Goal: Task Accomplishment & Management: Manage account settings

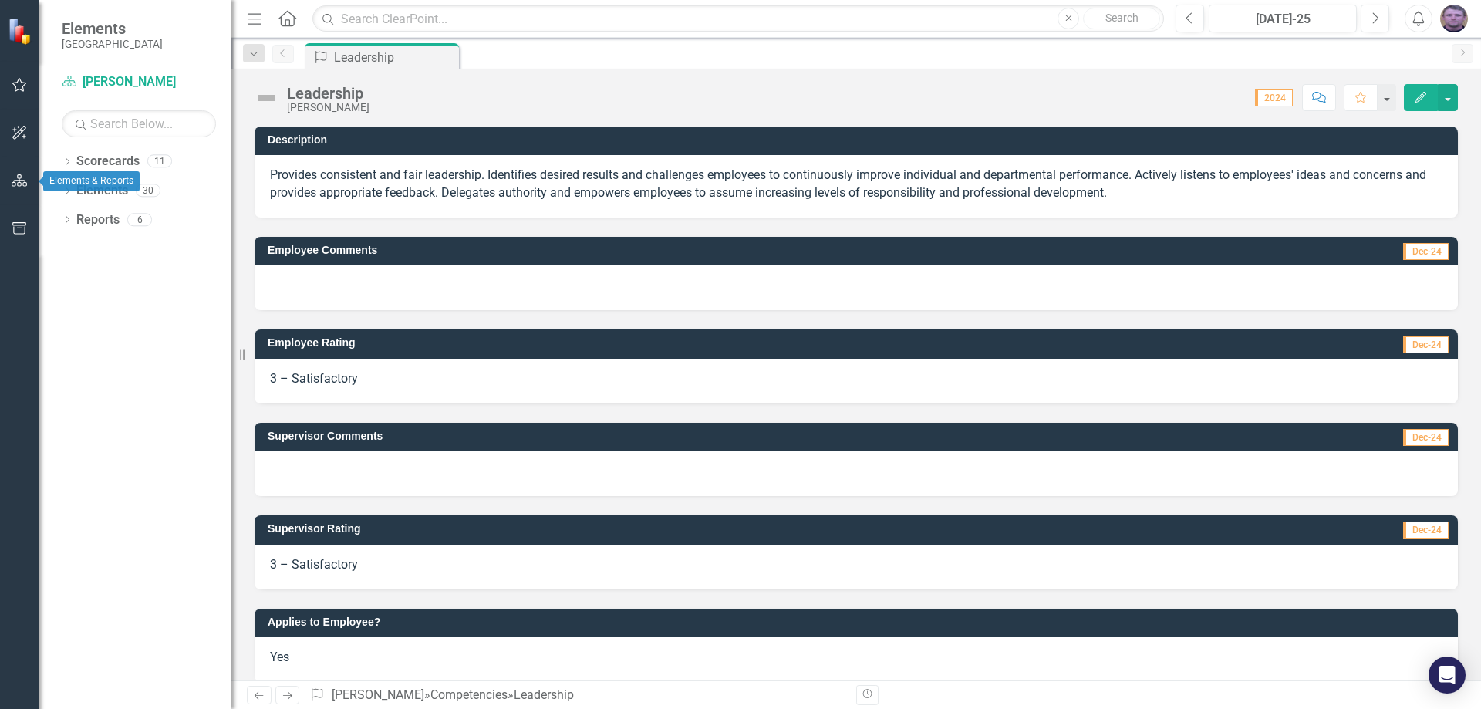
click at [19, 180] on icon "button" at bounding box center [20, 180] width 16 height 12
click at [112, 40] on small "[GEOGRAPHIC_DATA]" at bounding box center [130, 44] width 136 height 12
click at [15, 180] on icon "button" at bounding box center [19, 181] width 17 height 14
click at [16, 133] on icon "button" at bounding box center [19, 133] width 14 height 14
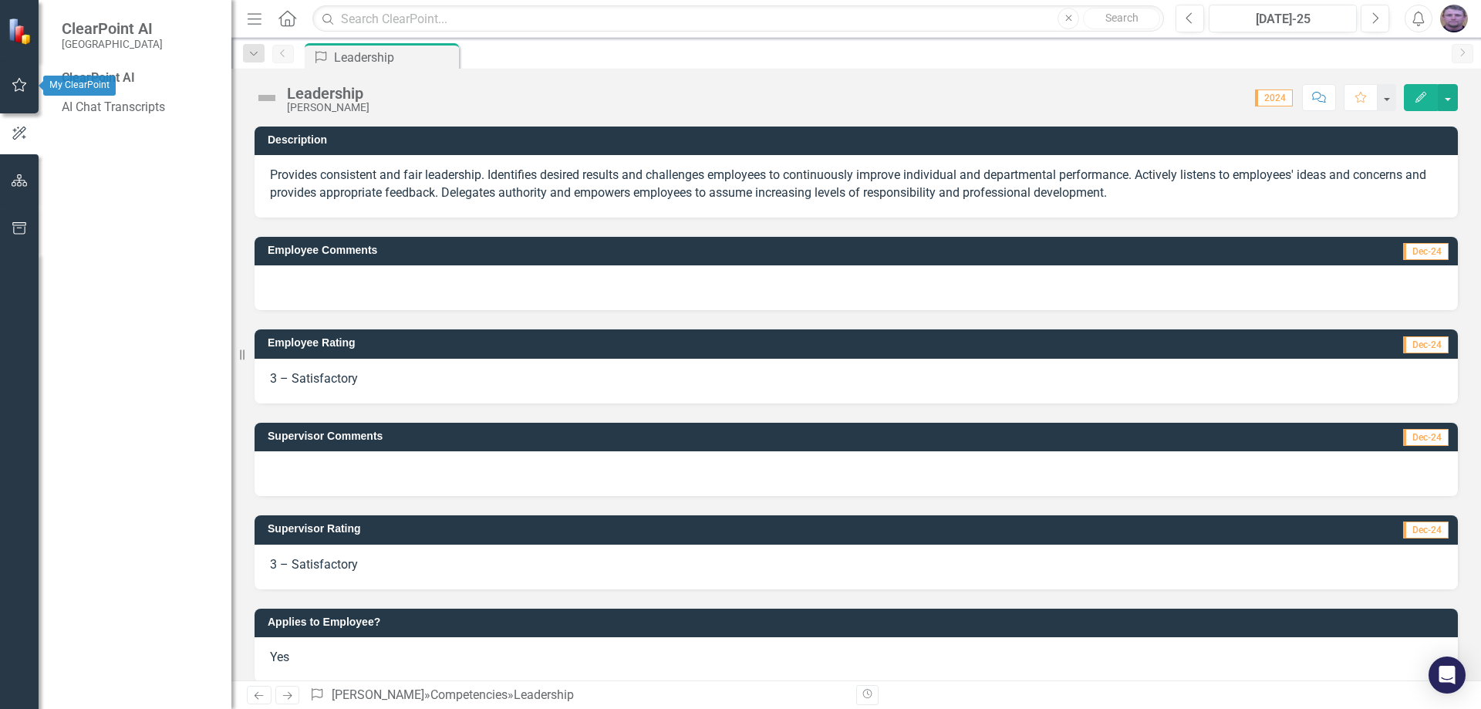
click at [19, 80] on icon "button" at bounding box center [19, 85] width 15 height 14
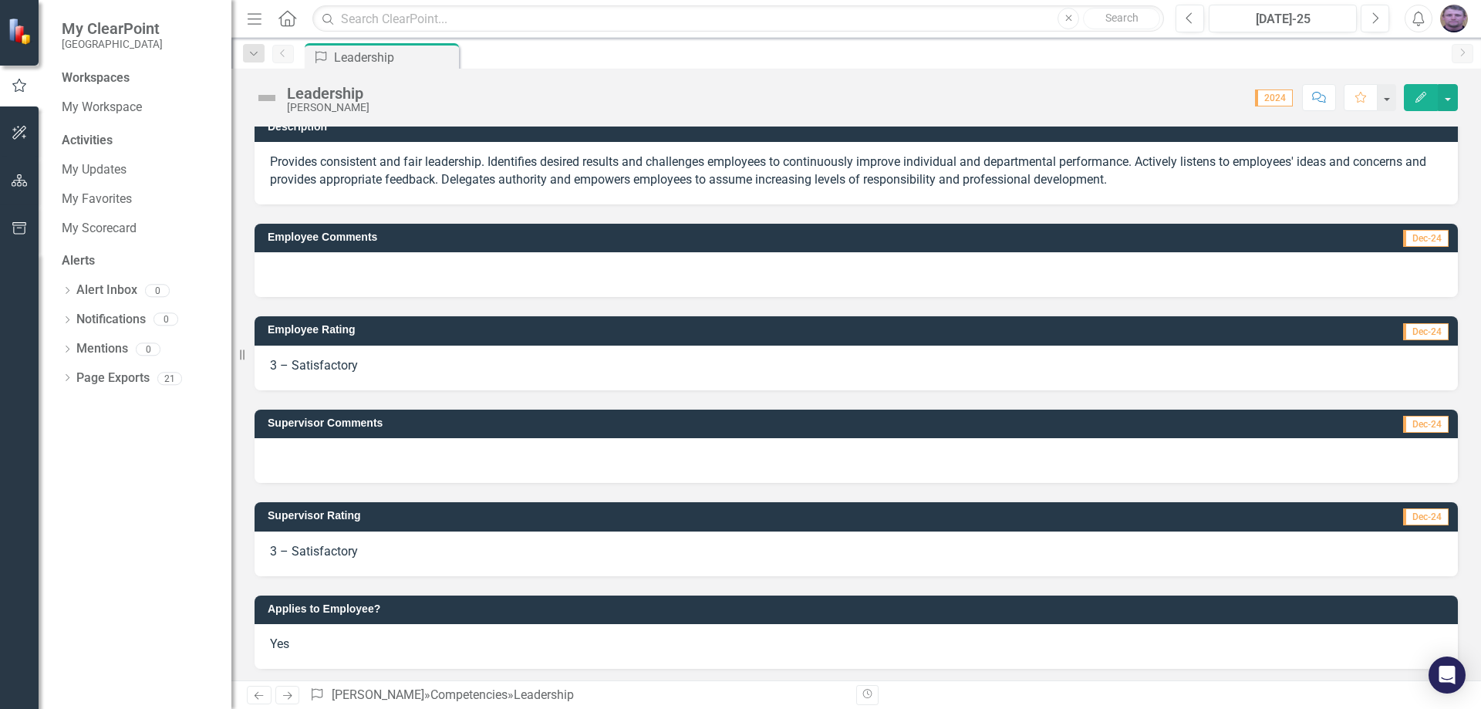
scroll to position [17, 0]
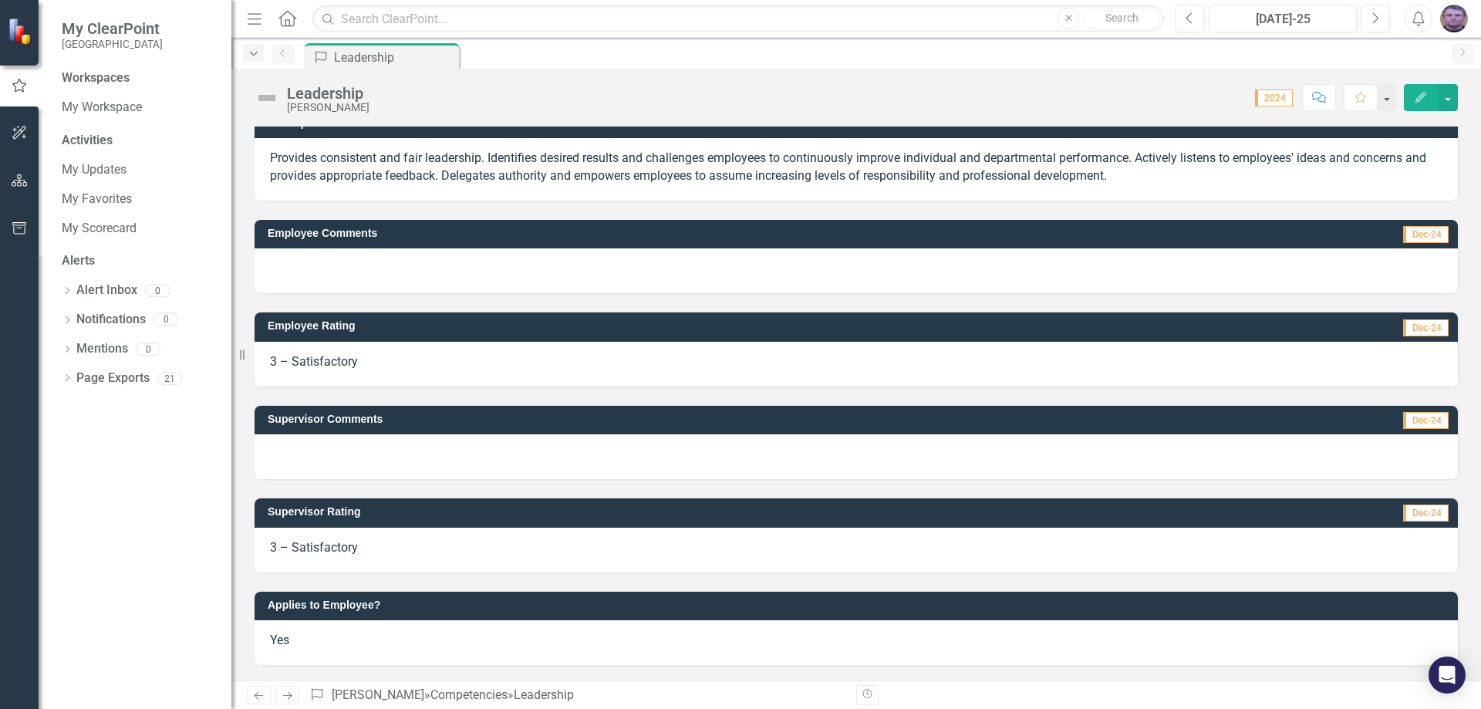
click at [255, 58] on icon "Dropdown" at bounding box center [254, 54] width 14 height 11
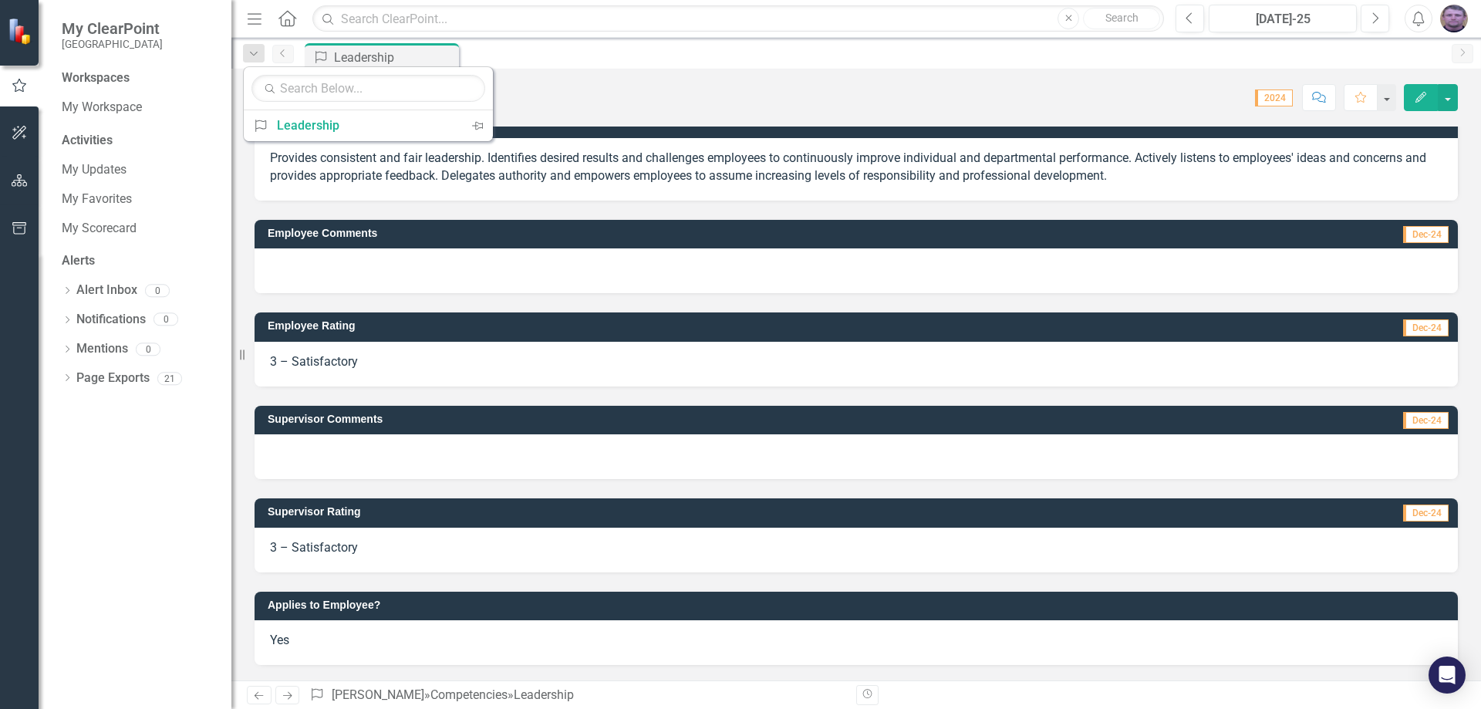
click at [280, 54] on icon "Previous" at bounding box center [283, 53] width 12 height 9
click at [287, 58] on link "Previous" at bounding box center [283, 54] width 22 height 19
click at [251, 22] on icon "Menu" at bounding box center [255, 18] width 20 height 16
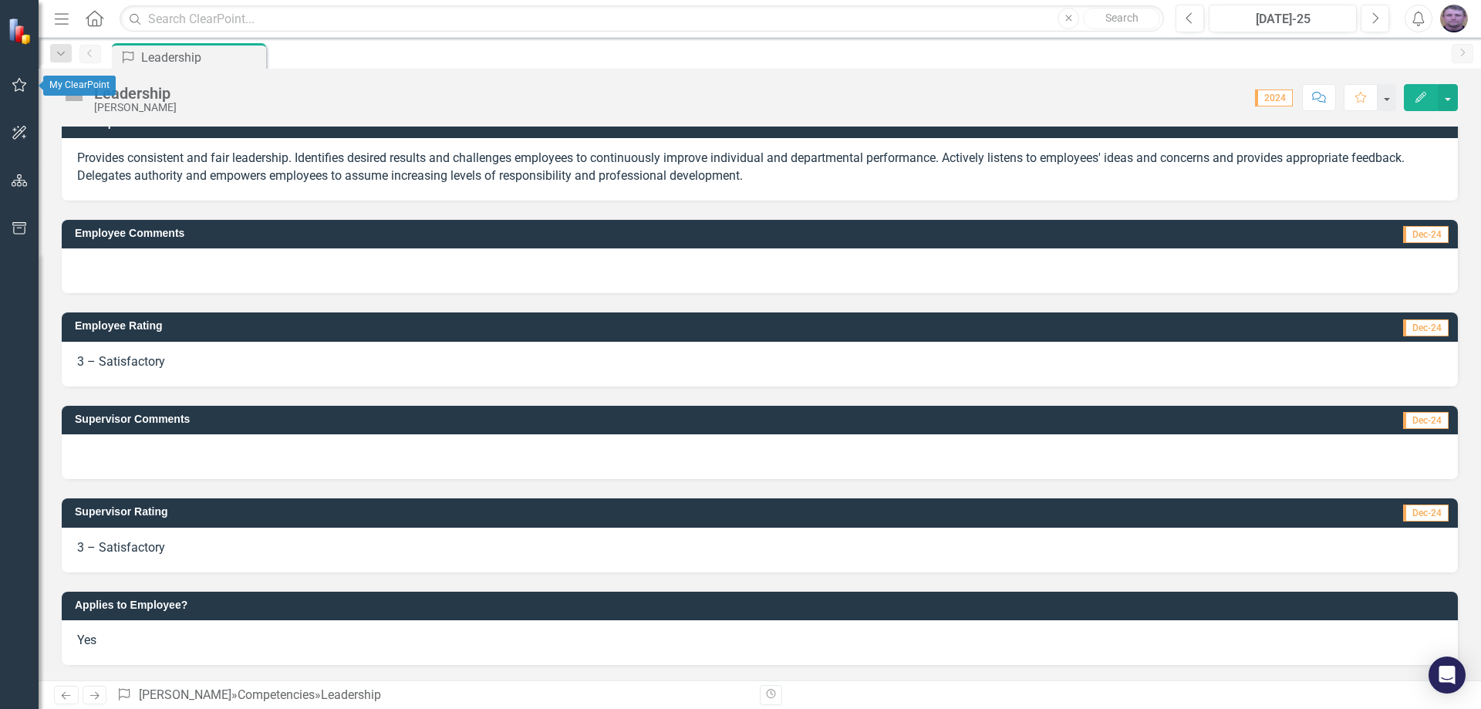
click at [21, 90] on icon "button" at bounding box center [19, 85] width 15 height 14
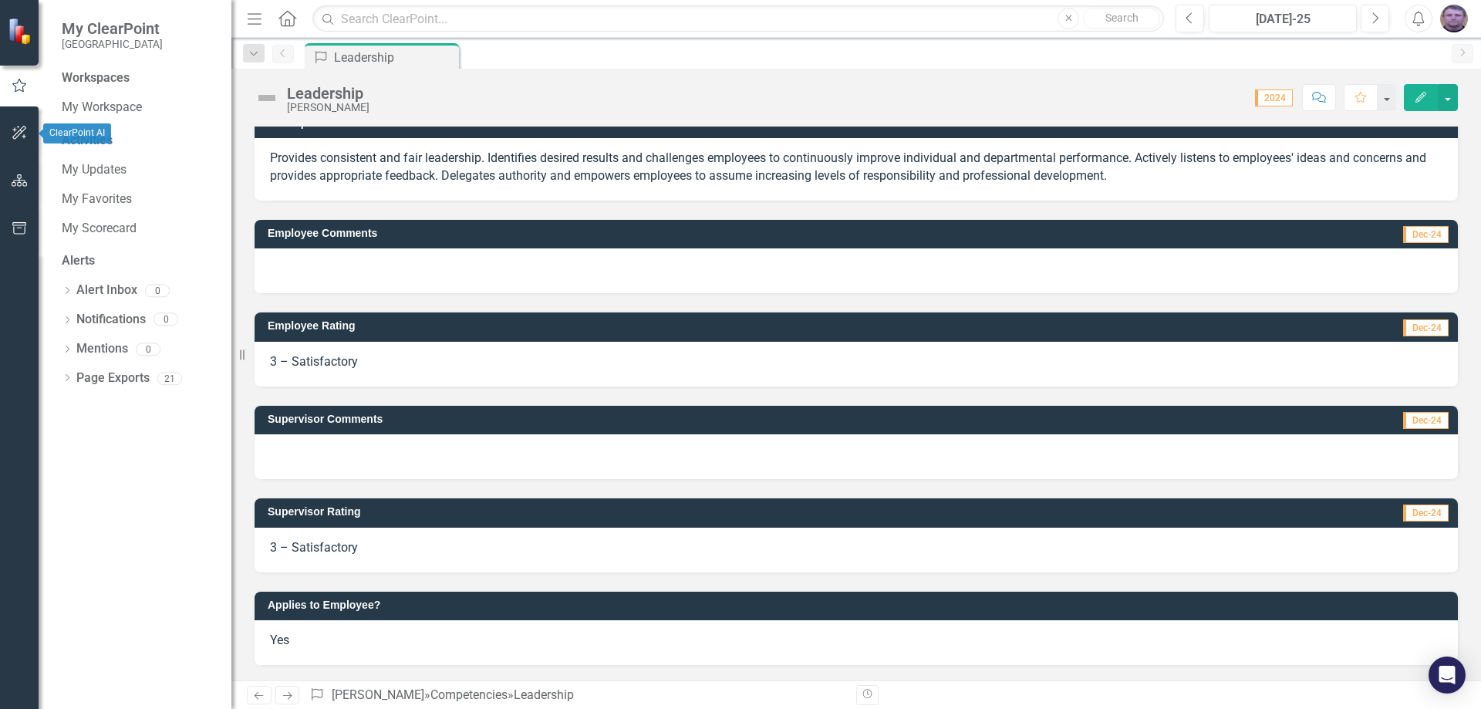
click at [14, 135] on icon "button" at bounding box center [20, 133] width 16 height 12
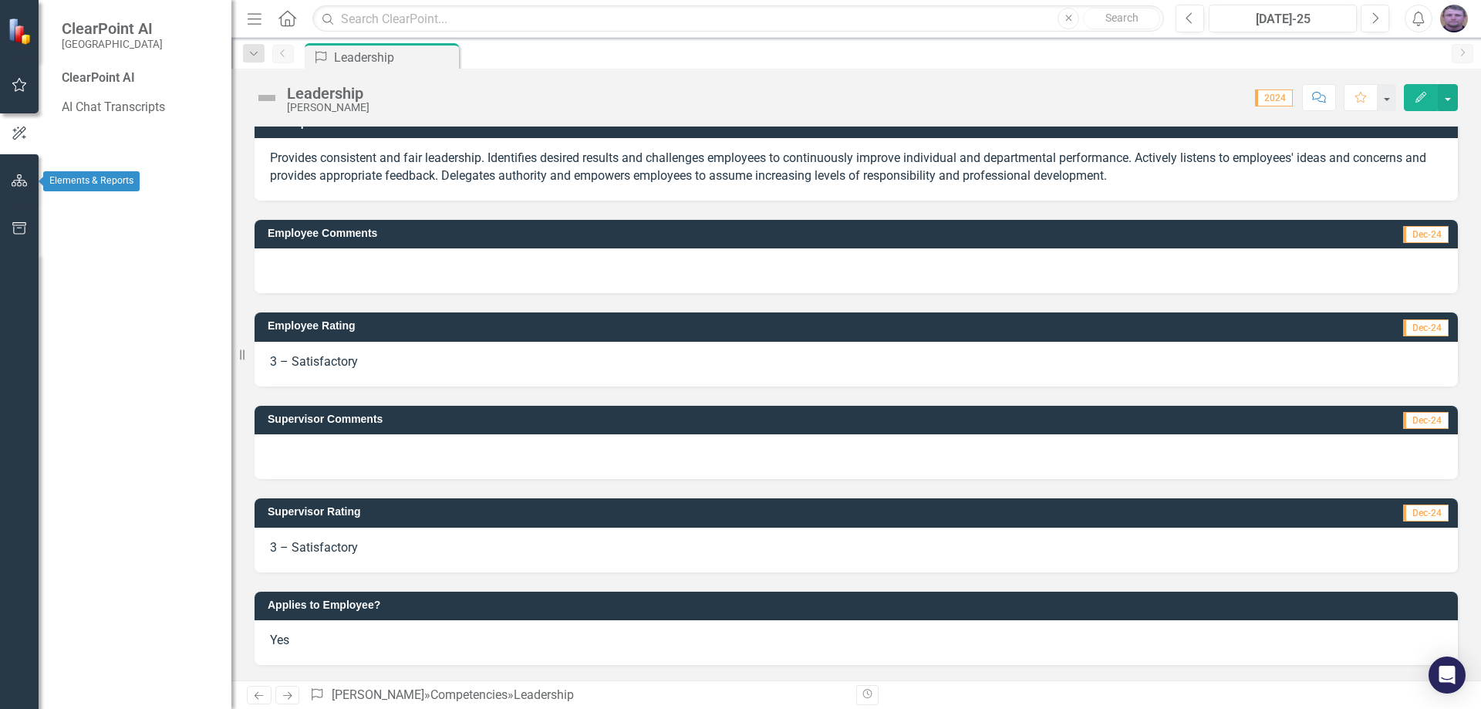
click at [17, 178] on icon "button" at bounding box center [20, 180] width 16 height 12
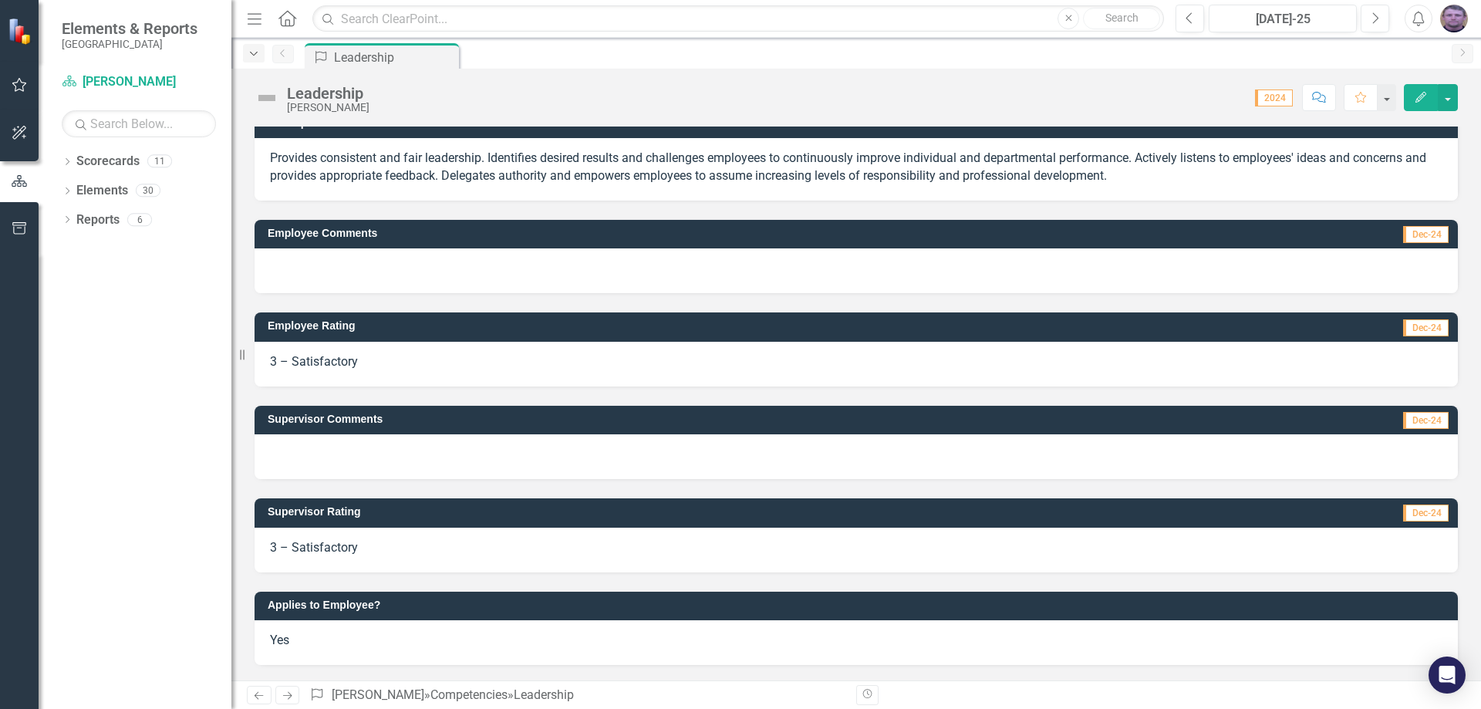
click at [255, 55] on icon "Dropdown" at bounding box center [254, 54] width 14 height 11
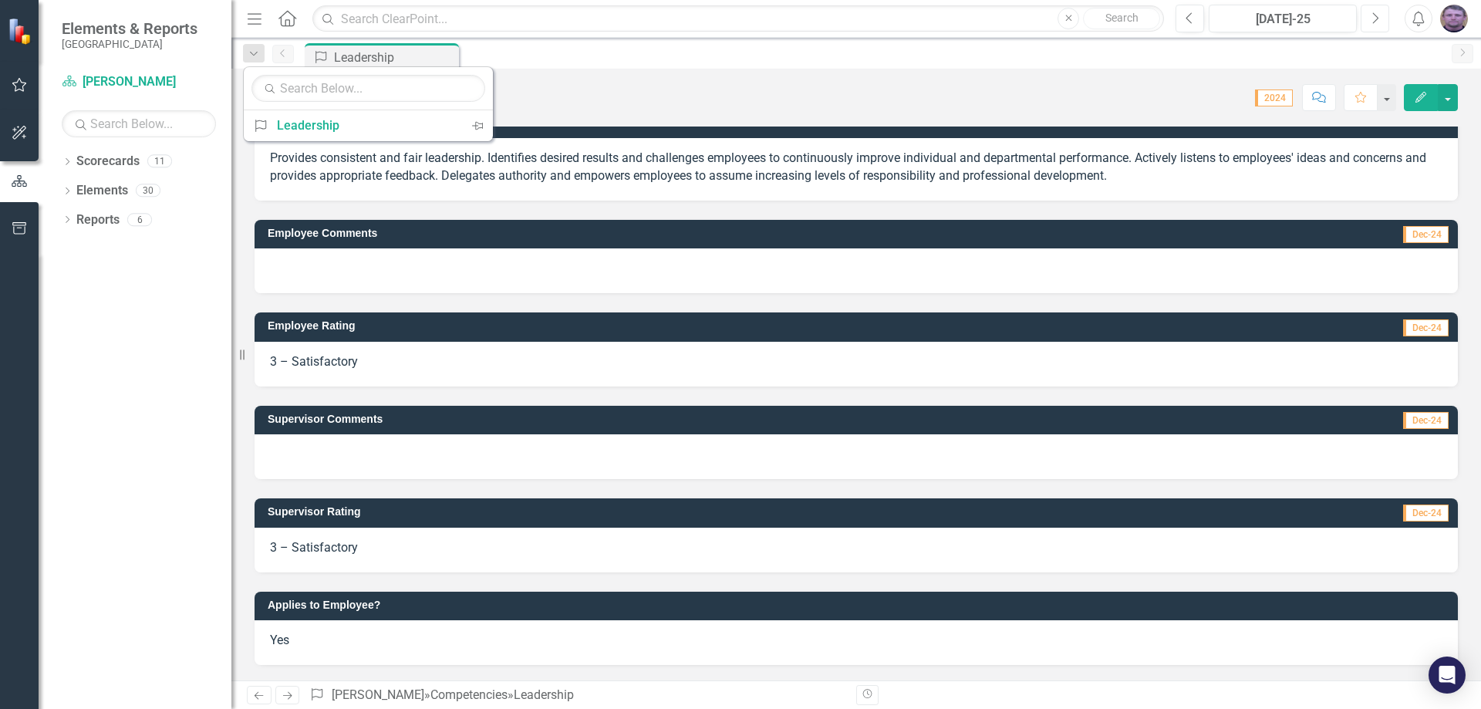
click at [1372, 19] on icon "Next" at bounding box center [1375, 19] width 8 height 14
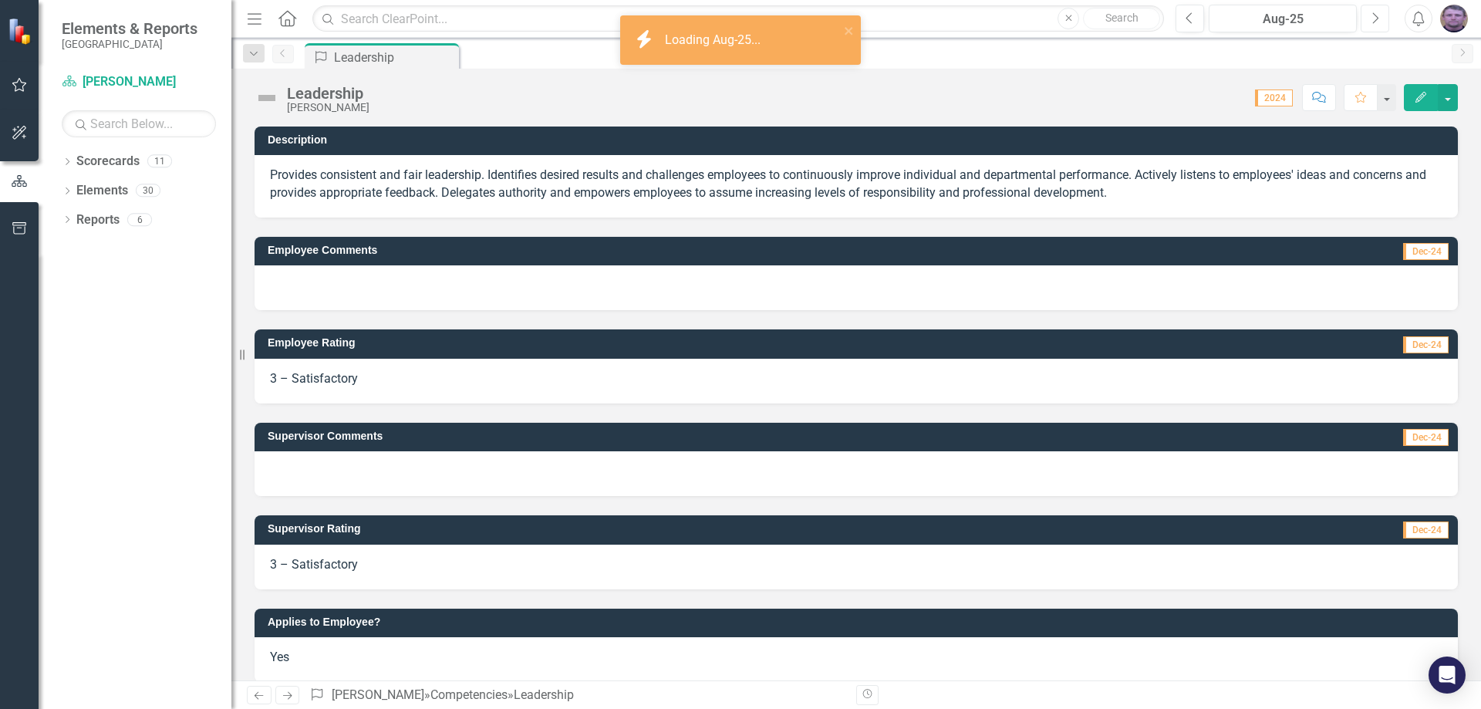
click at [1372, 19] on icon "Next" at bounding box center [1375, 19] width 8 height 14
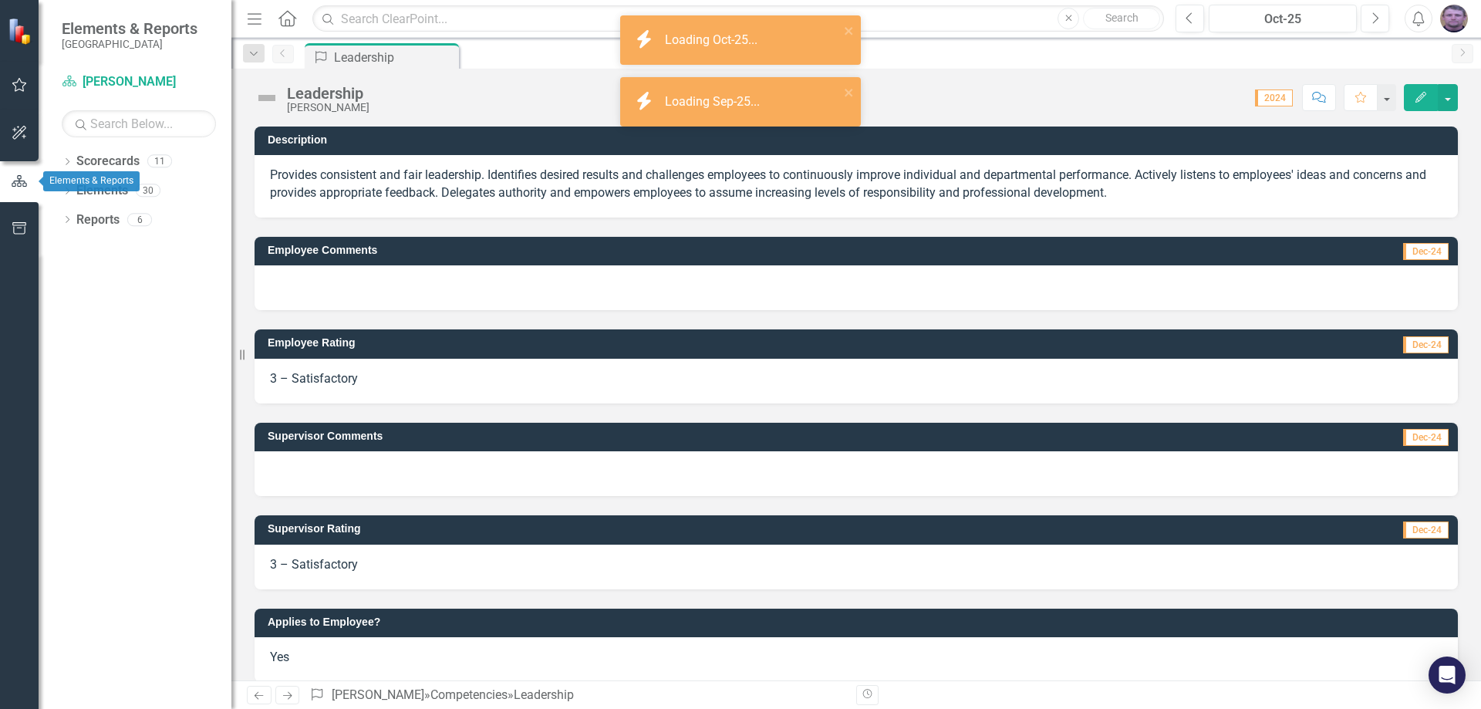
click at [11, 181] on icon "button" at bounding box center [19, 181] width 17 height 14
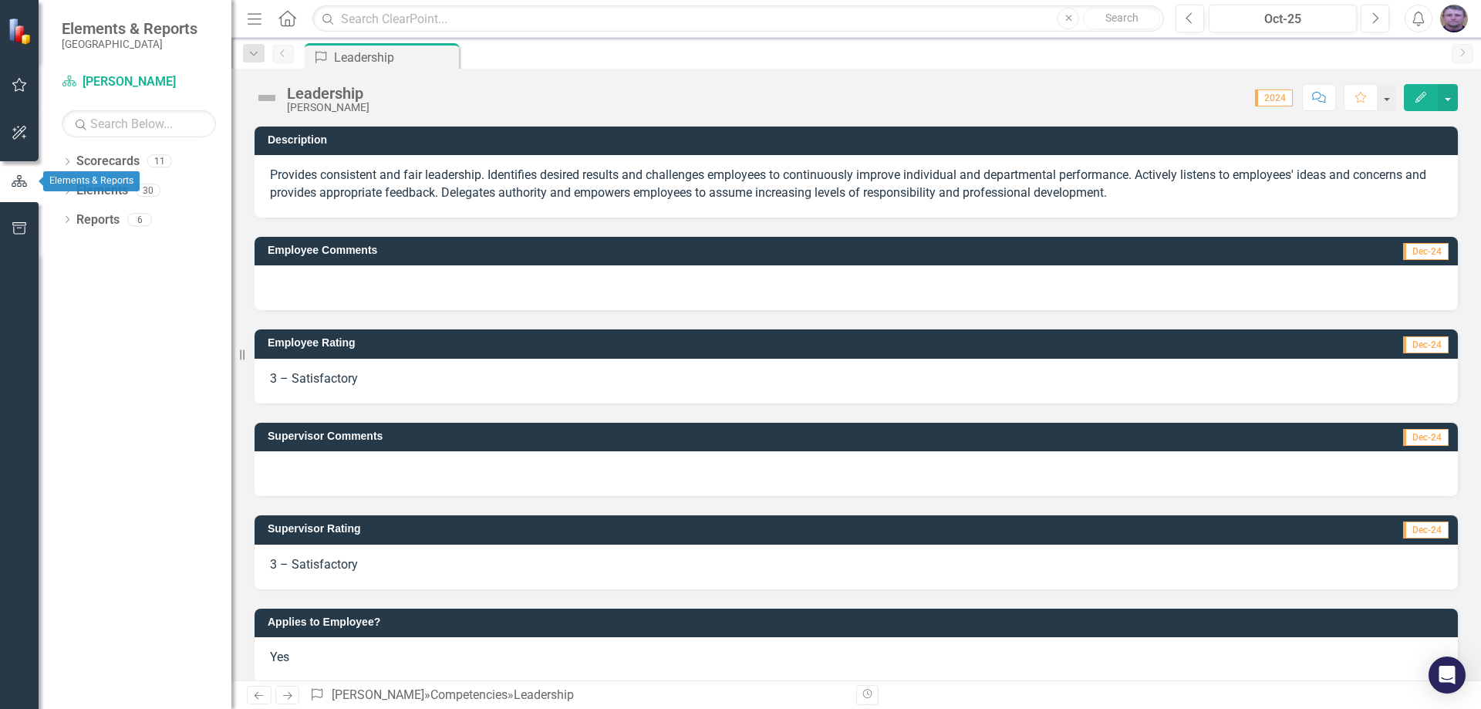
click at [11, 181] on icon "button" at bounding box center [19, 181] width 17 height 14
click at [86, 166] on link "Scorecards" at bounding box center [107, 162] width 63 height 18
drag, startPoint x: 92, startPoint y: 165, endPoint x: 132, endPoint y: 164, distance: 40.1
click at [101, 165] on link "Scorecards" at bounding box center [107, 162] width 63 height 18
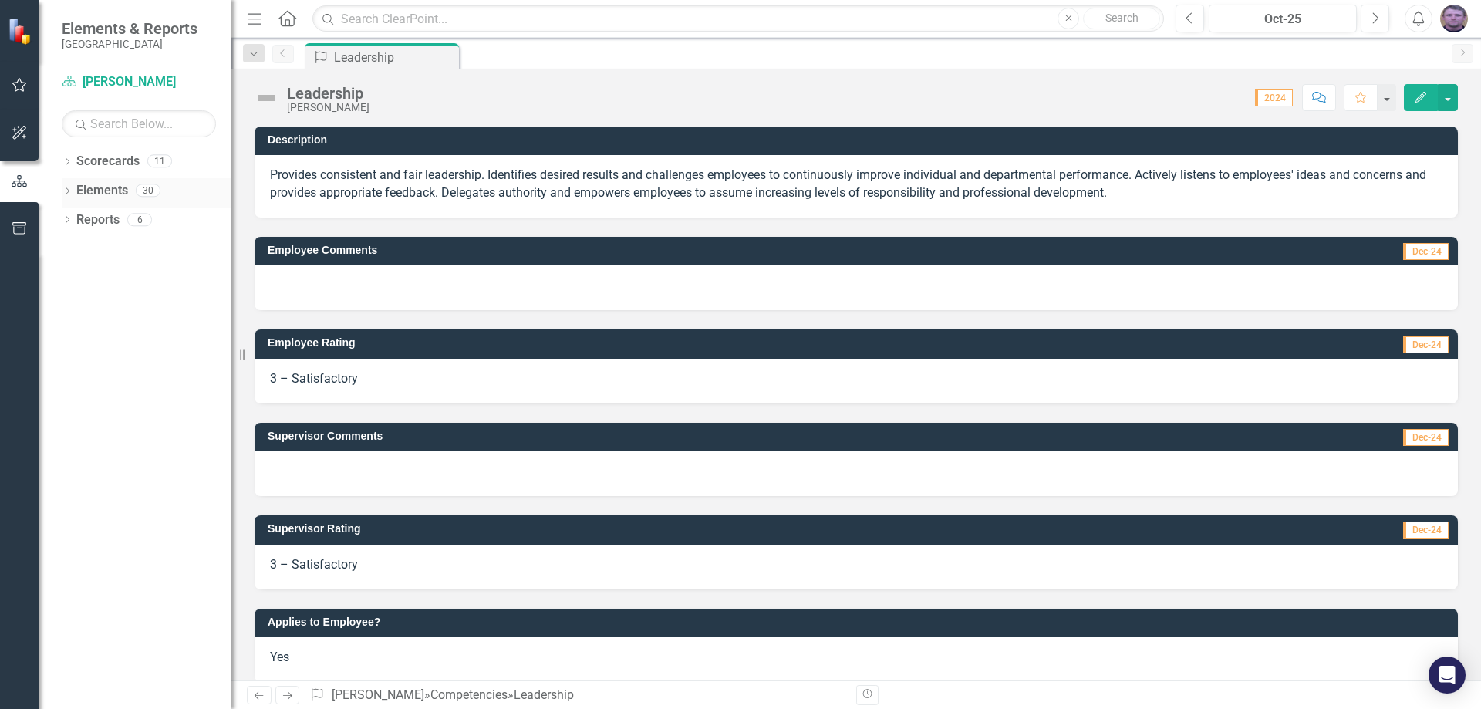
click at [114, 195] on link "Elements" at bounding box center [102, 191] width 52 height 18
click at [85, 225] on link "Reports" at bounding box center [97, 220] width 43 height 18
click at [22, 181] on icon "button" at bounding box center [19, 181] width 15 height 12
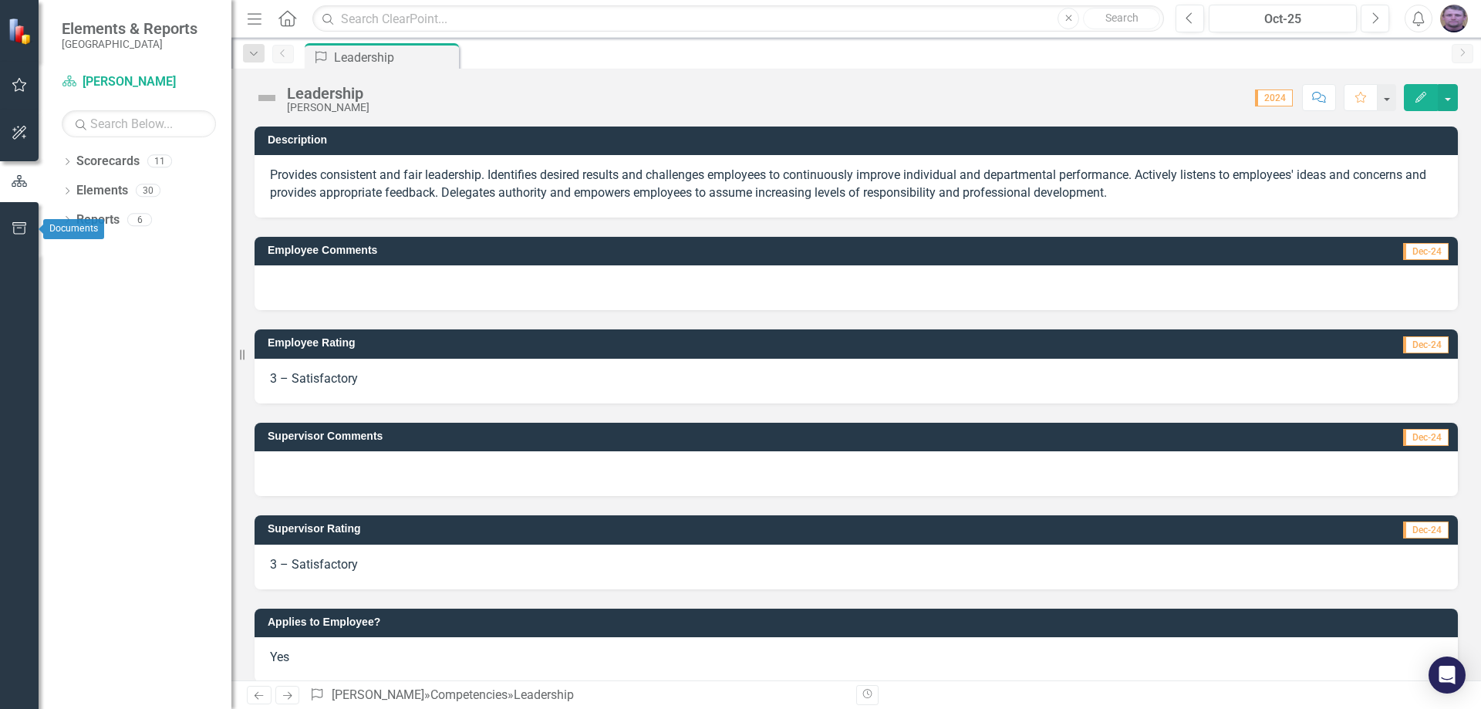
click at [20, 230] on icon "button" at bounding box center [20, 228] width 16 height 12
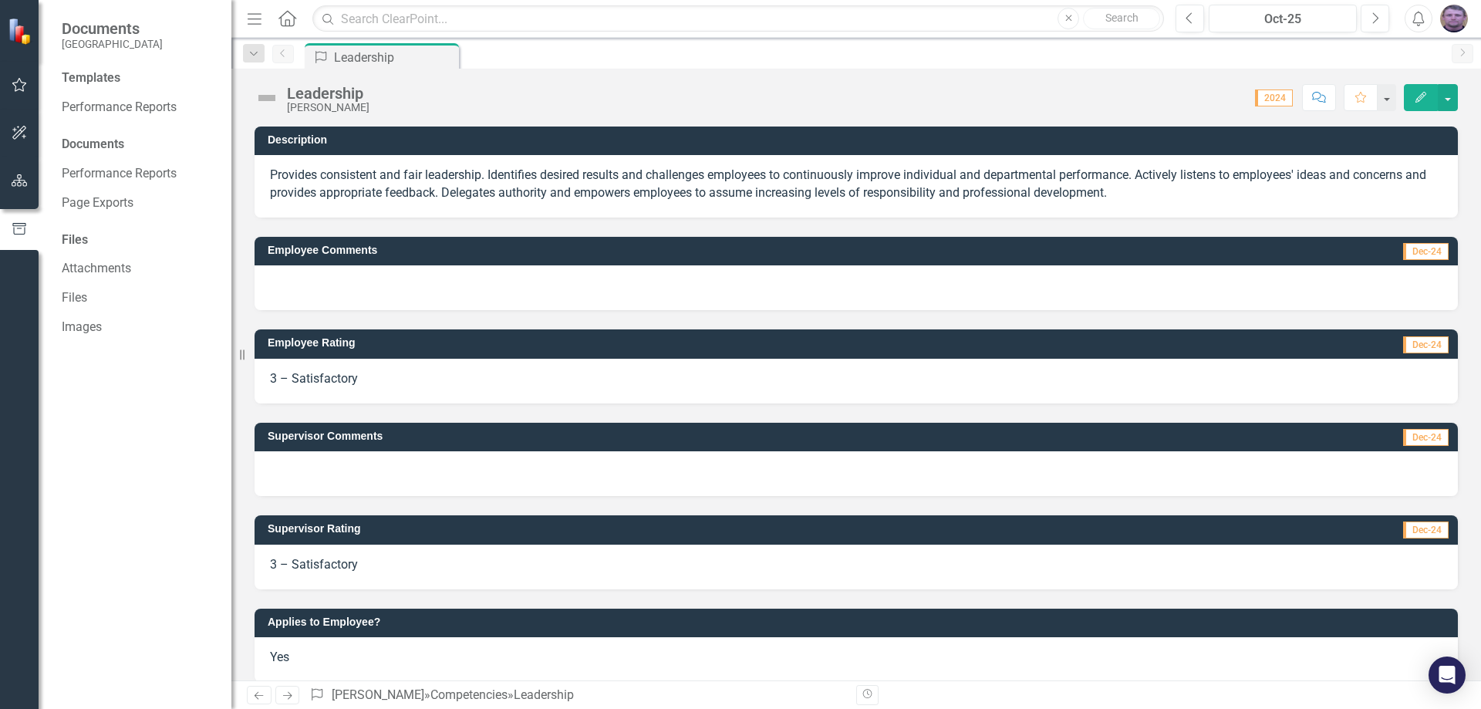
drag, startPoint x: 0, startPoint y: 2, endPoint x: 29, endPoint y: 49, distance: 55.0
click at [29, 49] on div at bounding box center [19, 31] width 39 height 62
click at [1444, 95] on button "button" at bounding box center [1448, 97] width 20 height 27
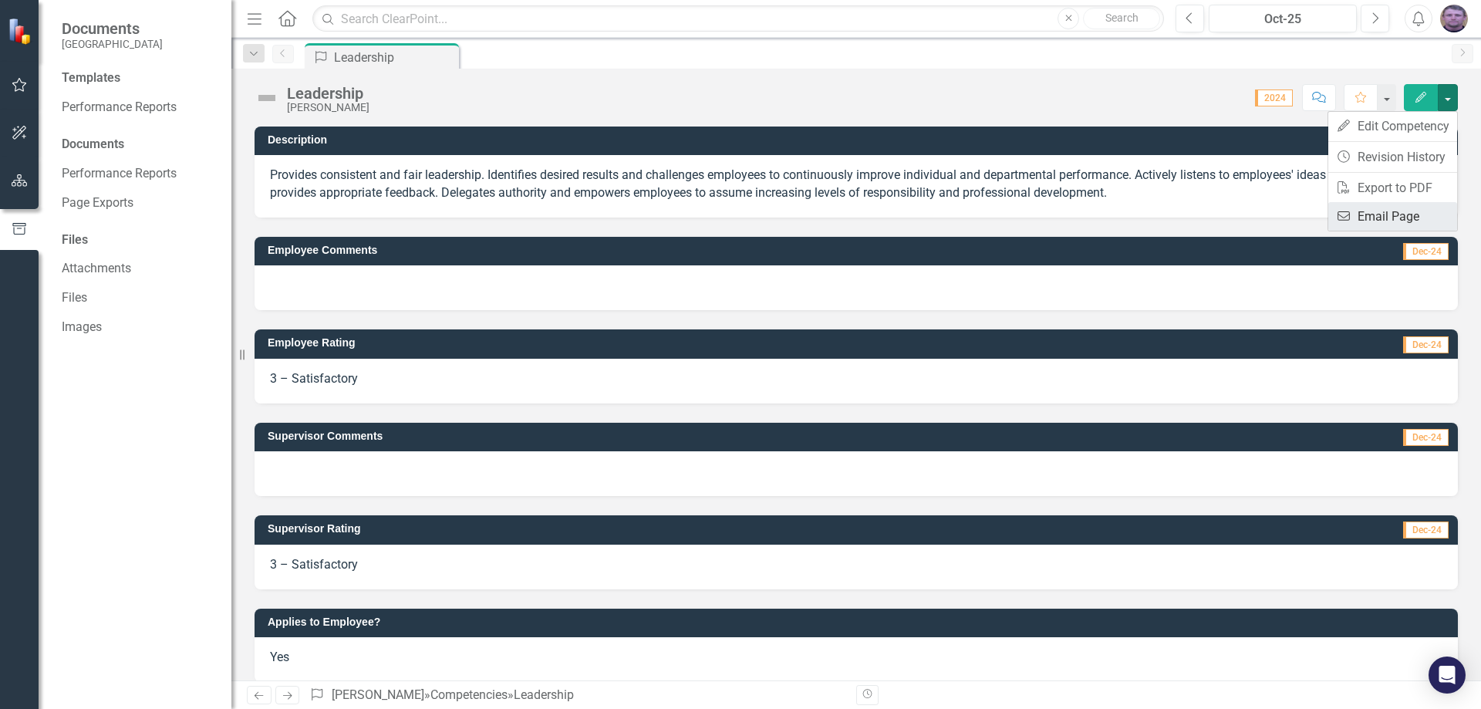
click at [1394, 208] on link "Email Email Page" at bounding box center [1393, 216] width 129 height 29
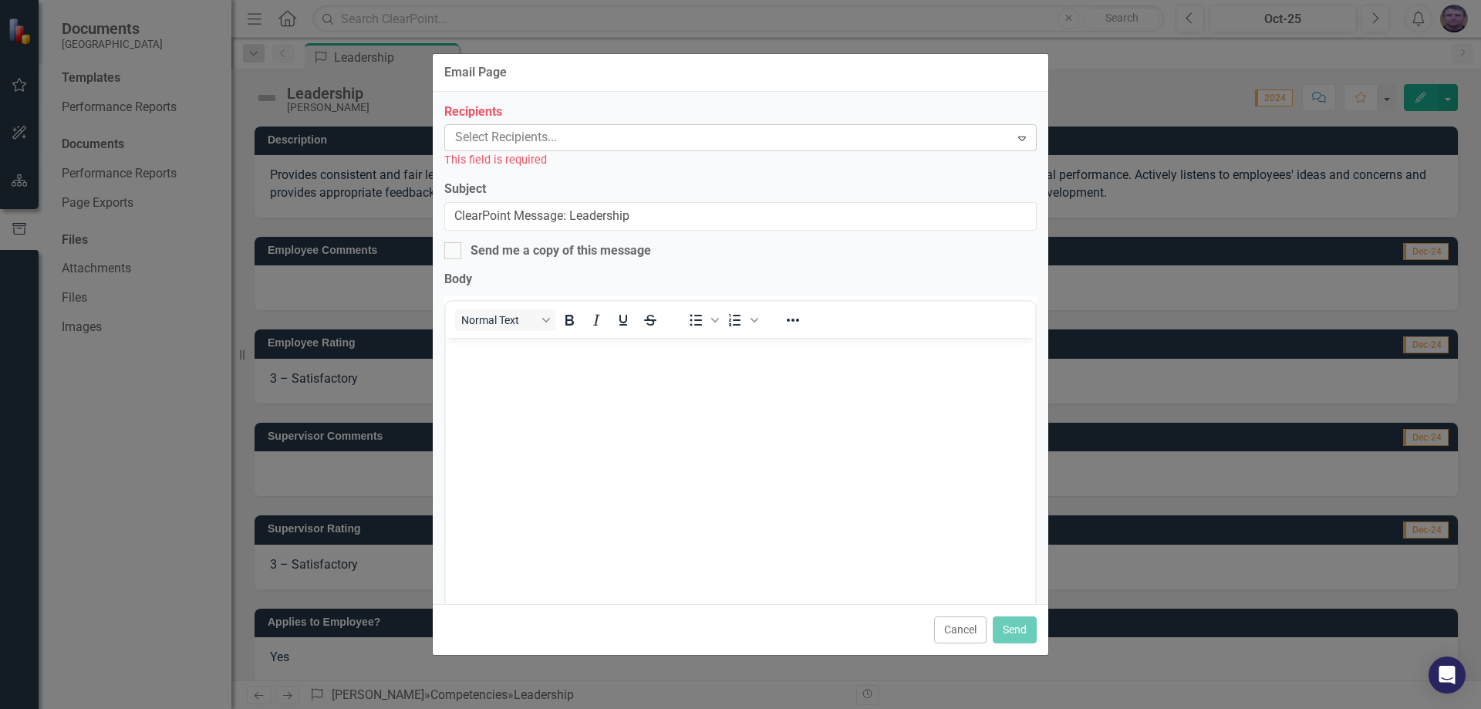
click at [493, 135] on div at bounding box center [729, 137] width 561 height 21
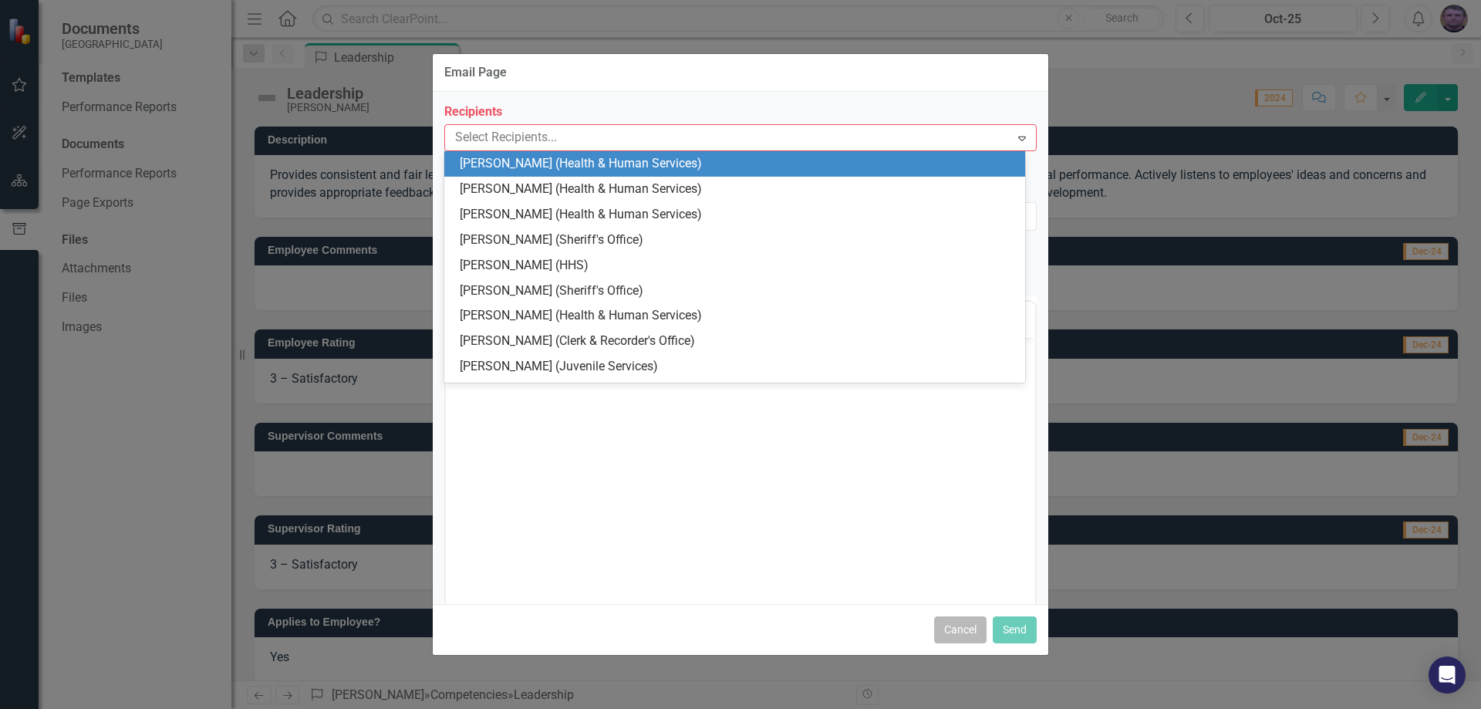
click at [970, 636] on button "Cancel" at bounding box center [960, 629] width 52 height 27
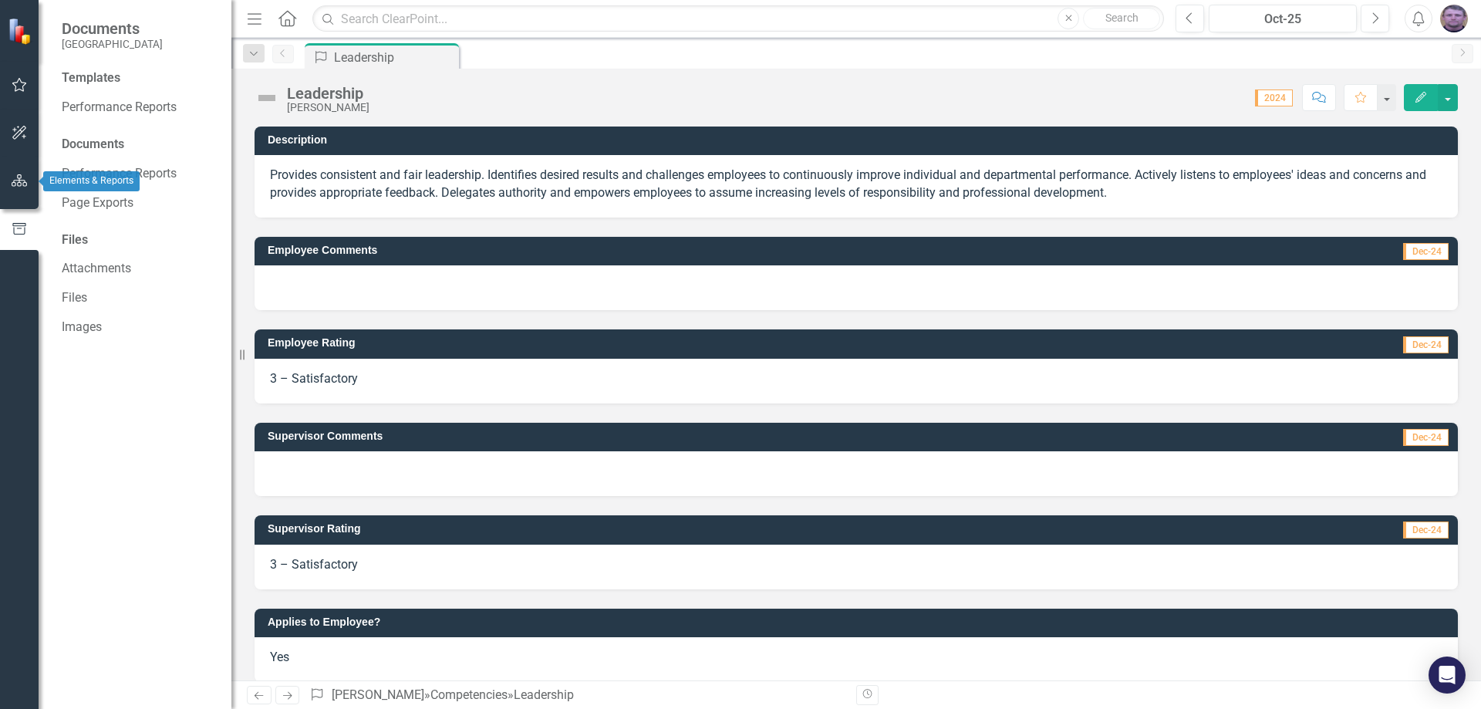
click at [22, 183] on icon "button" at bounding box center [20, 180] width 16 height 12
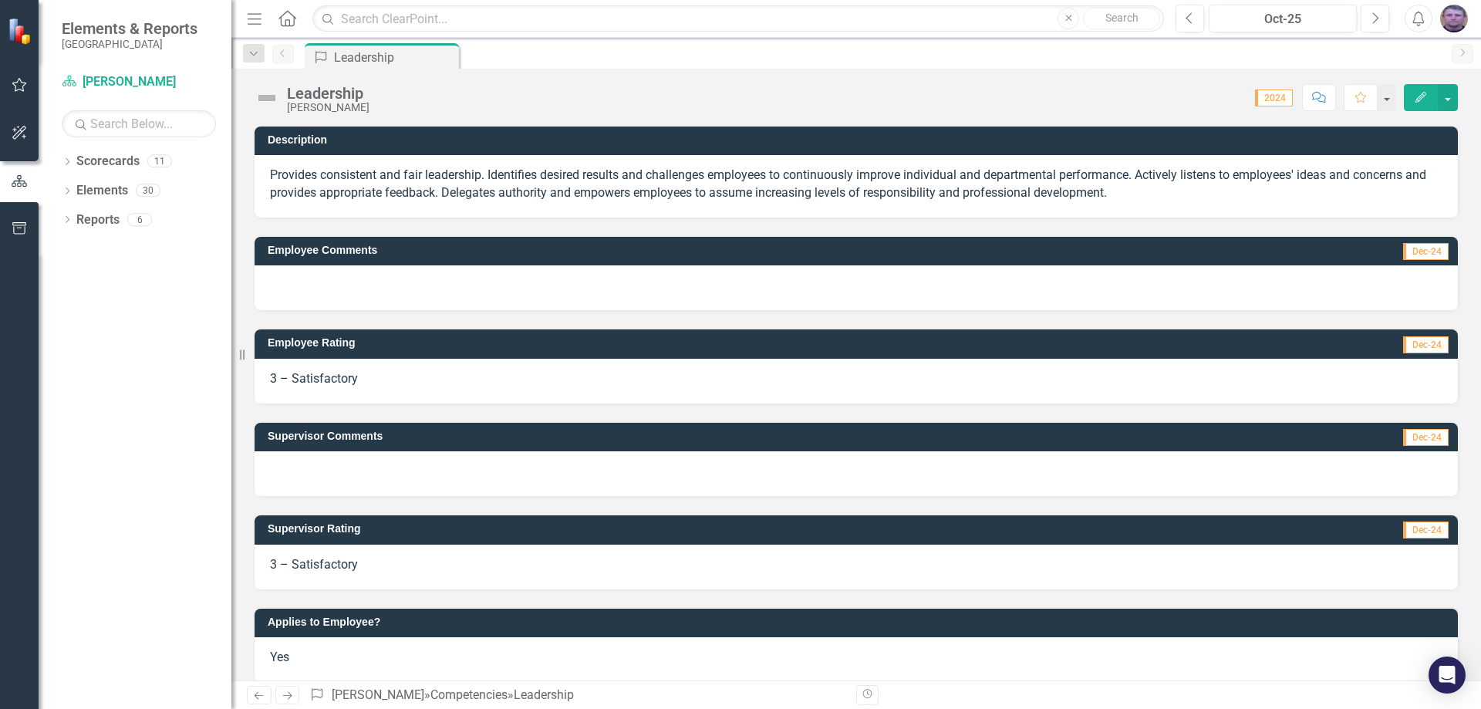
click at [17, 31] on img at bounding box center [21, 31] width 27 height 27
click at [17, 84] on icon "button" at bounding box center [20, 85] width 16 height 12
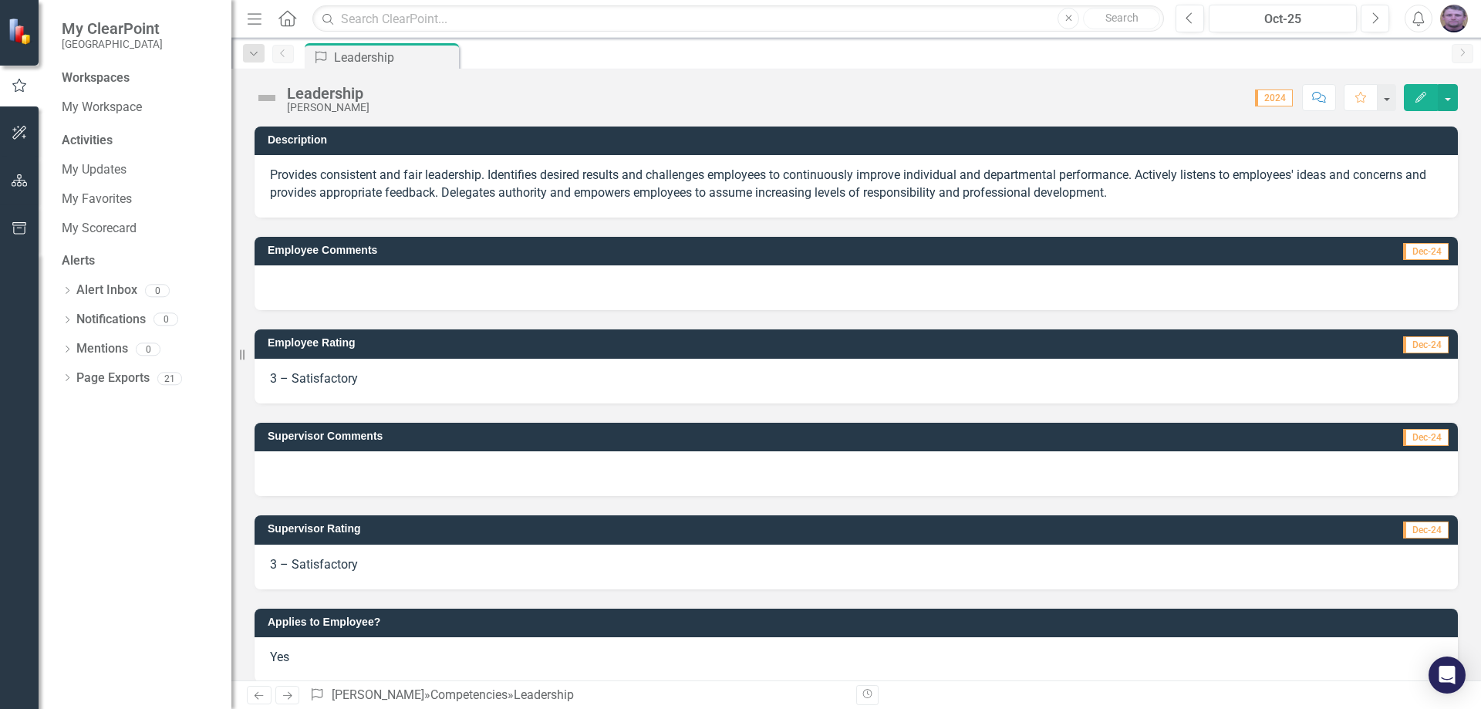
click at [94, 39] on small "[GEOGRAPHIC_DATA]" at bounding box center [112, 44] width 101 height 12
click at [116, 50] on small "[GEOGRAPHIC_DATA]" at bounding box center [112, 44] width 101 height 12
click at [17, 126] on button "button" at bounding box center [19, 133] width 35 height 32
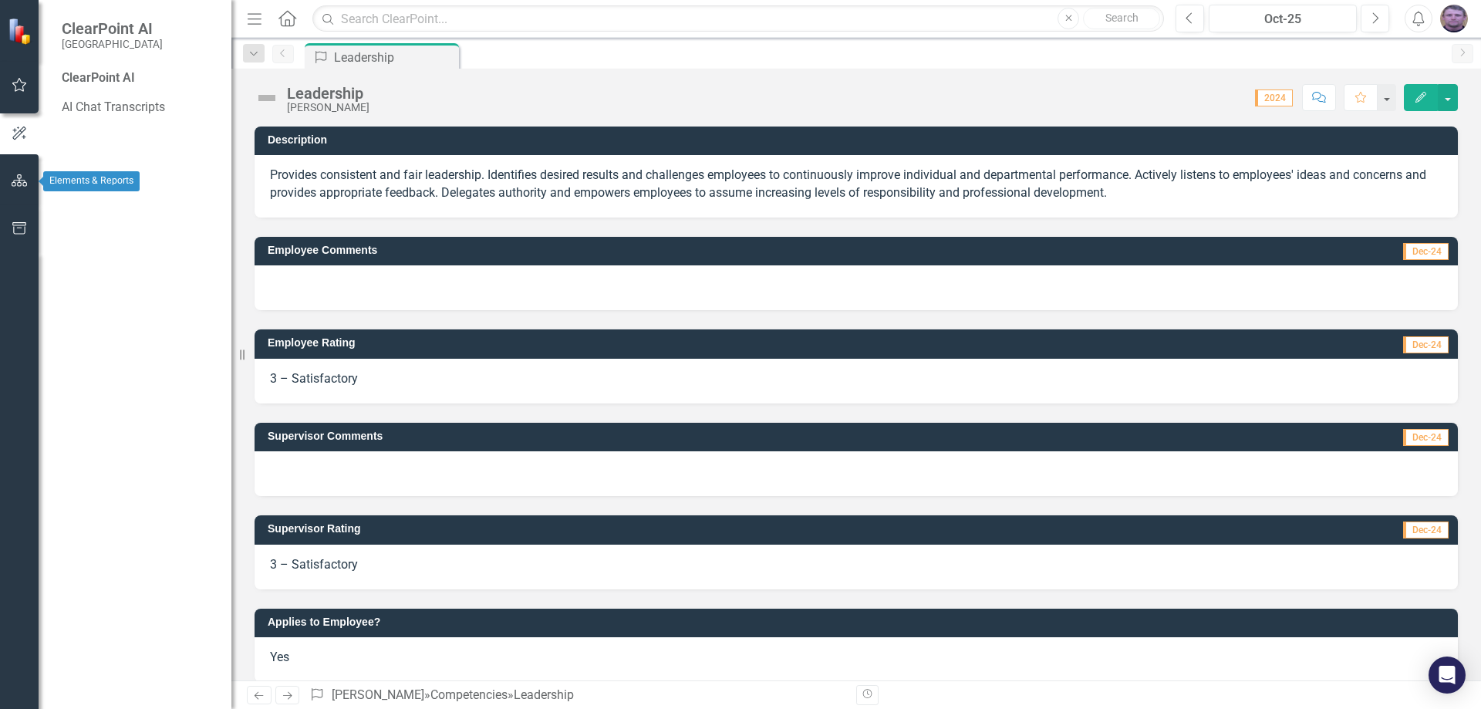
click at [20, 180] on icon "button" at bounding box center [20, 180] width 16 height 12
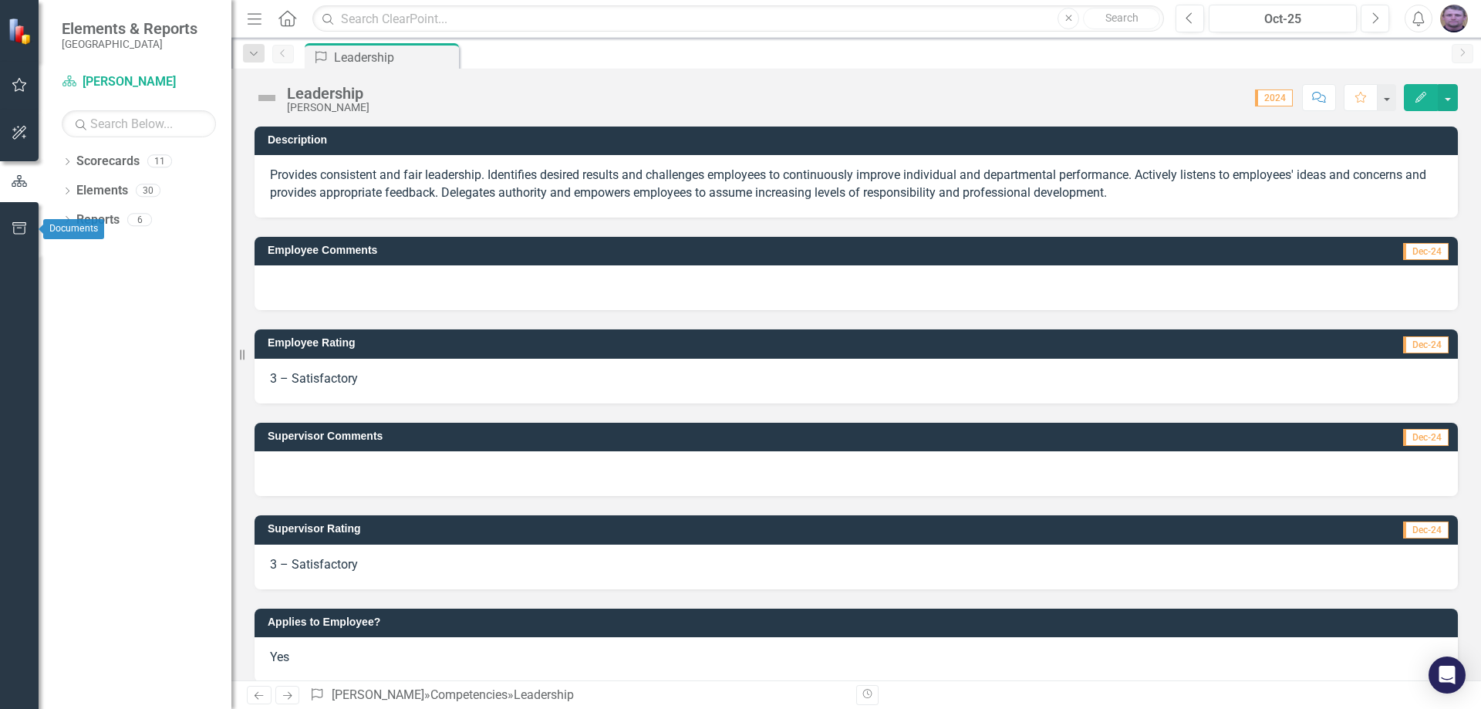
click at [18, 227] on icon "button" at bounding box center [20, 228] width 16 height 12
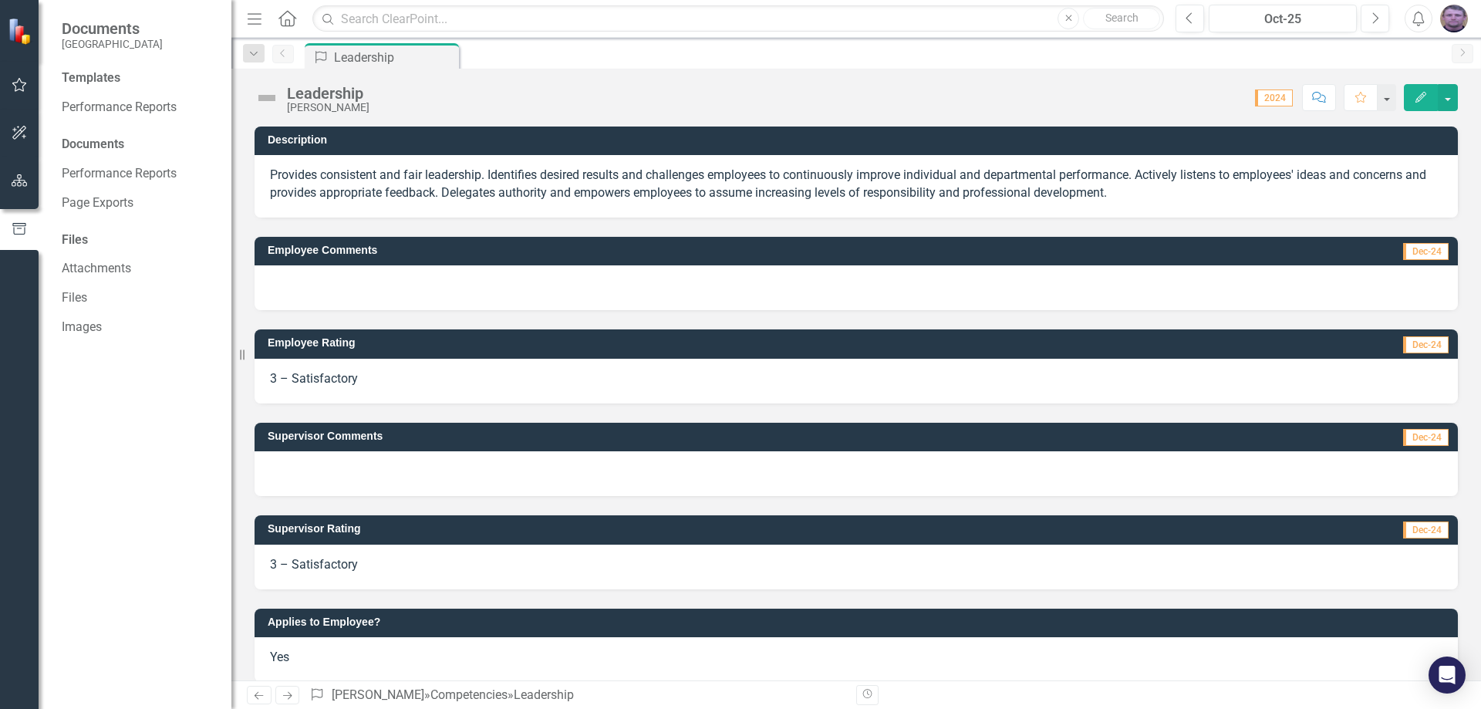
click at [24, 36] on img at bounding box center [21, 31] width 27 height 27
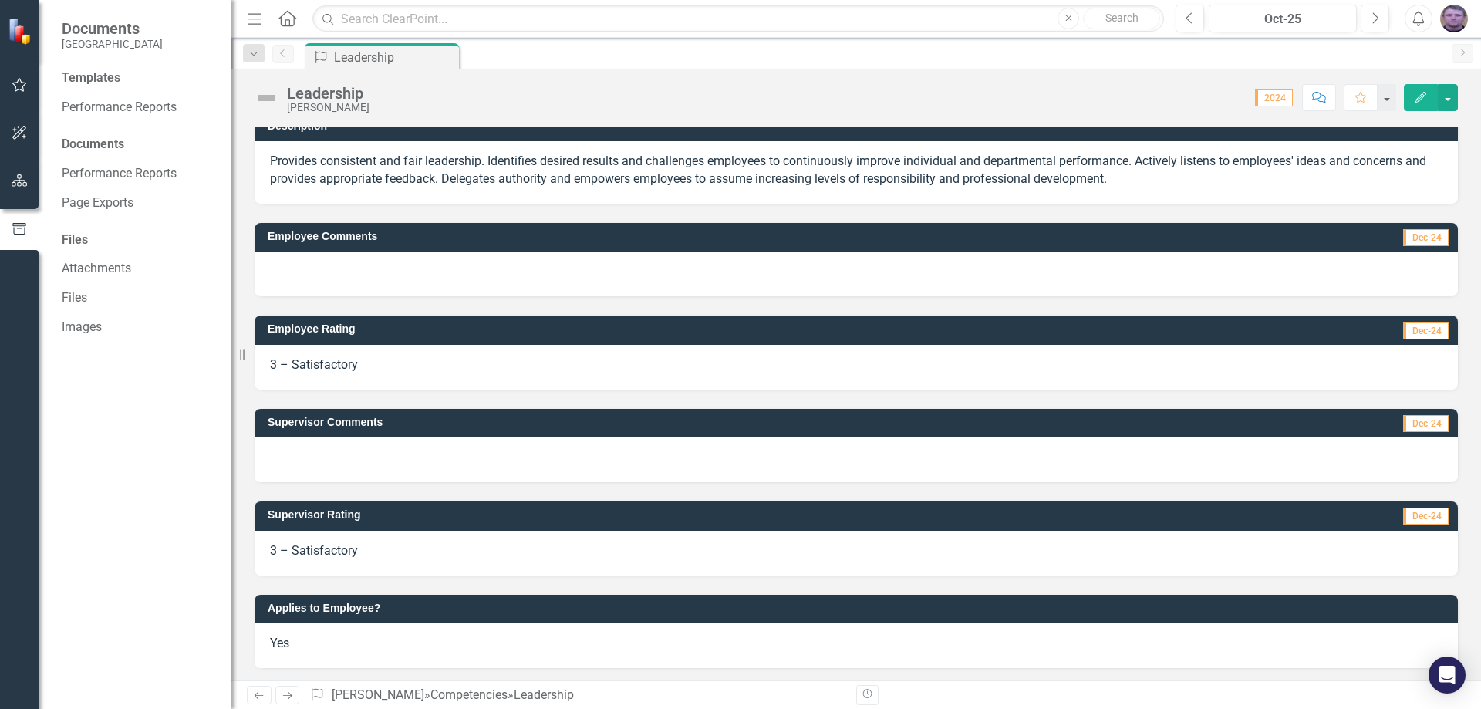
scroll to position [17, 0]
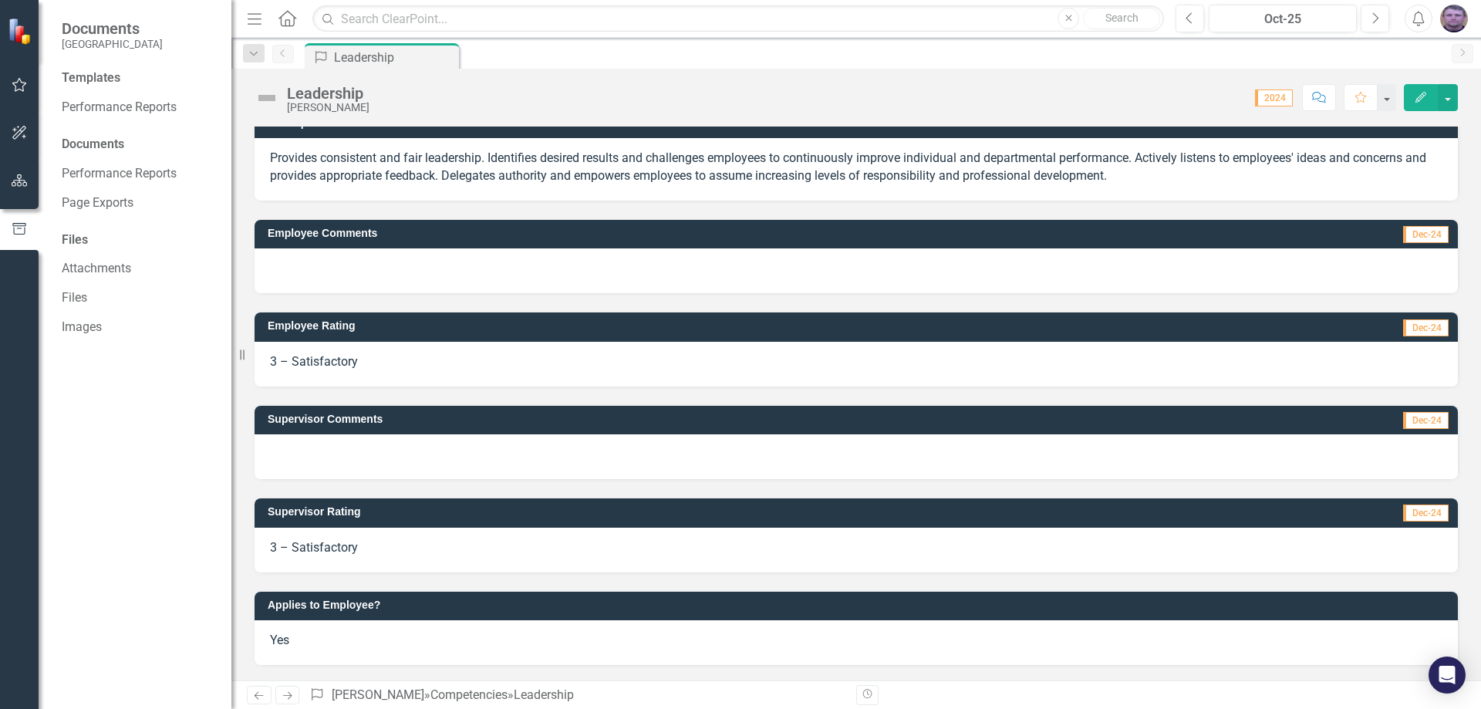
click at [15, 25] on img at bounding box center [21, 31] width 27 height 27
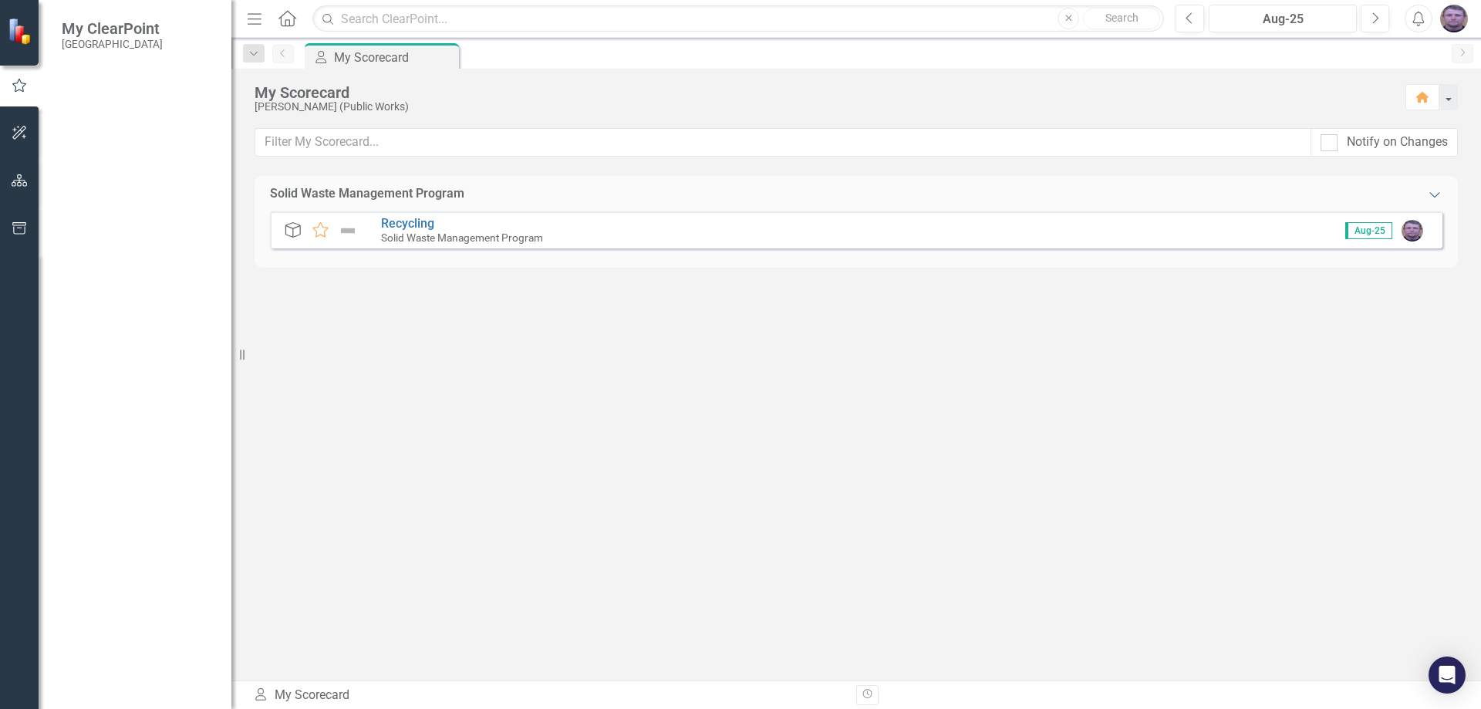
click at [1437, 188] on icon "Expanded" at bounding box center [1434, 194] width 15 height 12
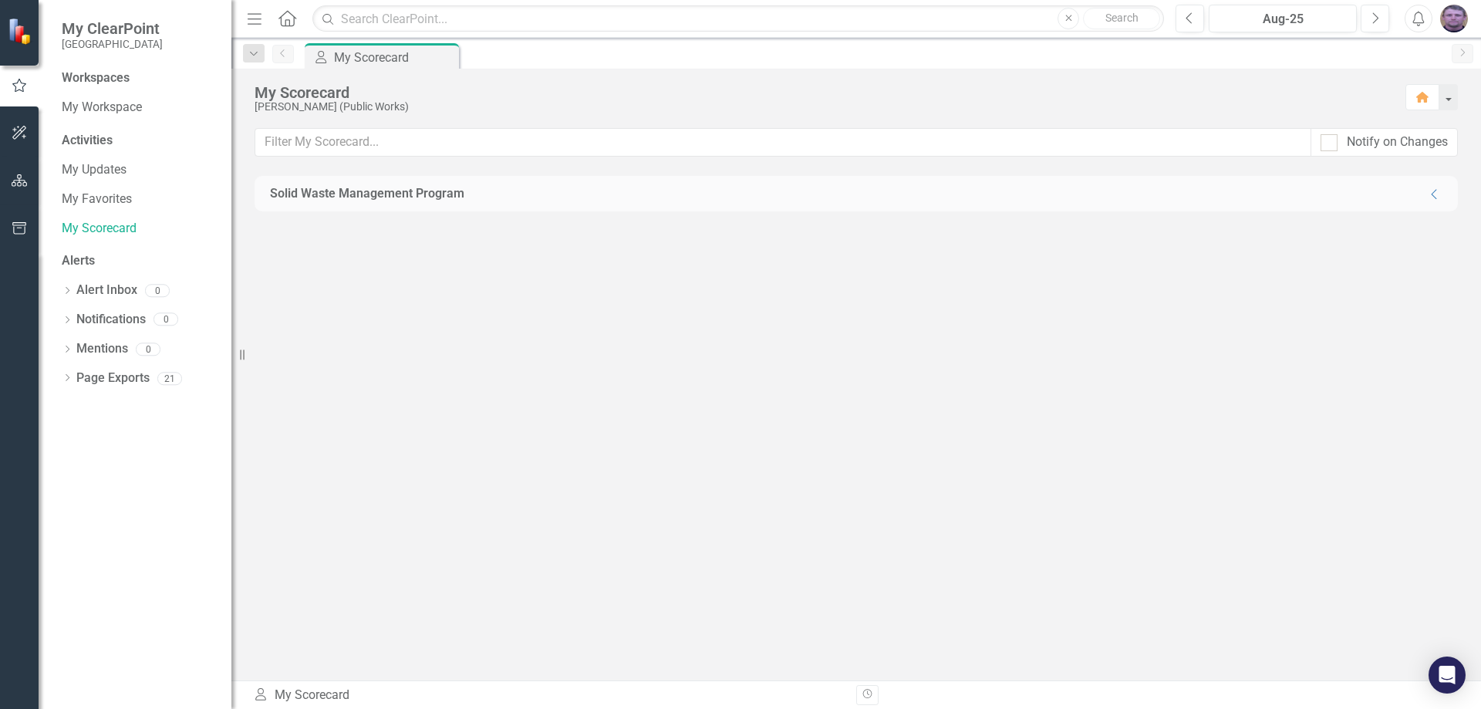
click at [285, 21] on icon at bounding box center [288, 18] width 18 height 16
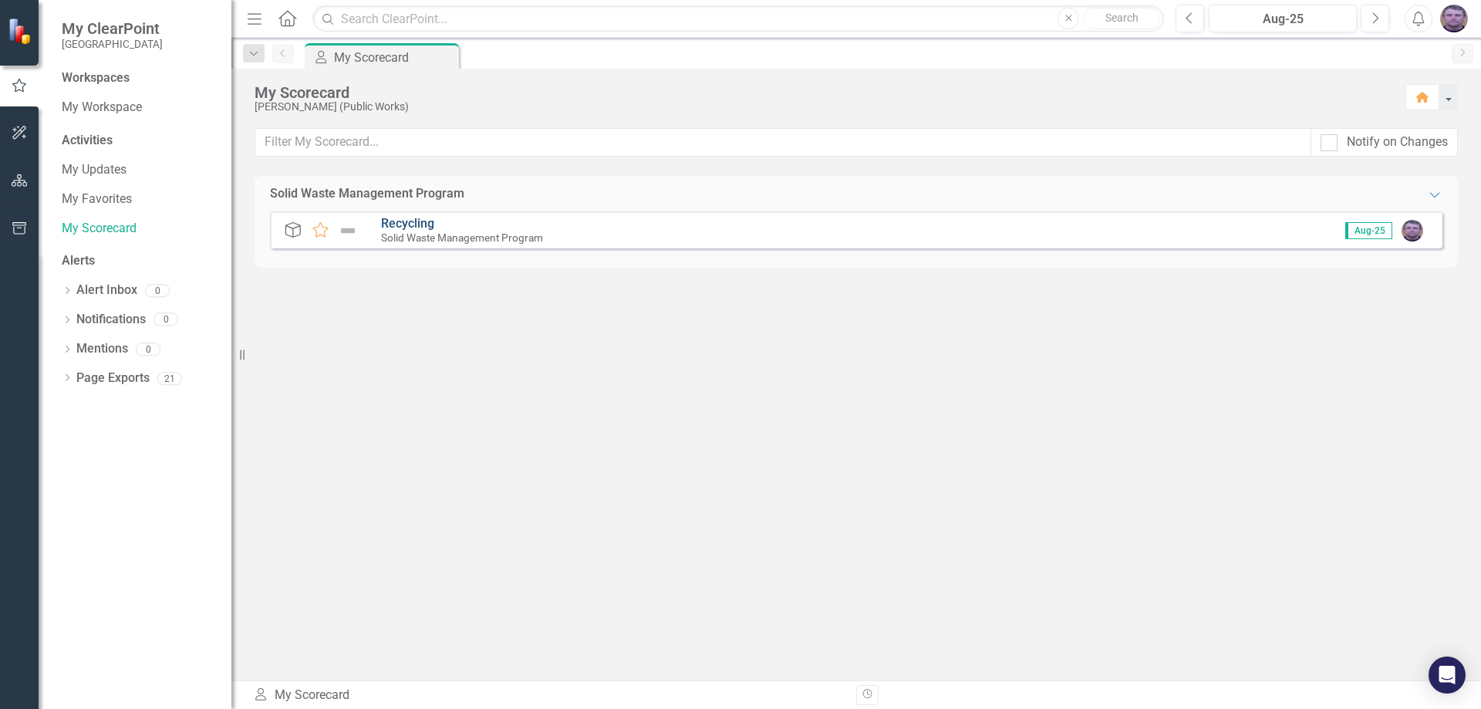
click at [390, 225] on link "Recycling" at bounding box center [407, 223] width 53 height 15
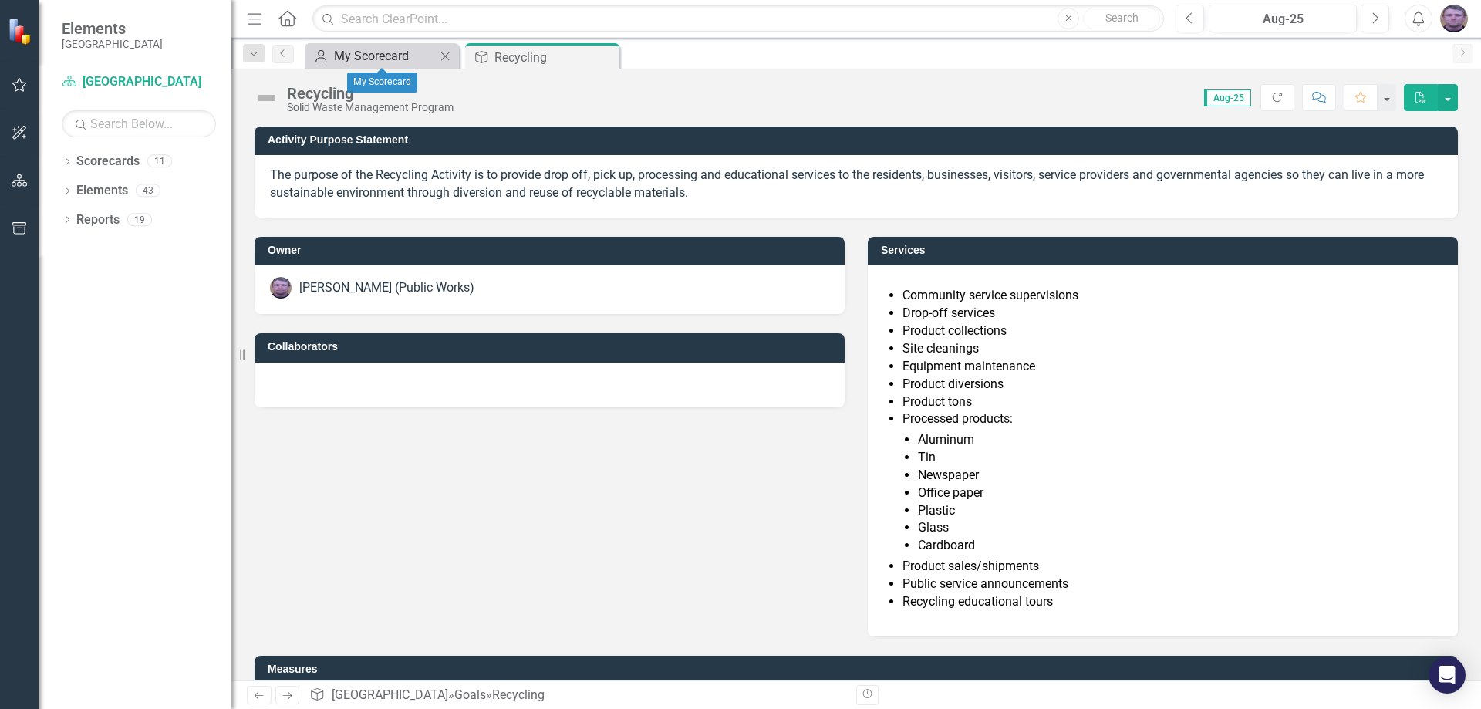
click at [349, 50] on div "My Scorecard" at bounding box center [385, 55] width 102 height 19
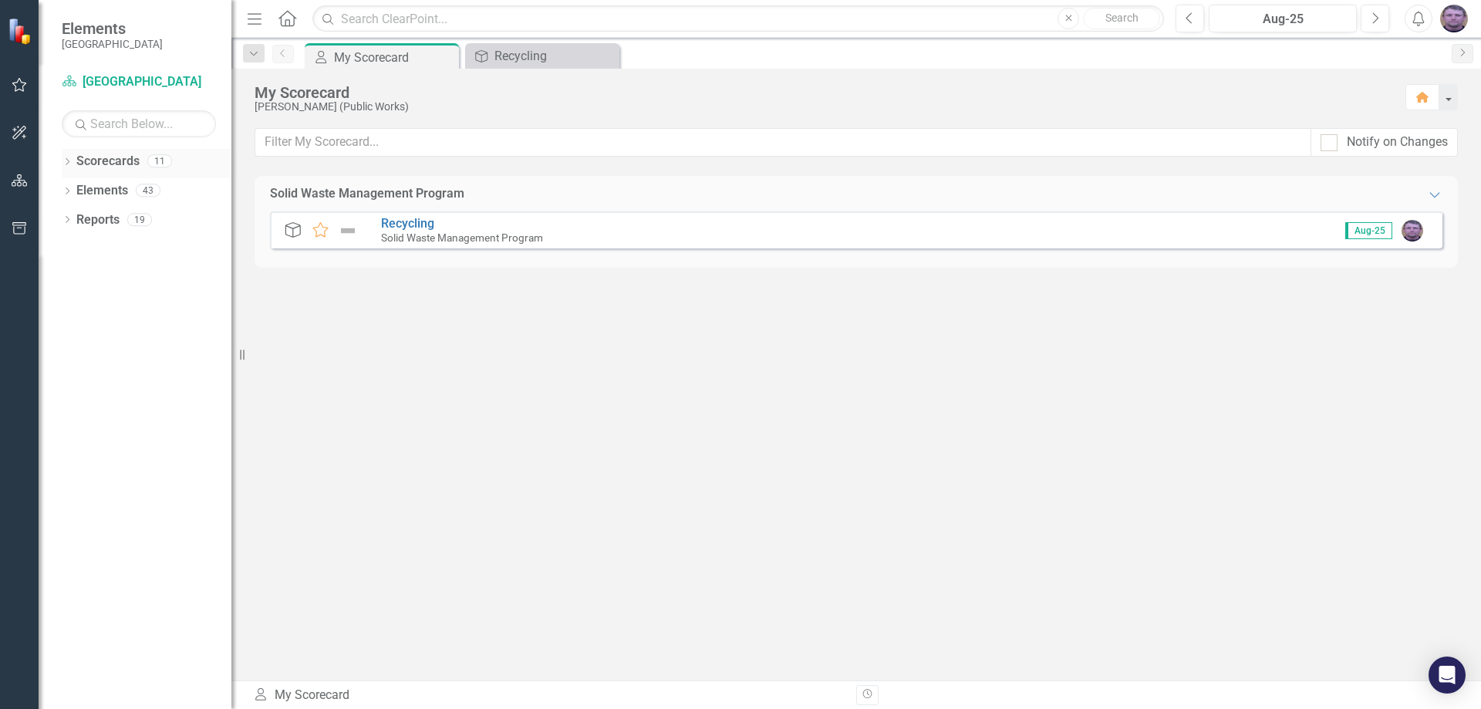
click at [123, 165] on link "Scorecards" at bounding box center [107, 162] width 63 height 18
click at [65, 160] on icon "Dropdown" at bounding box center [67, 163] width 11 height 8
click at [73, 191] on icon "Dropdown" at bounding box center [75, 189] width 12 height 9
click at [92, 218] on icon at bounding box center [91, 219] width 4 height 8
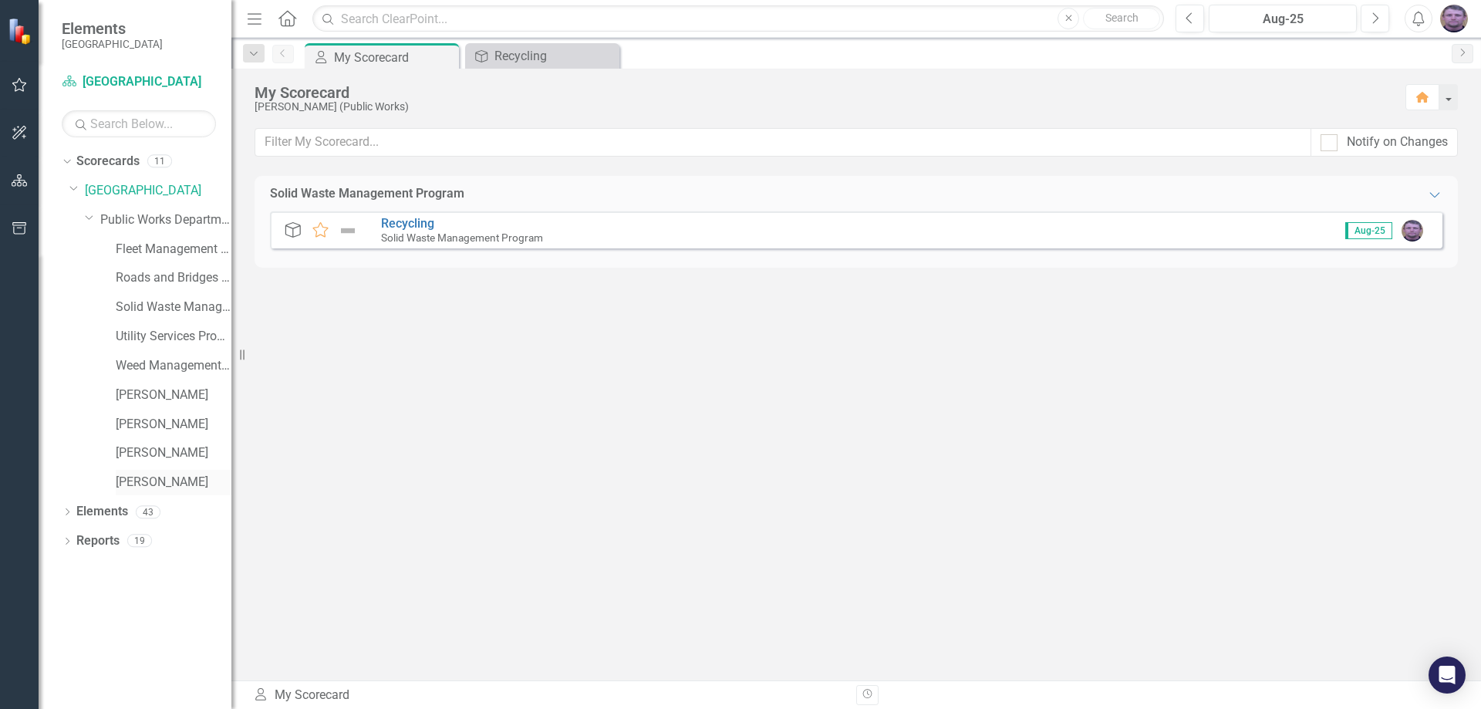
click at [134, 485] on link "[PERSON_NAME]" at bounding box center [174, 483] width 116 height 18
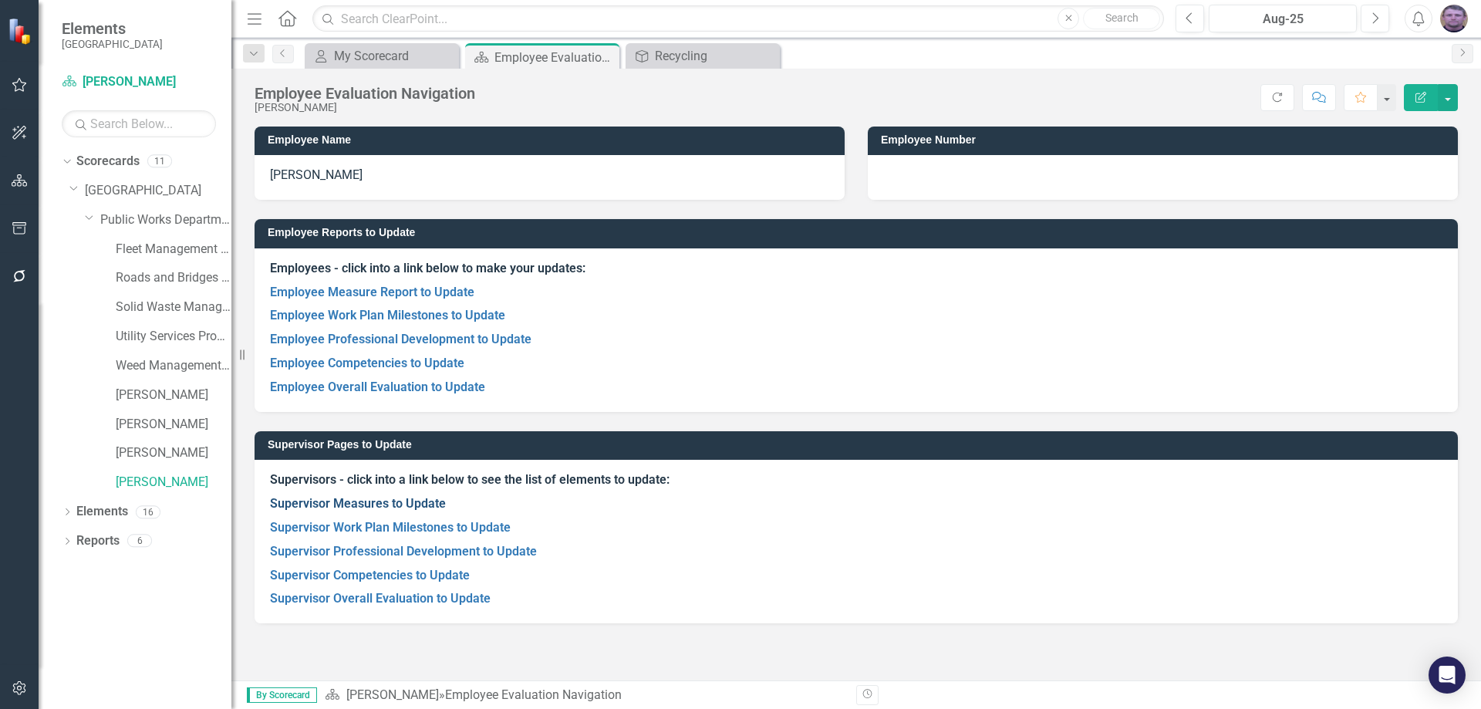
click at [341, 511] on link "Supervisor Measures to Update" at bounding box center [358, 503] width 176 height 15
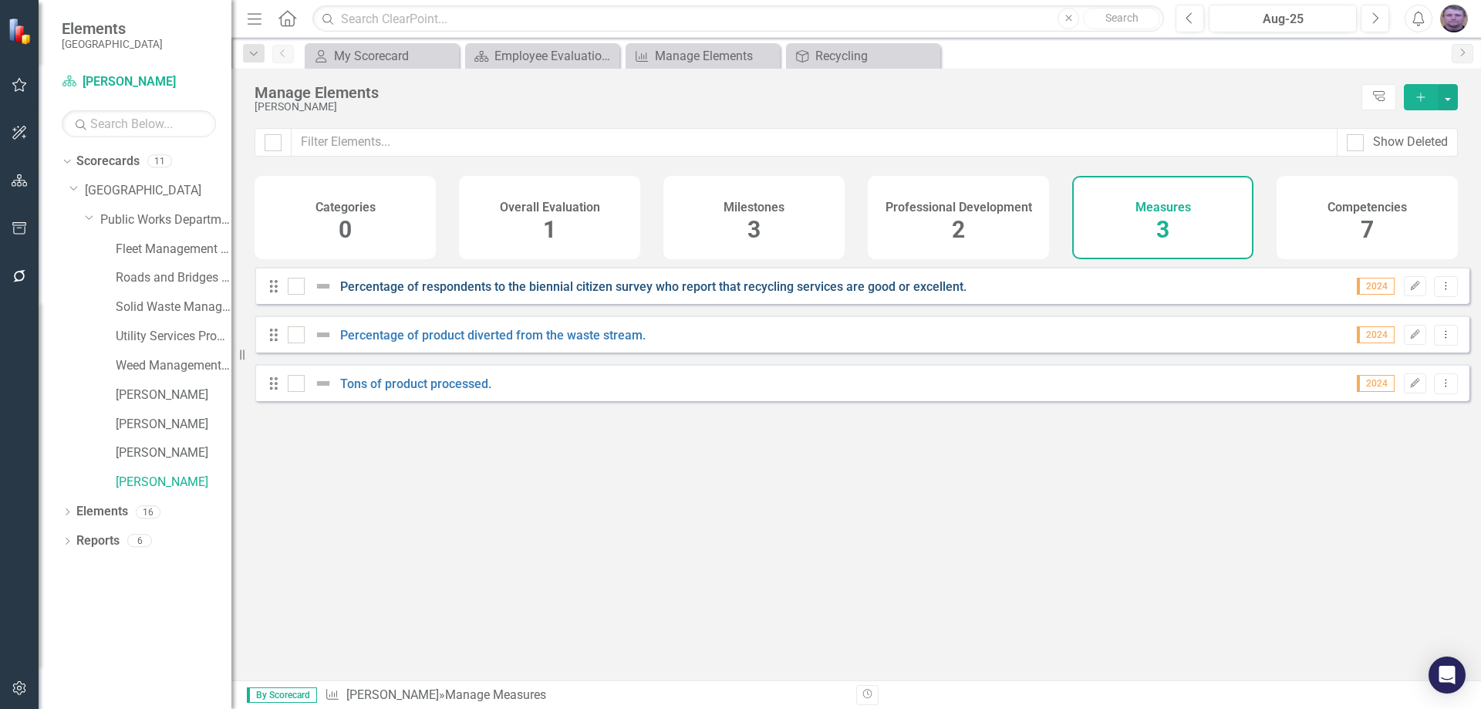
click at [527, 294] on link "Percentage of respondents to the biennial citizen survey who report that recycl…" at bounding box center [653, 286] width 626 height 15
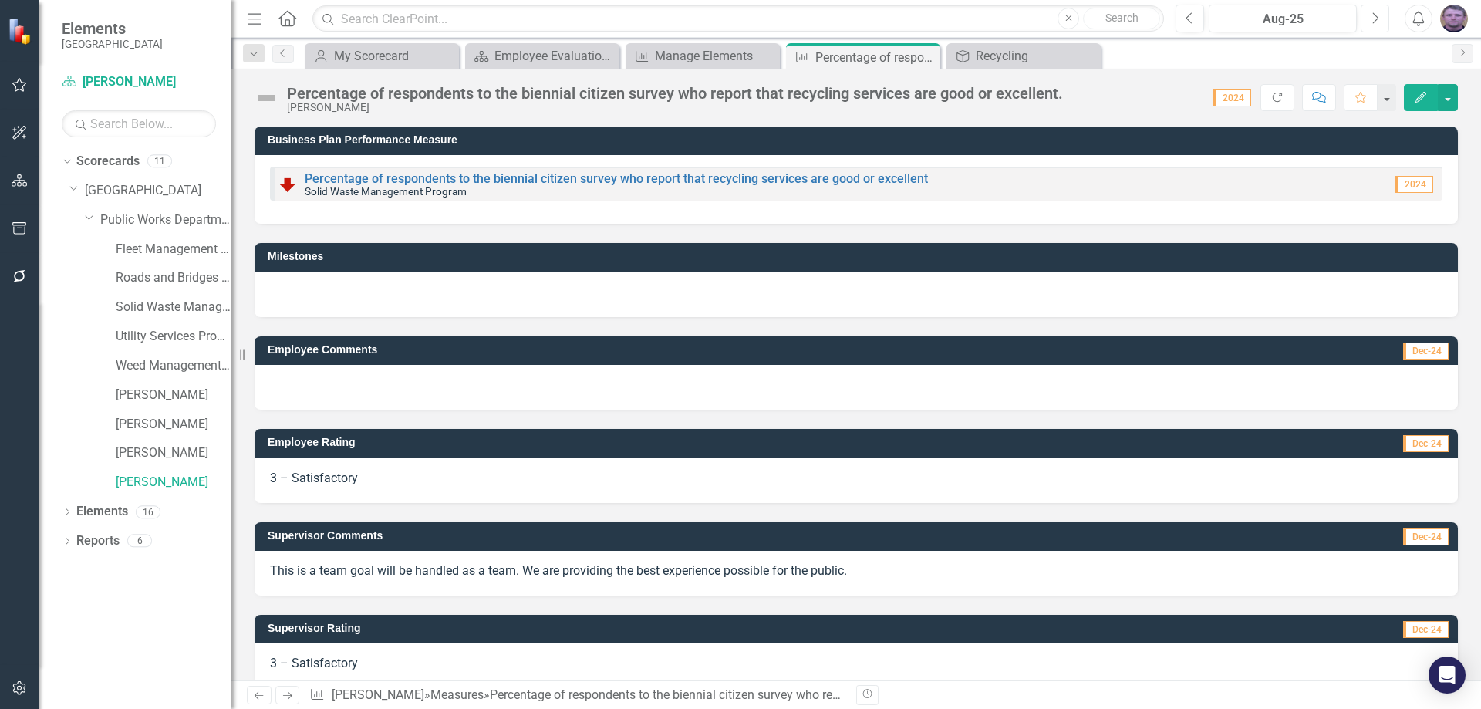
click at [1376, 15] on icon "Next" at bounding box center [1375, 19] width 8 height 14
click at [1373, 21] on icon "Next" at bounding box center [1375, 19] width 8 height 14
click at [929, 56] on icon "Close" at bounding box center [925, 57] width 15 height 12
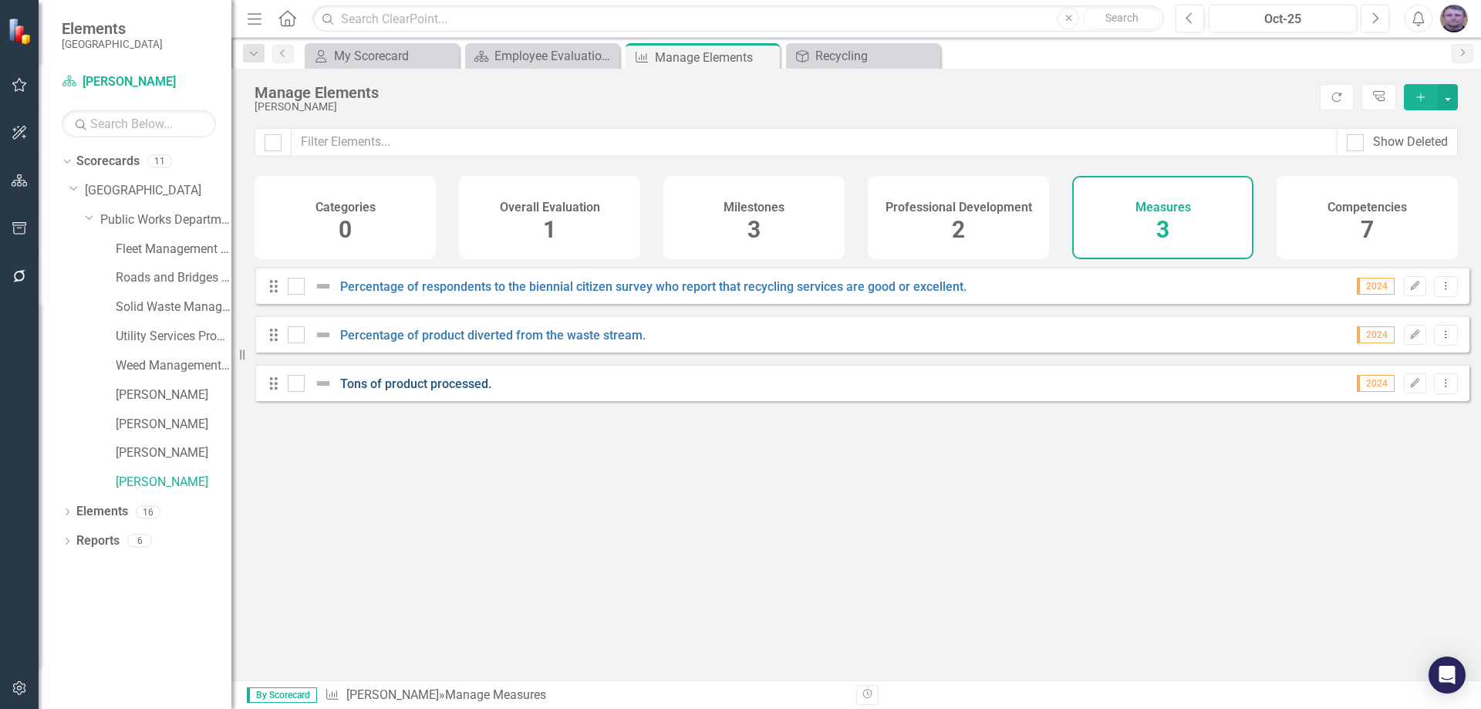
click at [407, 391] on link "Tons of product processed." at bounding box center [415, 383] width 151 height 15
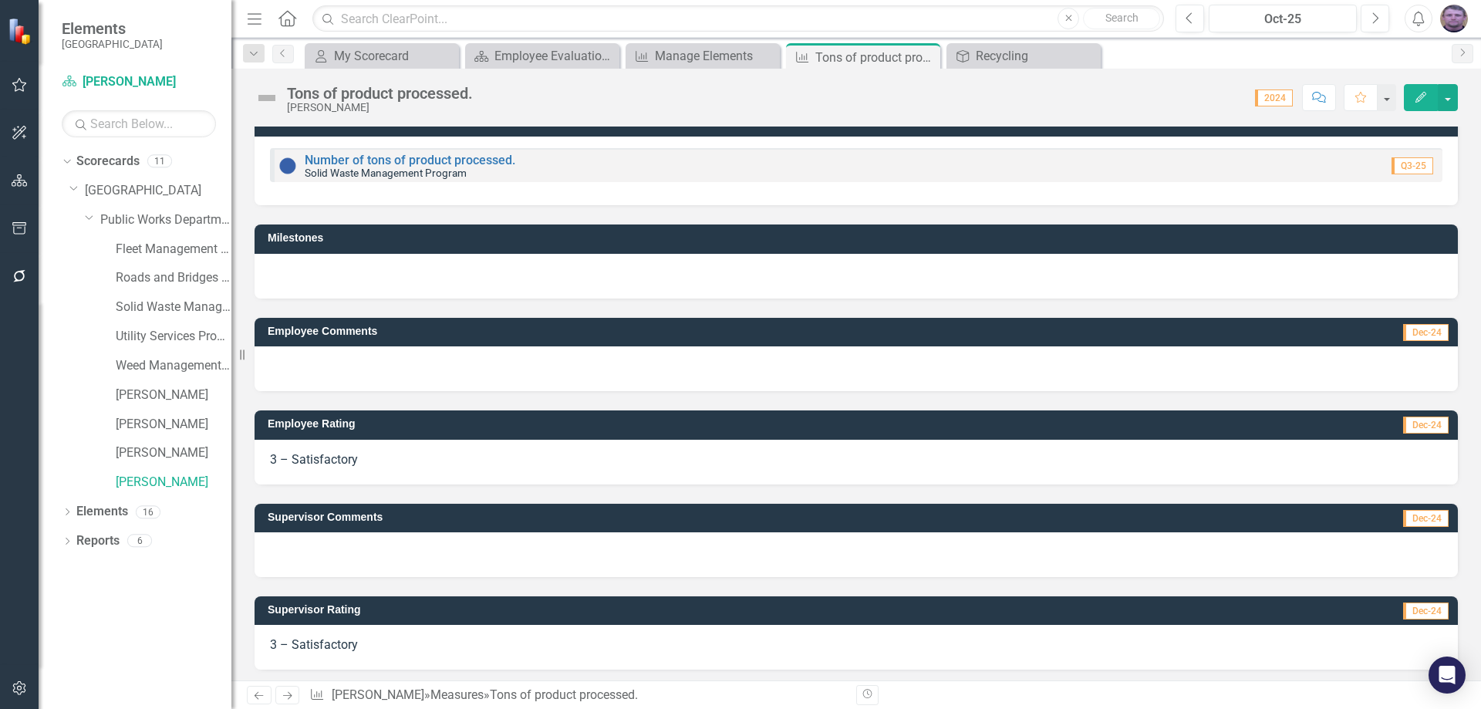
scroll to position [23, 0]
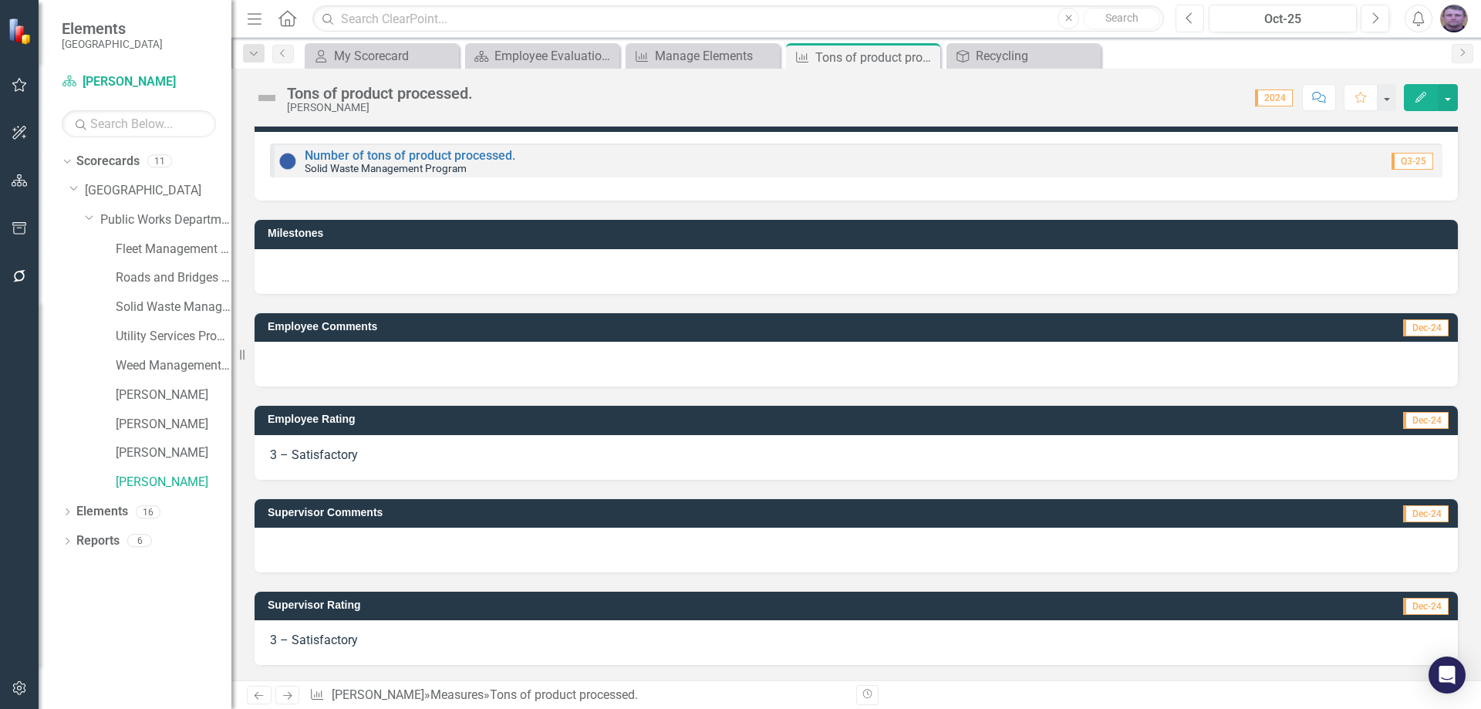
click at [1190, 20] on icon "Previous" at bounding box center [1190, 19] width 8 height 14
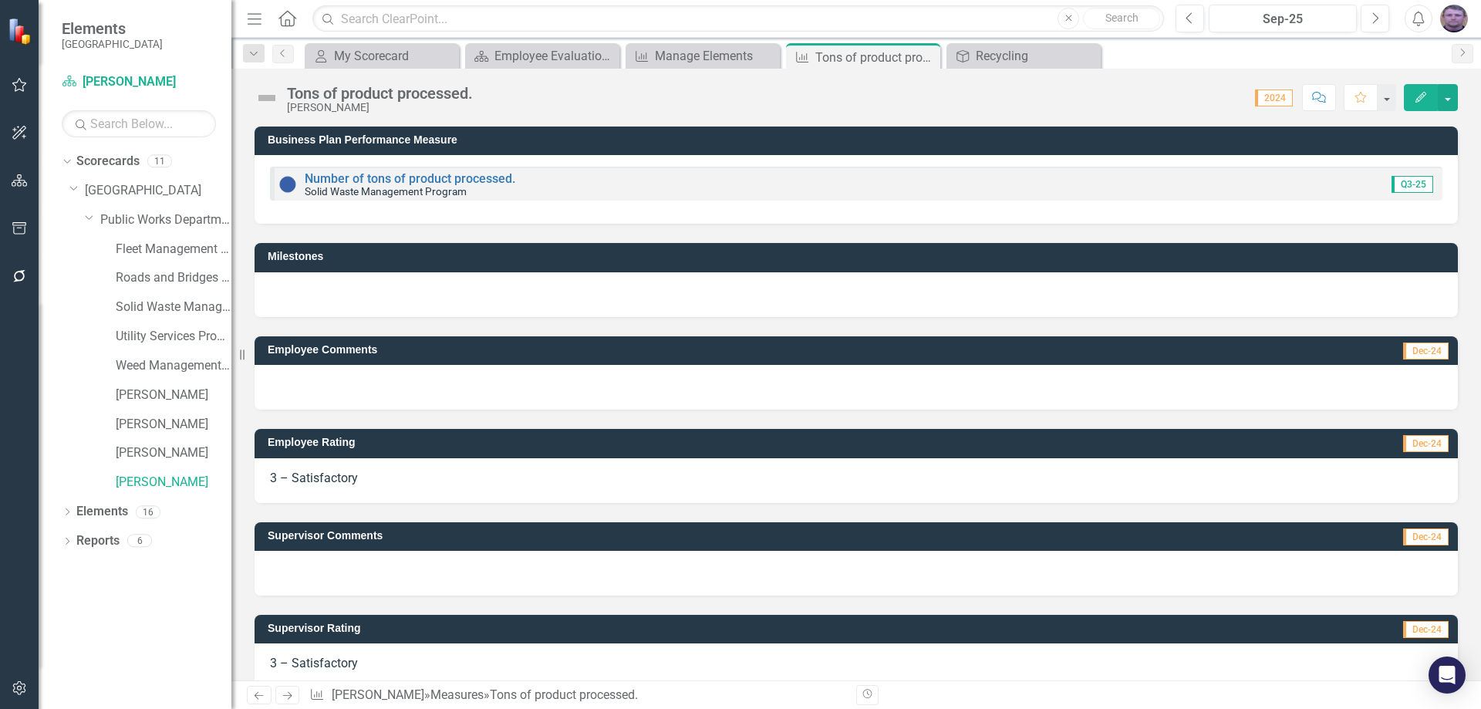
drag, startPoint x: 171, startPoint y: 640, endPoint x: 589, endPoint y: 420, distance: 472.8
click at [589, 420] on div "Employee Rating Dec-24 3 – Satisfactory" at bounding box center [856, 456] width 1227 height 93
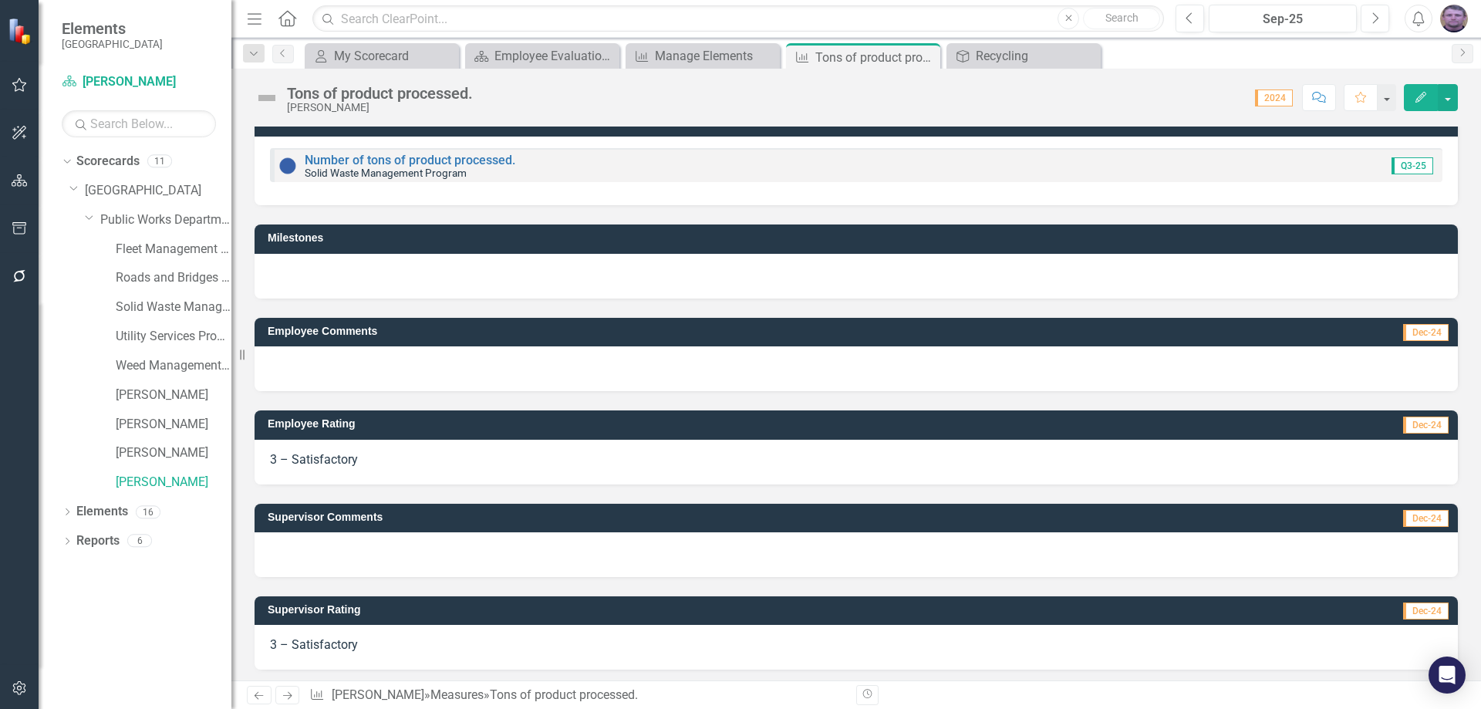
scroll to position [23, 0]
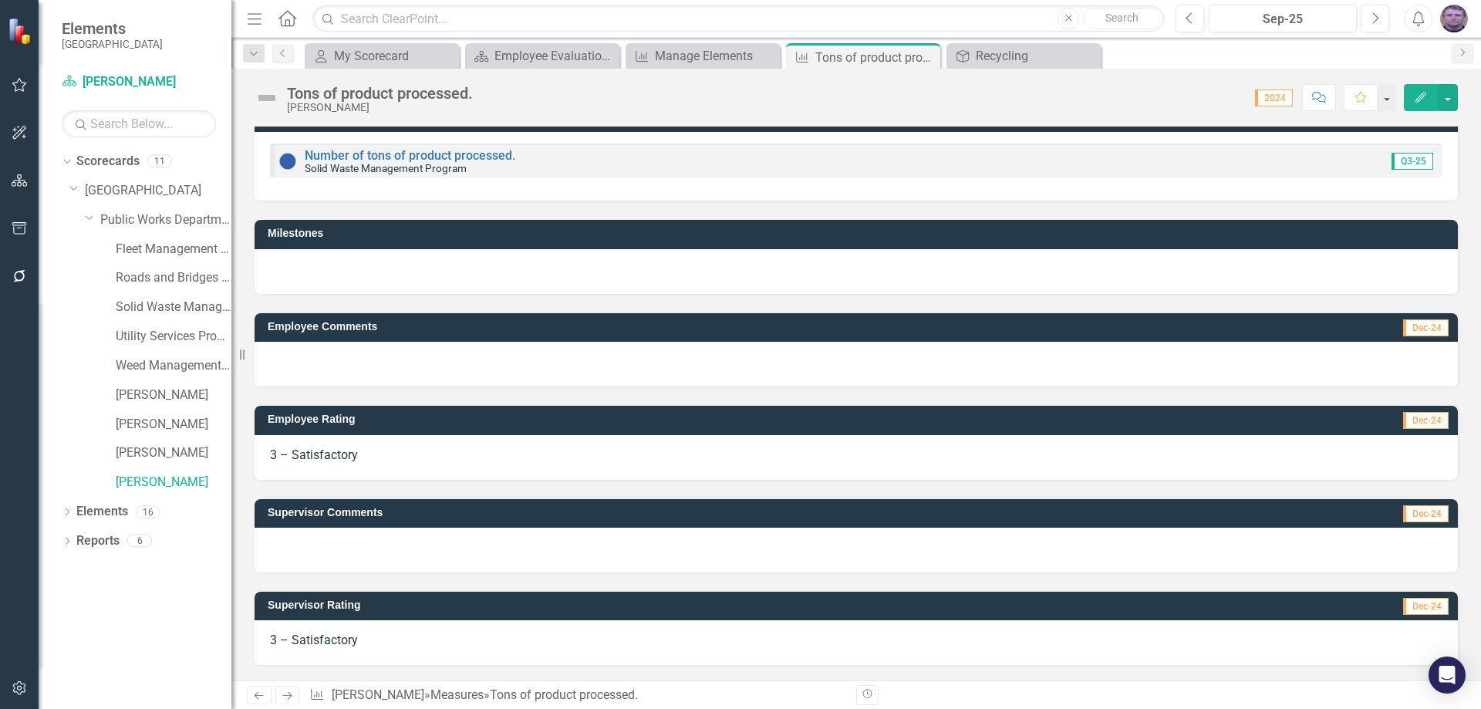
click at [315, 532] on div at bounding box center [857, 550] width 1204 height 45
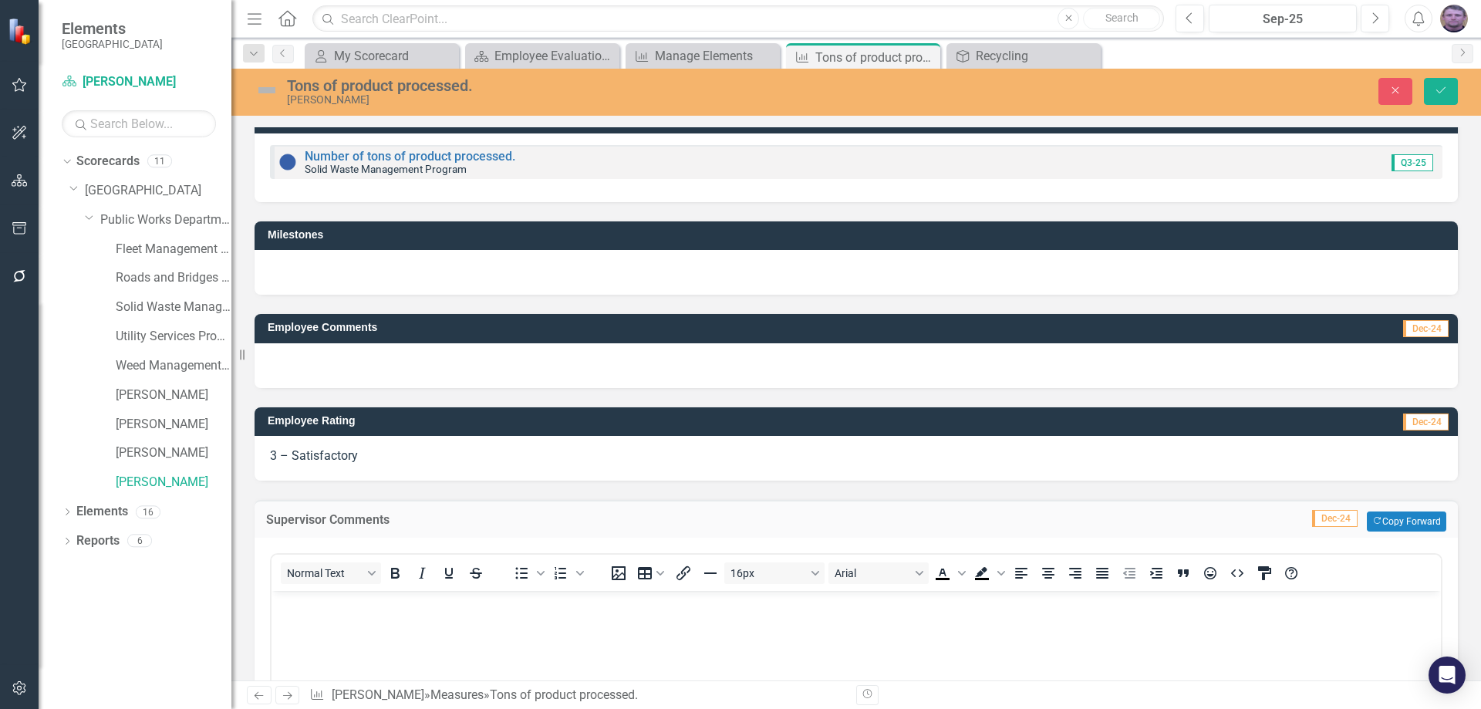
scroll to position [0, 0]
click at [305, 600] on p "Rich Text Area. Press ALT-0 for help." at bounding box center [856, 604] width 1162 height 19
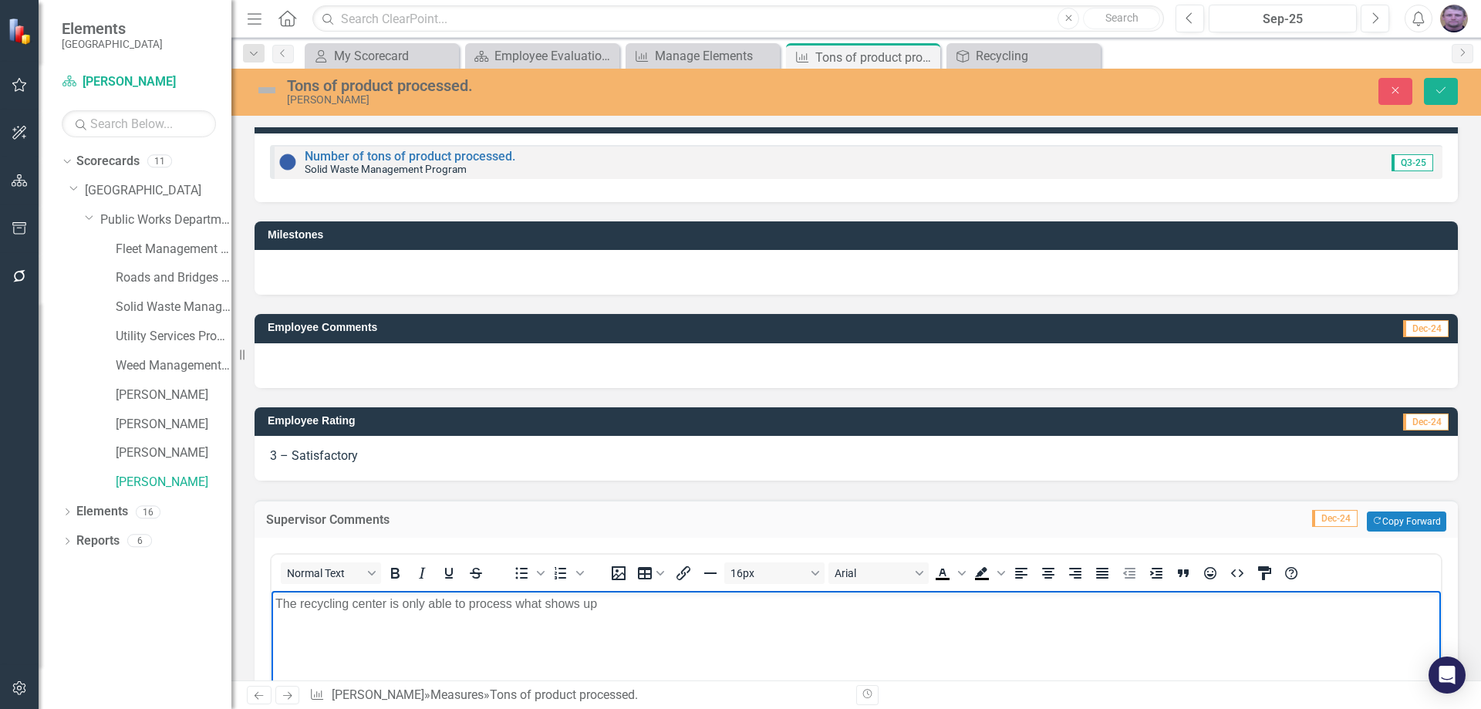
click at [577, 604] on p "The recycling center is only able to process what shows up" at bounding box center [856, 604] width 1162 height 19
click at [630, 607] on p "The recycling center is only able to process what is droped off up" at bounding box center [856, 604] width 1162 height 19
click at [749, 606] on p "The recycling center is only able to process what is dropped off at the [GEOGRA…" at bounding box center [856, 604] width 1162 height 19
click at [857, 607] on p "The recycling center is only able to process what is dropped off at the [GEOGRA…" at bounding box center [856, 604] width 1162 height 19
click at [1119, 606] on p "The recycling center is only able to process what is dropped off at the [GEOGRA…" at bounding box center [856, 604] width 1162 height 19
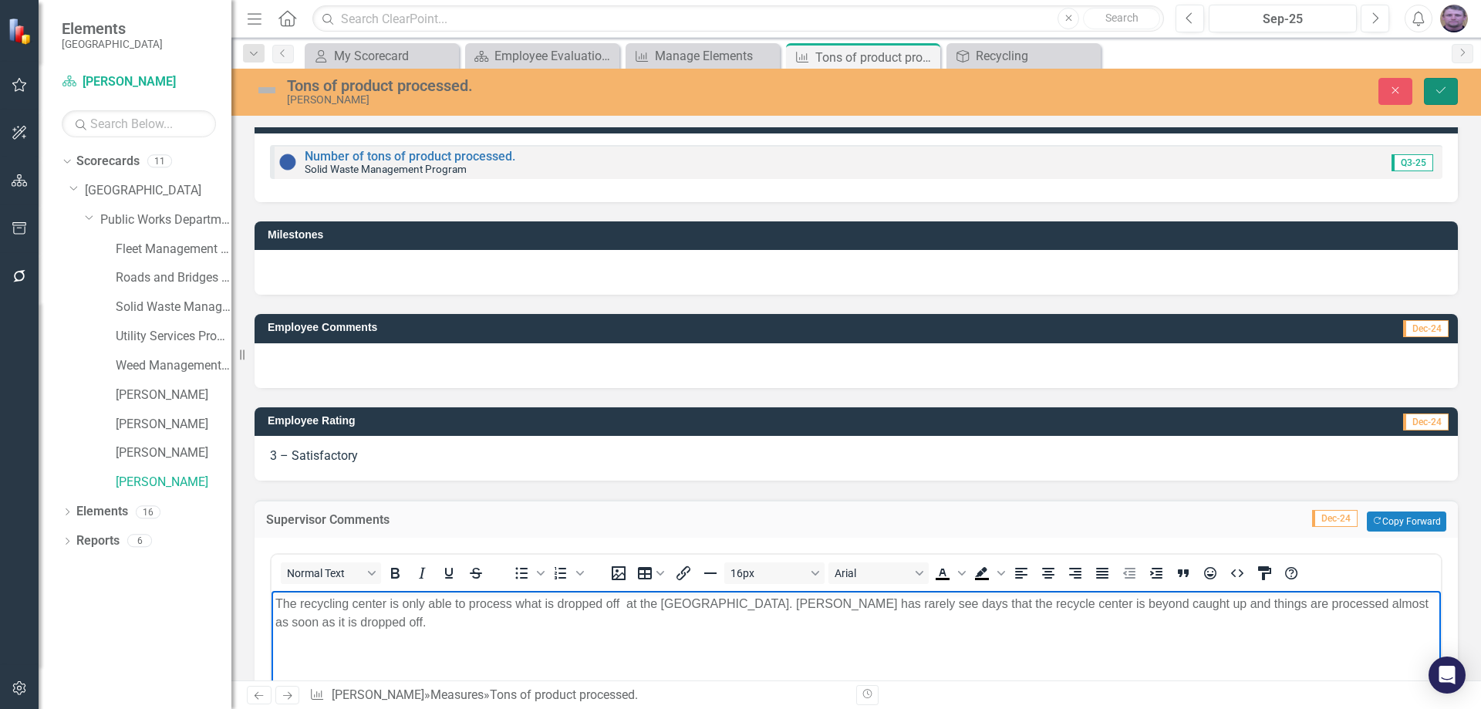
click at [1448, 86] on button "Save" at bounding box center [1441, 91] width 34 height 27
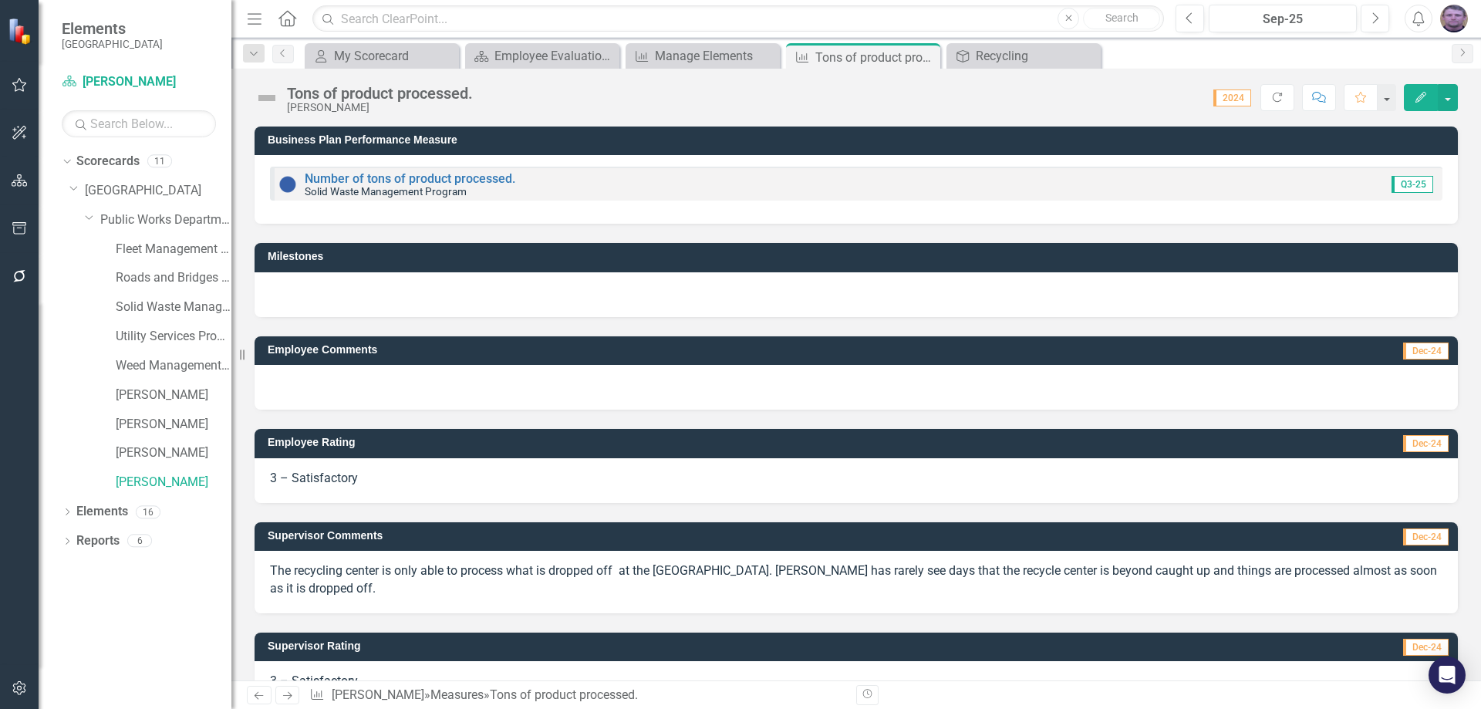
click at [313, 473] on span "3 – Satisfactory" at bounding box center [314, 478] width 88 height 15
click at [314, 479] on span "3 – Satisfactory" at bounding box center [314, 478] width 88 height 15
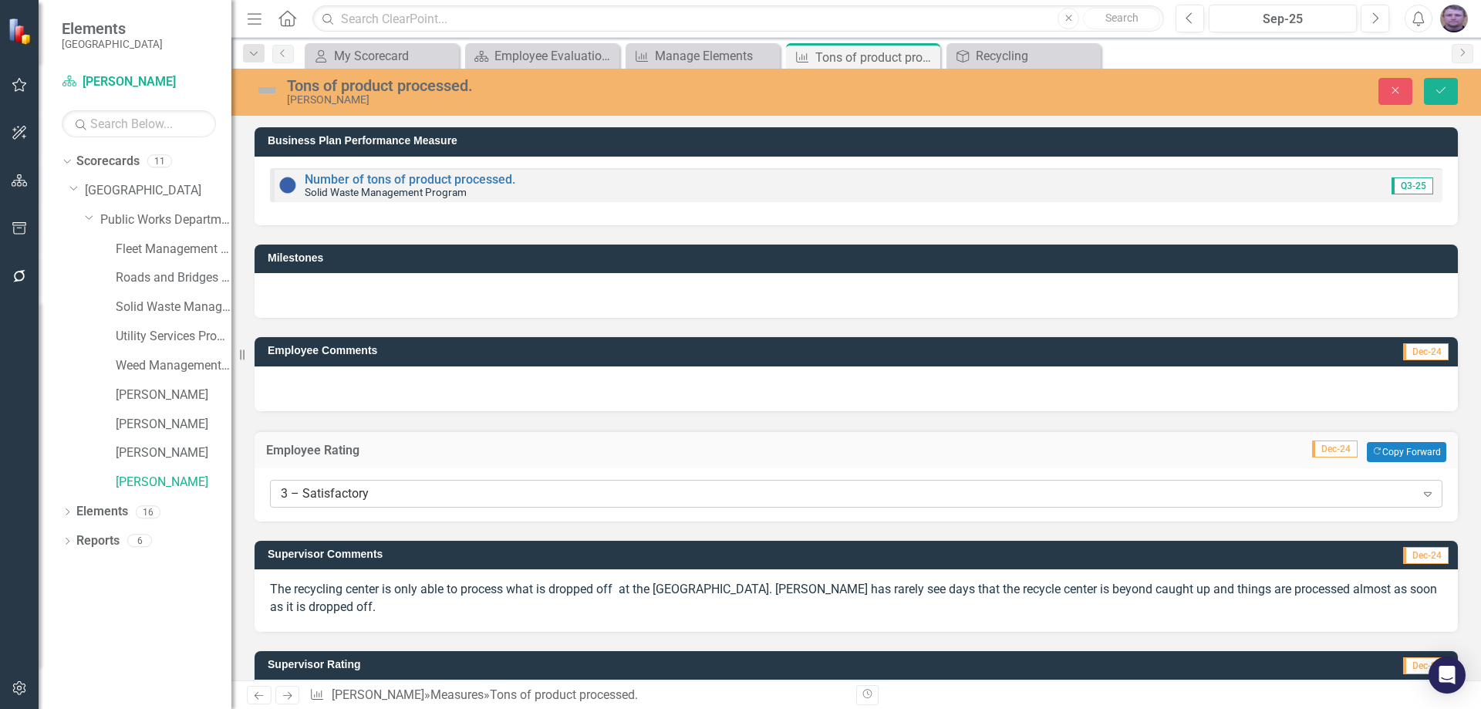
click at [319, 484] on div "3 – Satisfactory Expand" at bounding box center [856, 494] width 1173 height 28
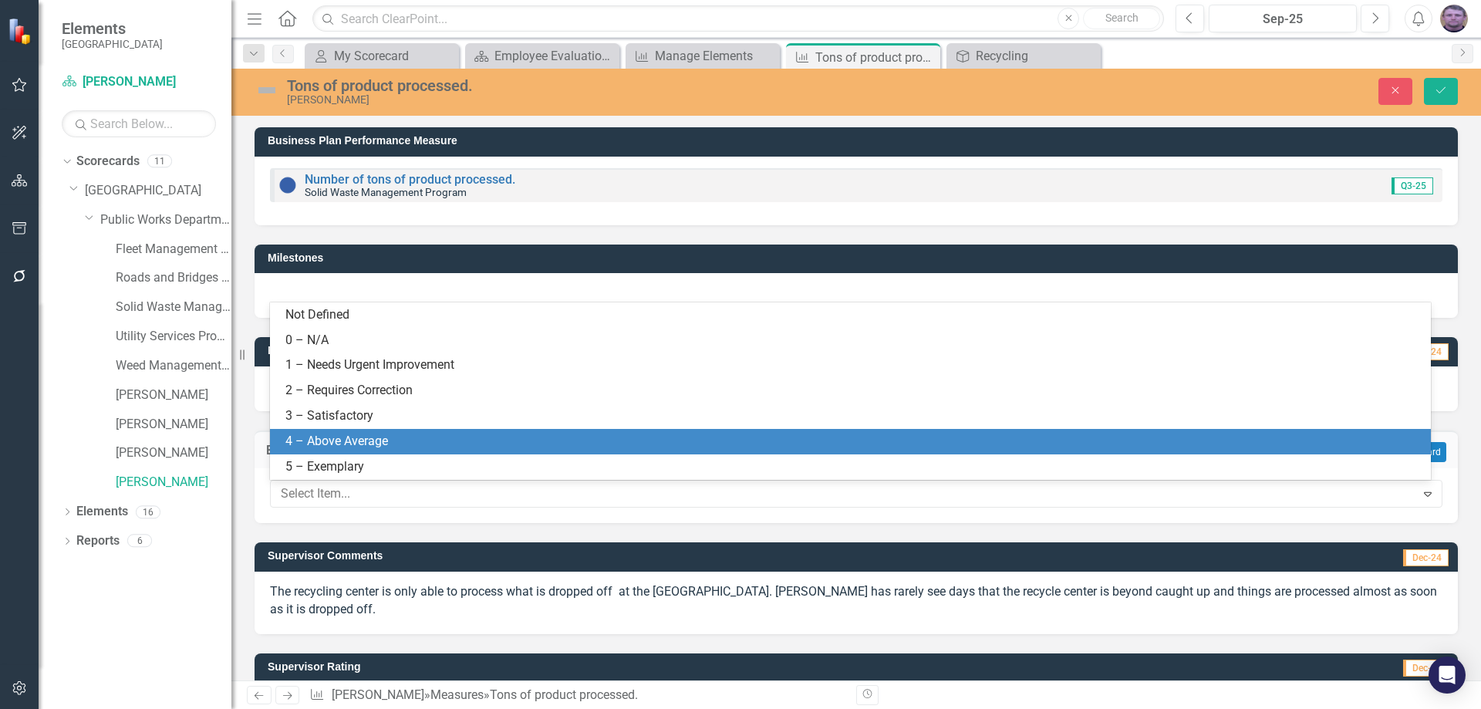
click at [319, 436] on div "4 – Above Average" at bounding box center [853, 442] width 1136 height 18
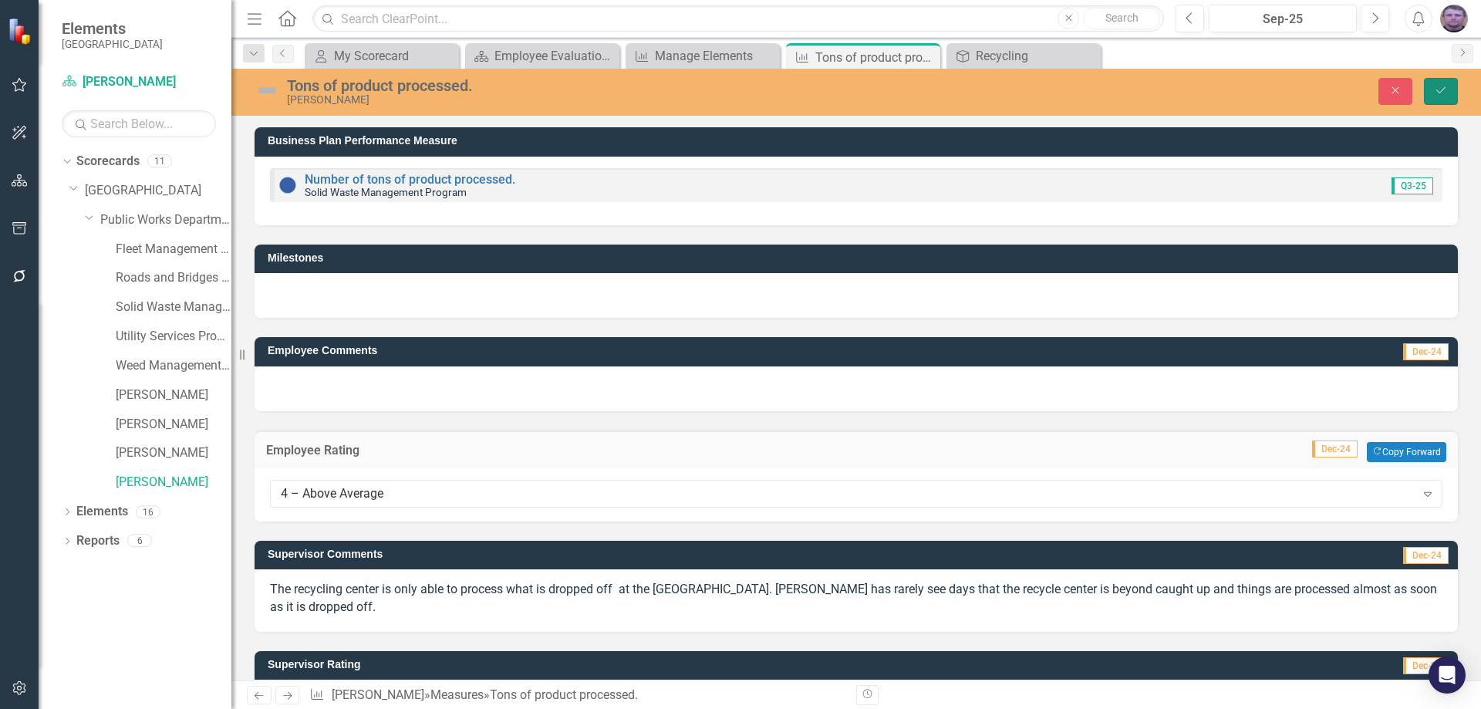
click at [1448, 94] on button "Save" at bounding box center [1441, 91] width 34 height 27
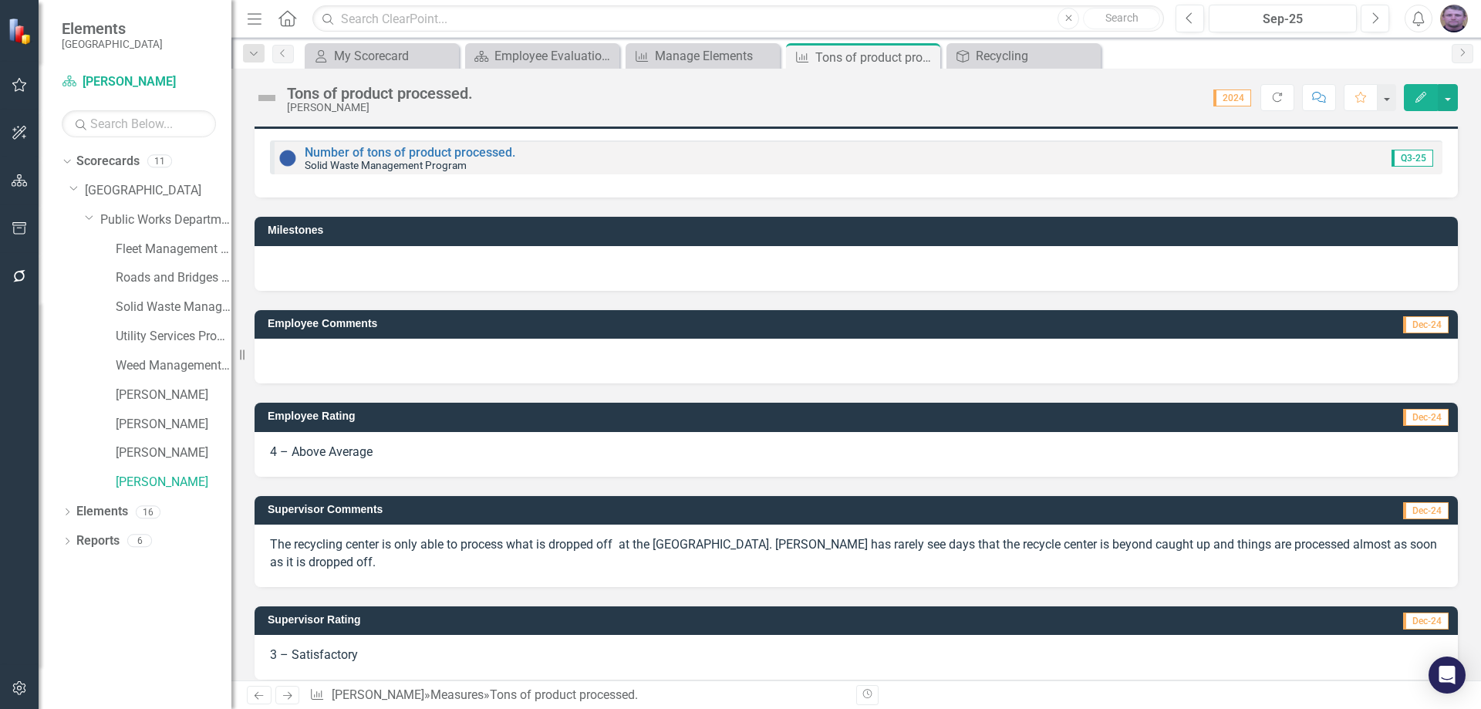
scroll to position [41, 0]
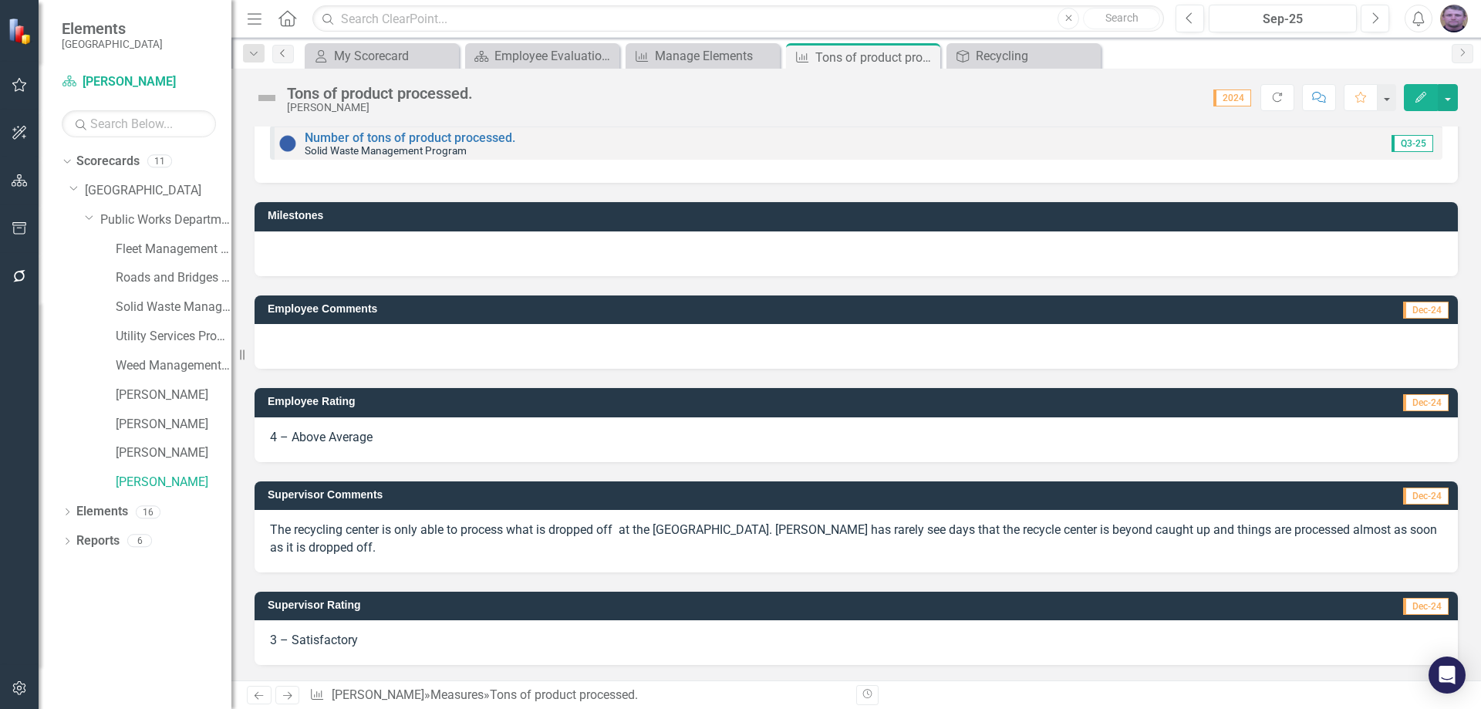
click at [287, 55] on icon "Previous" at bounding box center [283, 53] width 12 height 9
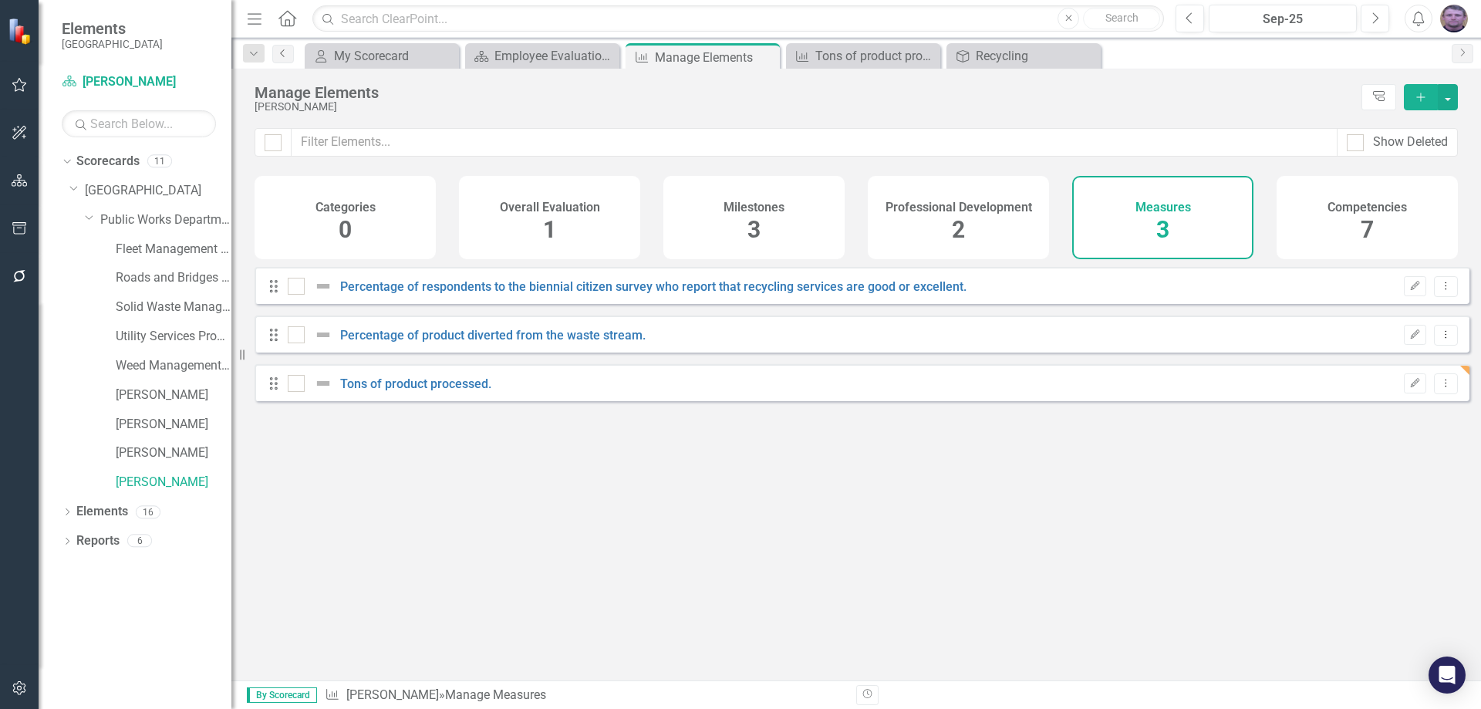
checkbox input "false"
click at [401, 343] on link "Percentage of product diverted from the waste stream." at bounding box center [493, 335] width 306 height 15
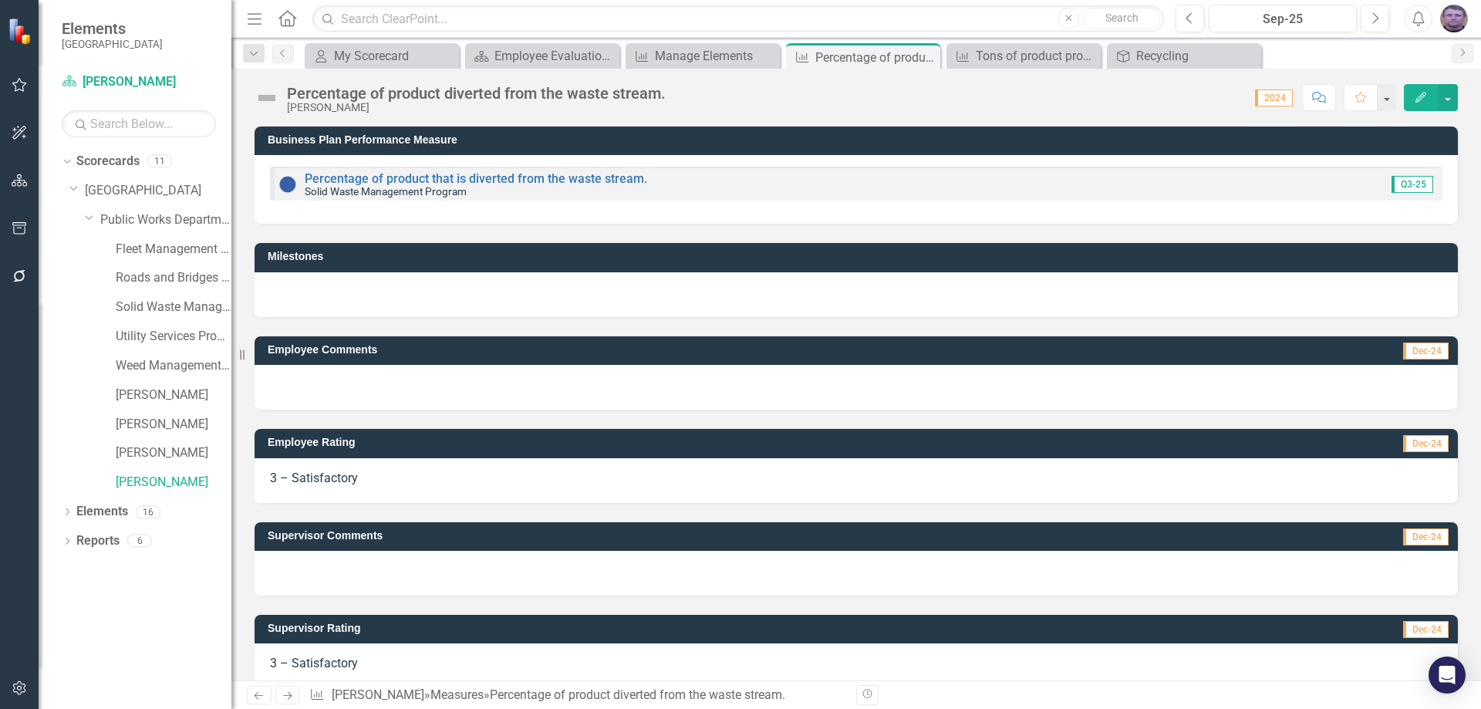
scroll to position [23, 0]
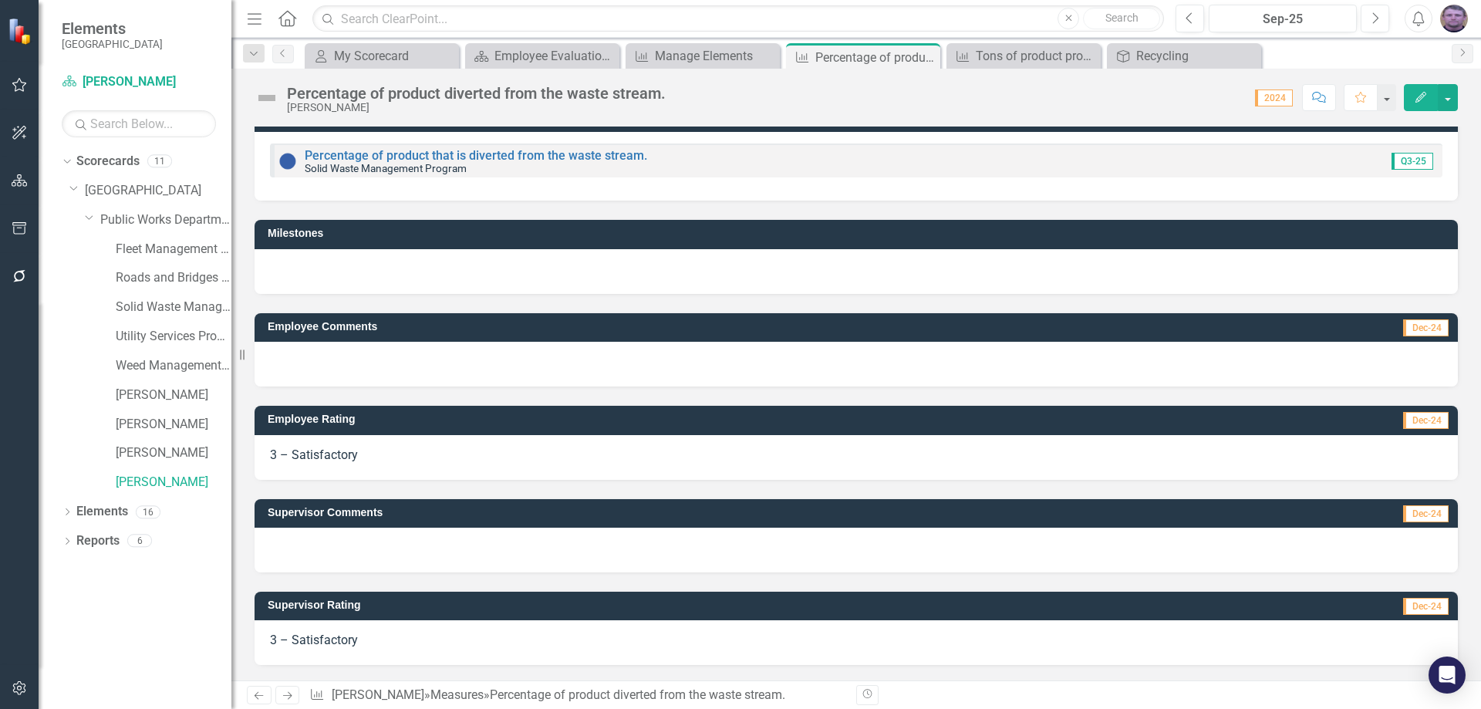
click at [316, 455] on span "3 – Satisfactory" at bounding box center [314, 454] width 88 height 15
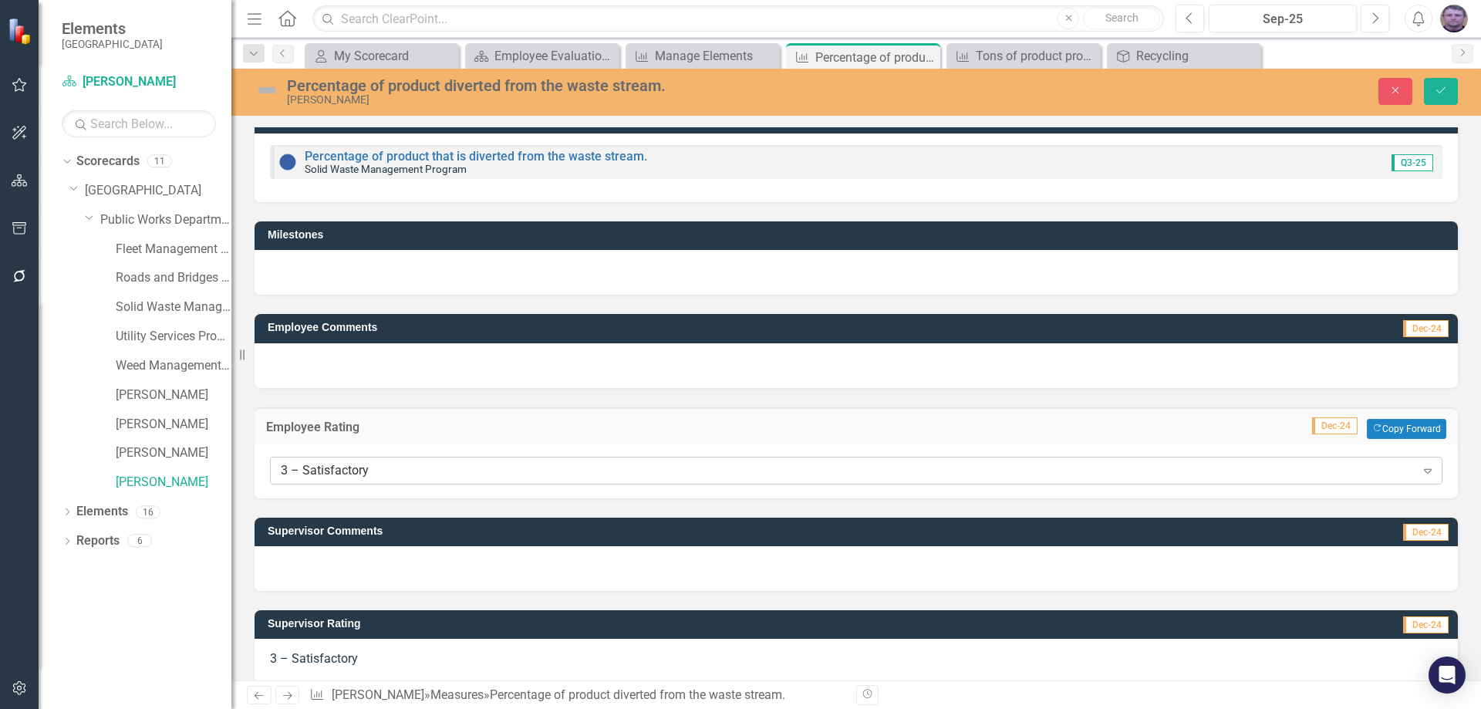
click at [333, 474] on div "3 – Satisfactory" at bounding box center [848, 470] width 1135 height 18
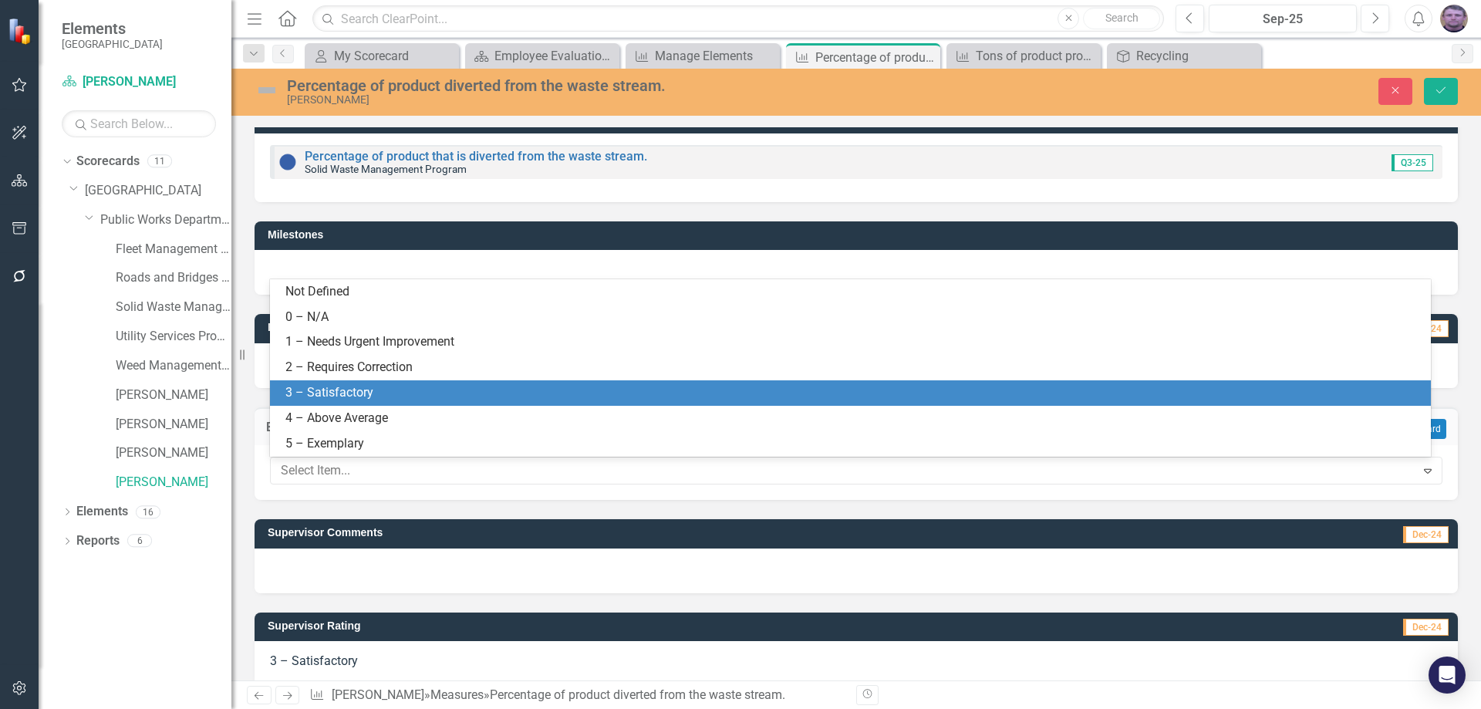
click at [320, 387] on div "3 – Satisfactory" at bounding box center [853, 393] width 1136 height 18
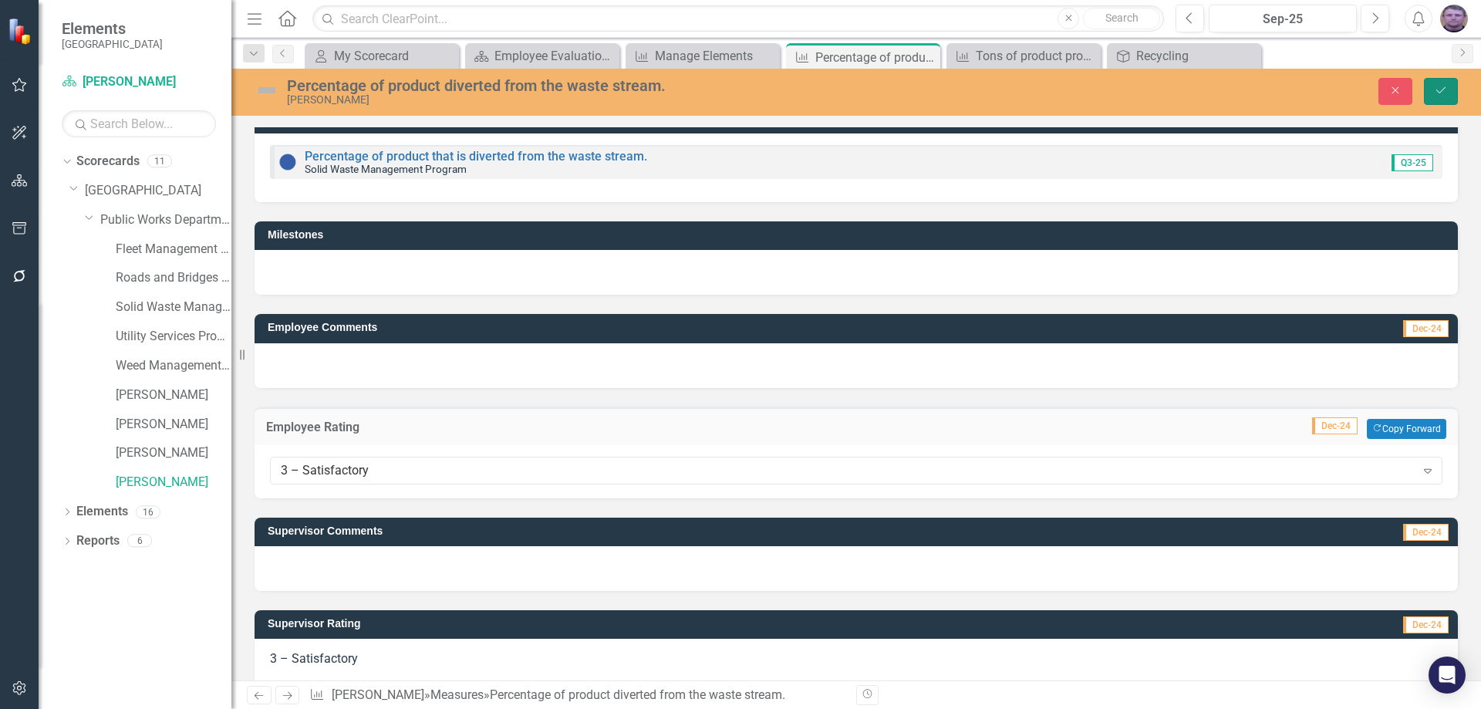
click at [1442, 86] on icon "Save" at bounding box center [1441, 90] width 14 height 11
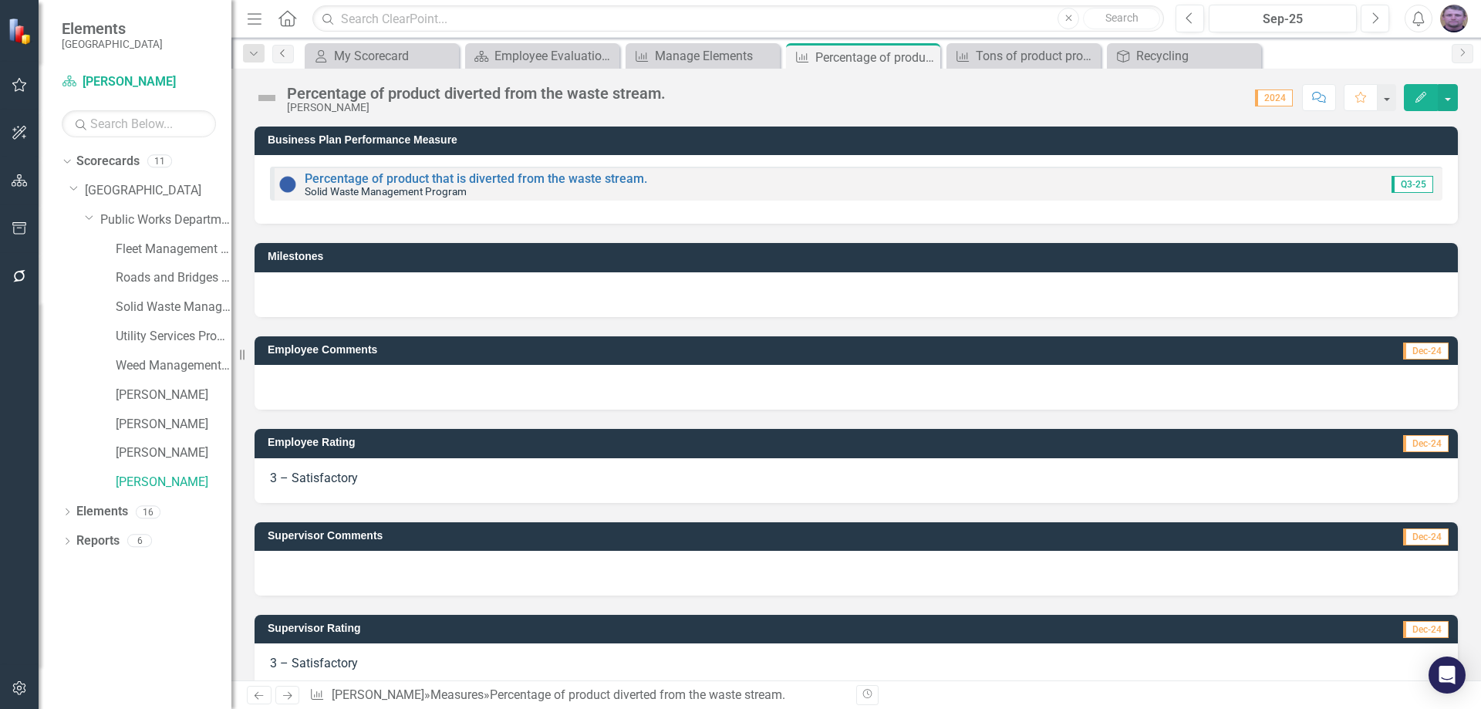
click at [281, 60] on link "Previous" at bounding box center [283, 54] width 22 height 19
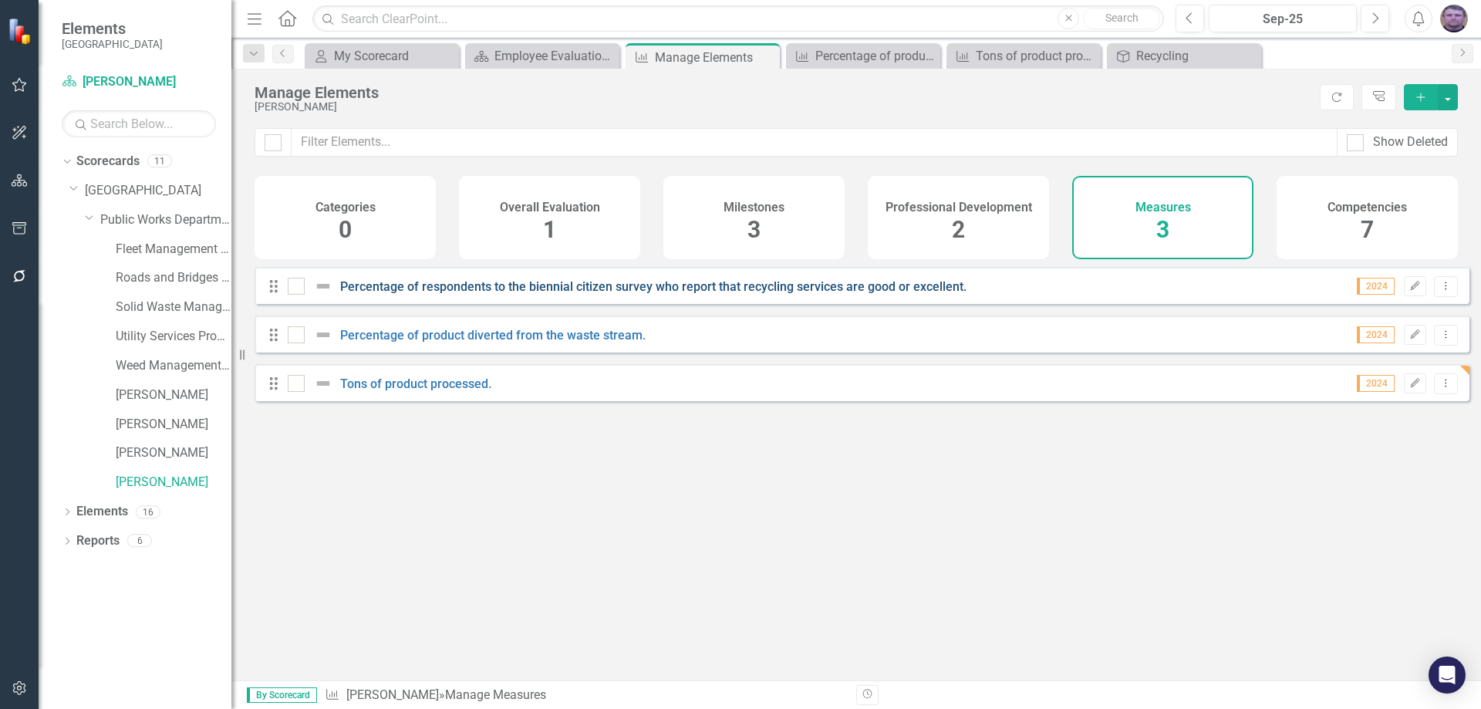
click at [501, 294] on link "Percentage of respondents to the biennial citizen survey who report that recycl…" at bounding box center [653, 286] width 626 height 15
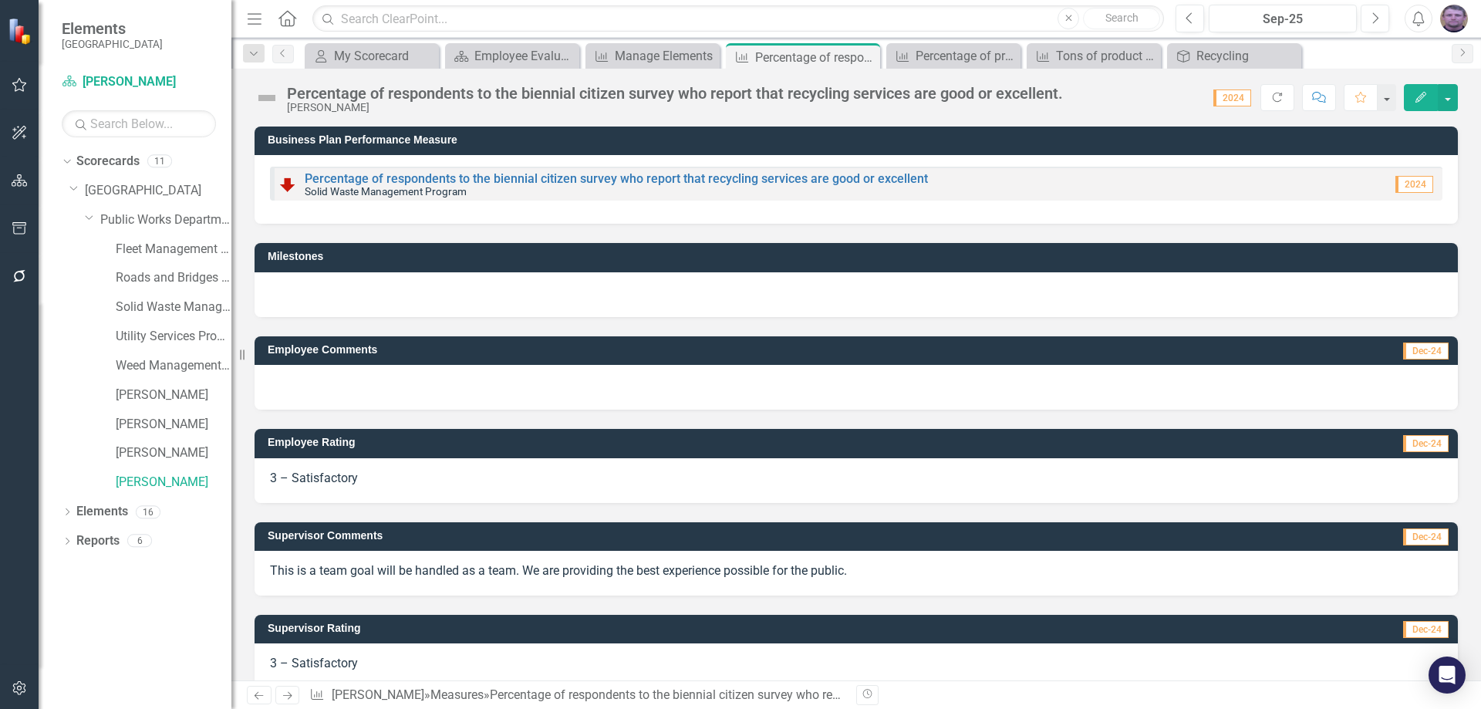
click at [861, 569] on p "This is a team goal will be handled as a team. We are providing the best experi…" at bounding box center [856, 571] width 1173 height 18
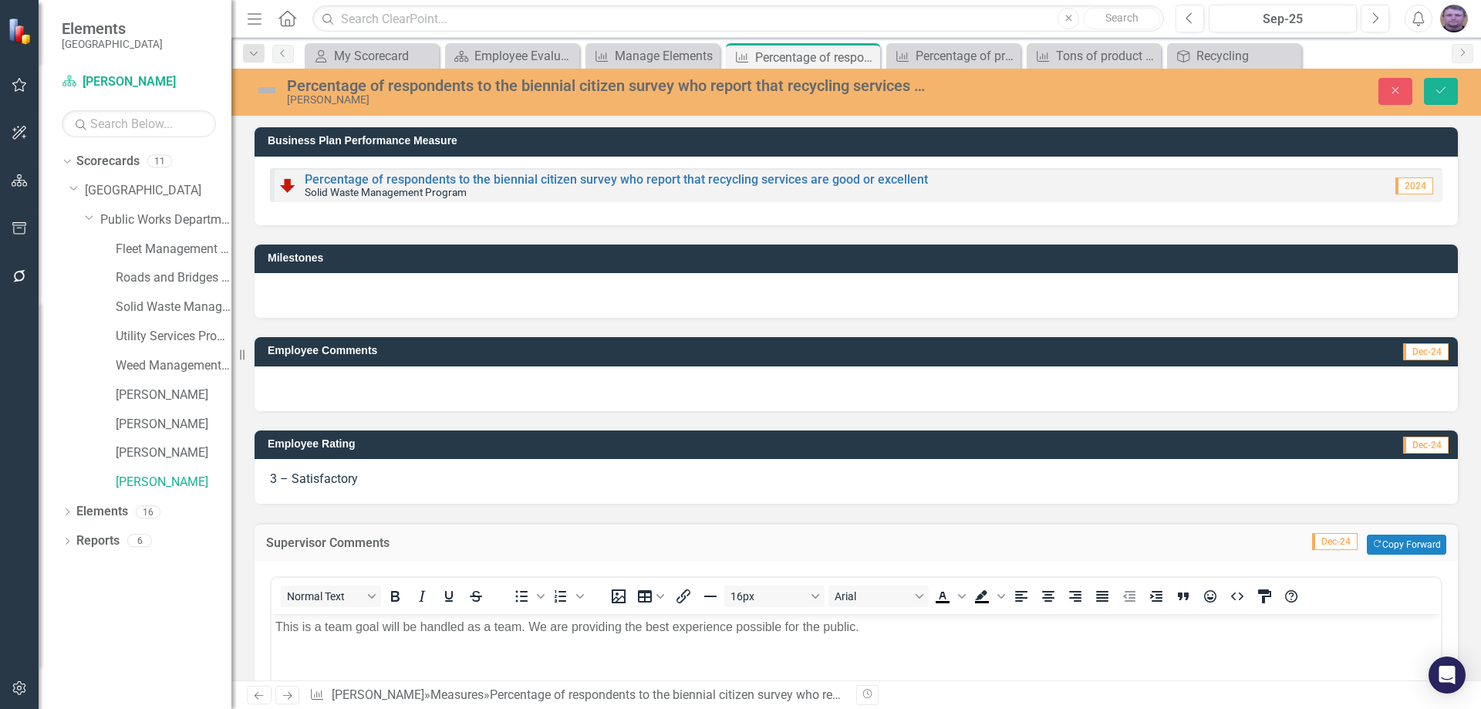
click at [882, 626] on p "This is a team goal will be handled as a team. We are providing the best experi…" at bounding box center [856, 627] width 1162 height 19
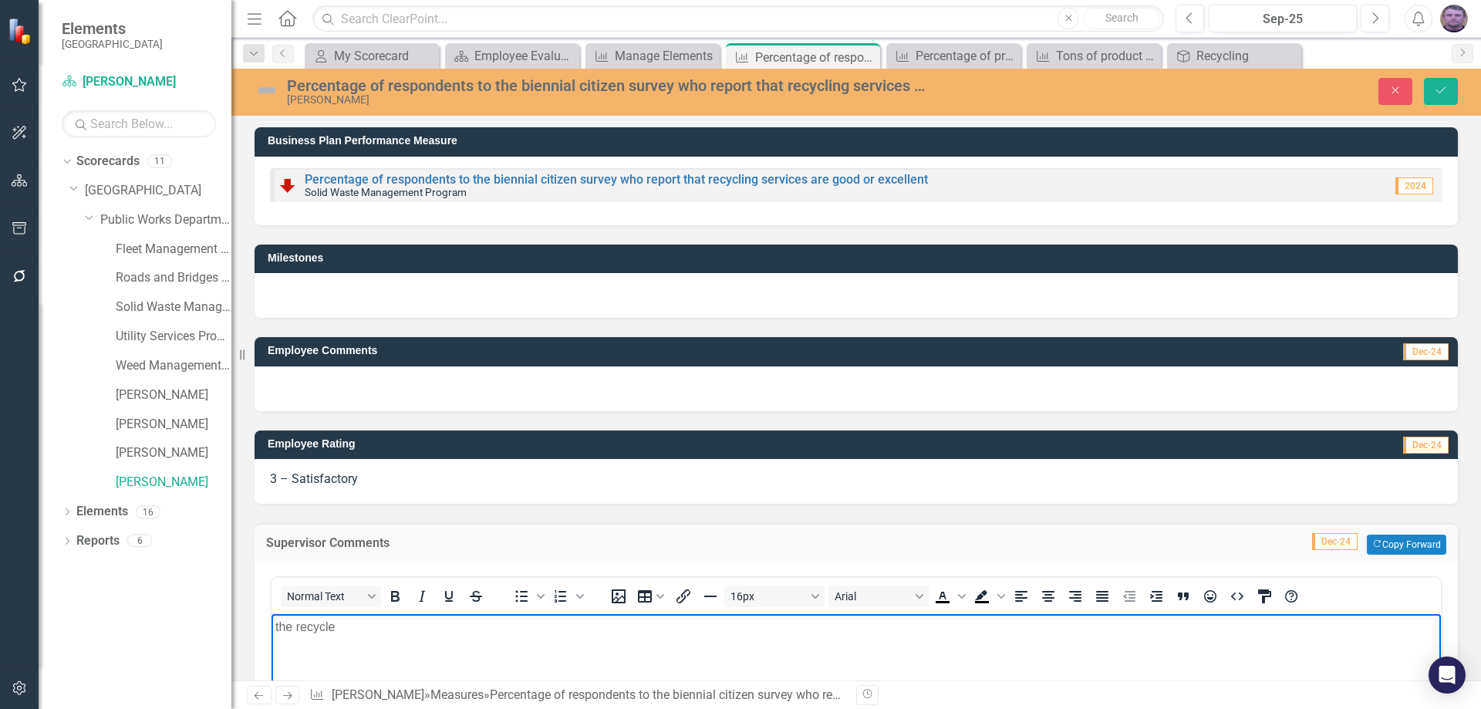
click at [281, 634] on p "the recycle" at bounding box center [856, 627] width 1162 height 19
click at [343, 625] on p "The recycle" at bounding box center [856, 627] width 1162 height 19
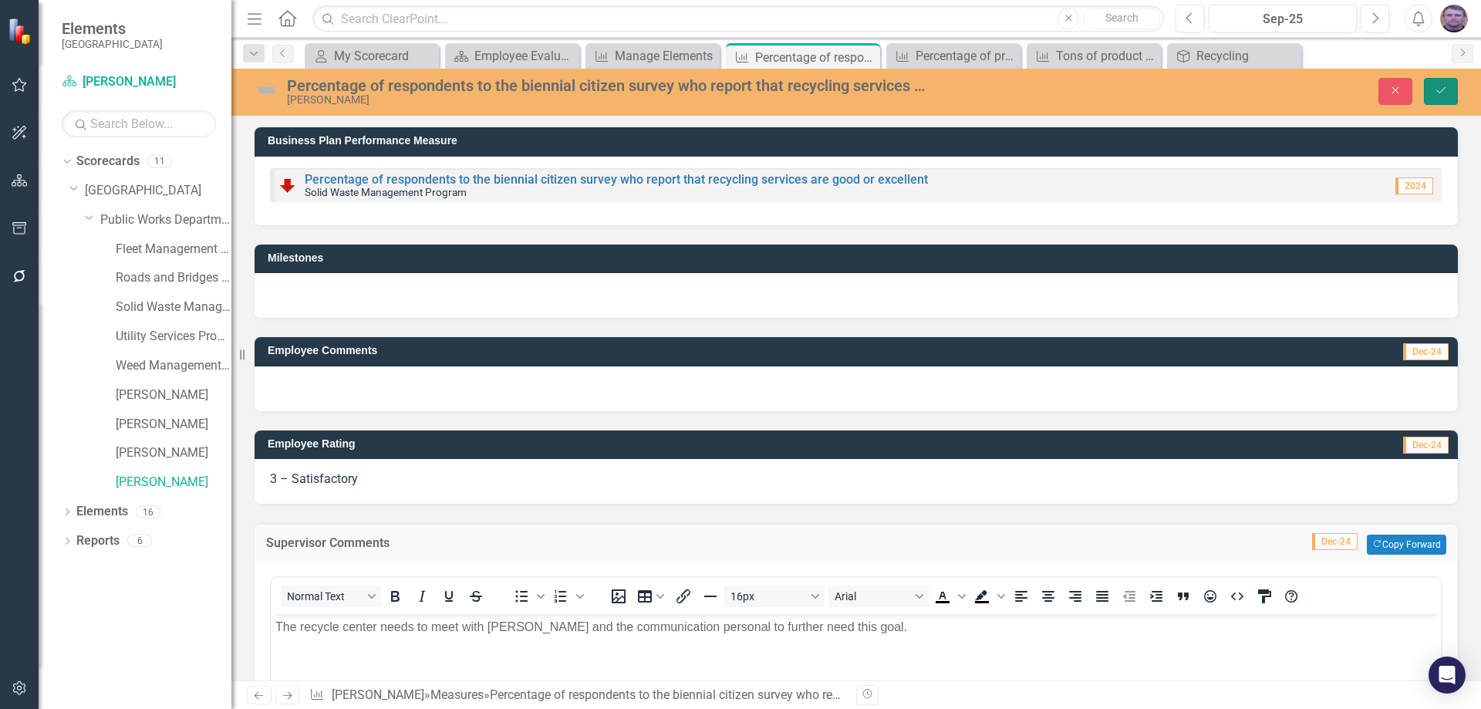
click at [1438, 97] on button "Save" at bounding box center [1441, 91] width 34 height 27
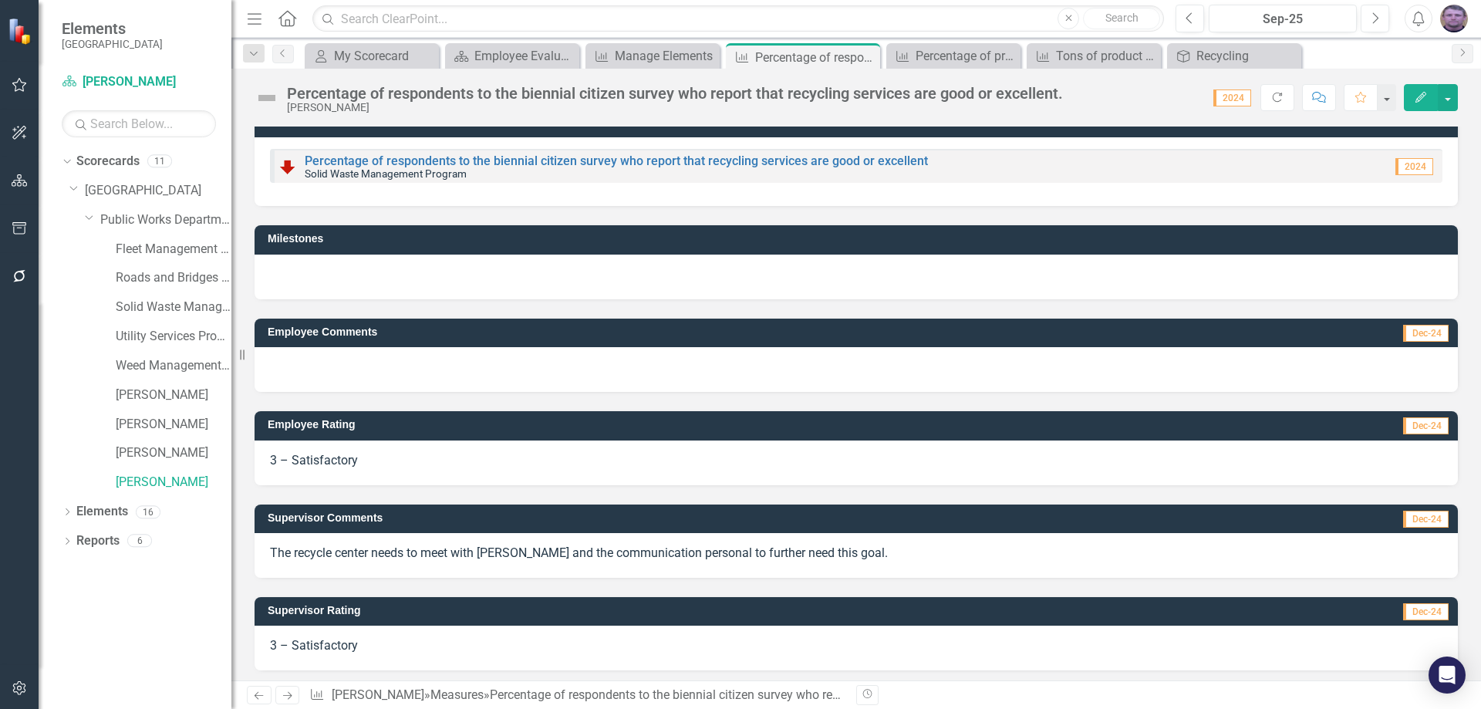
scroll to position [23, 0]
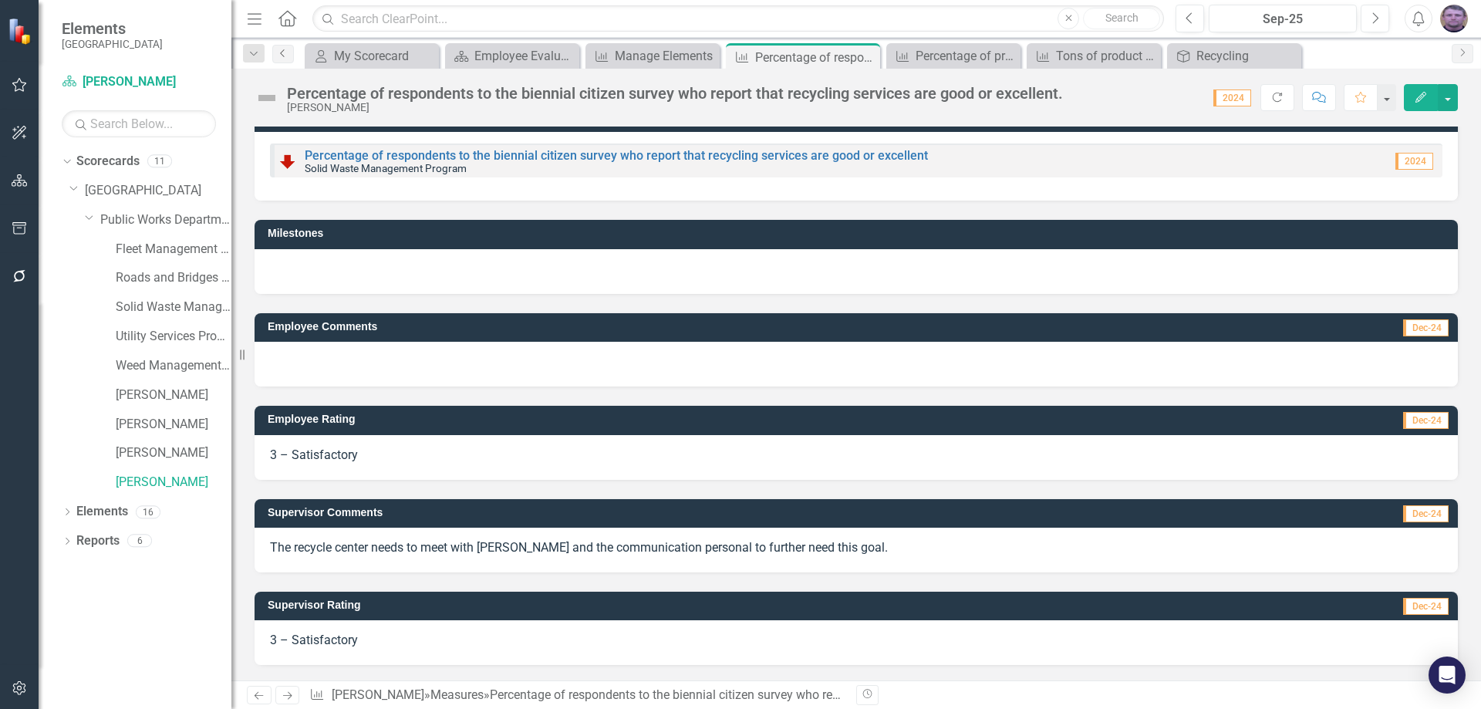
click at [285, 56] on icon "Previous" at bounding box center [283, 53] width 12 height 9
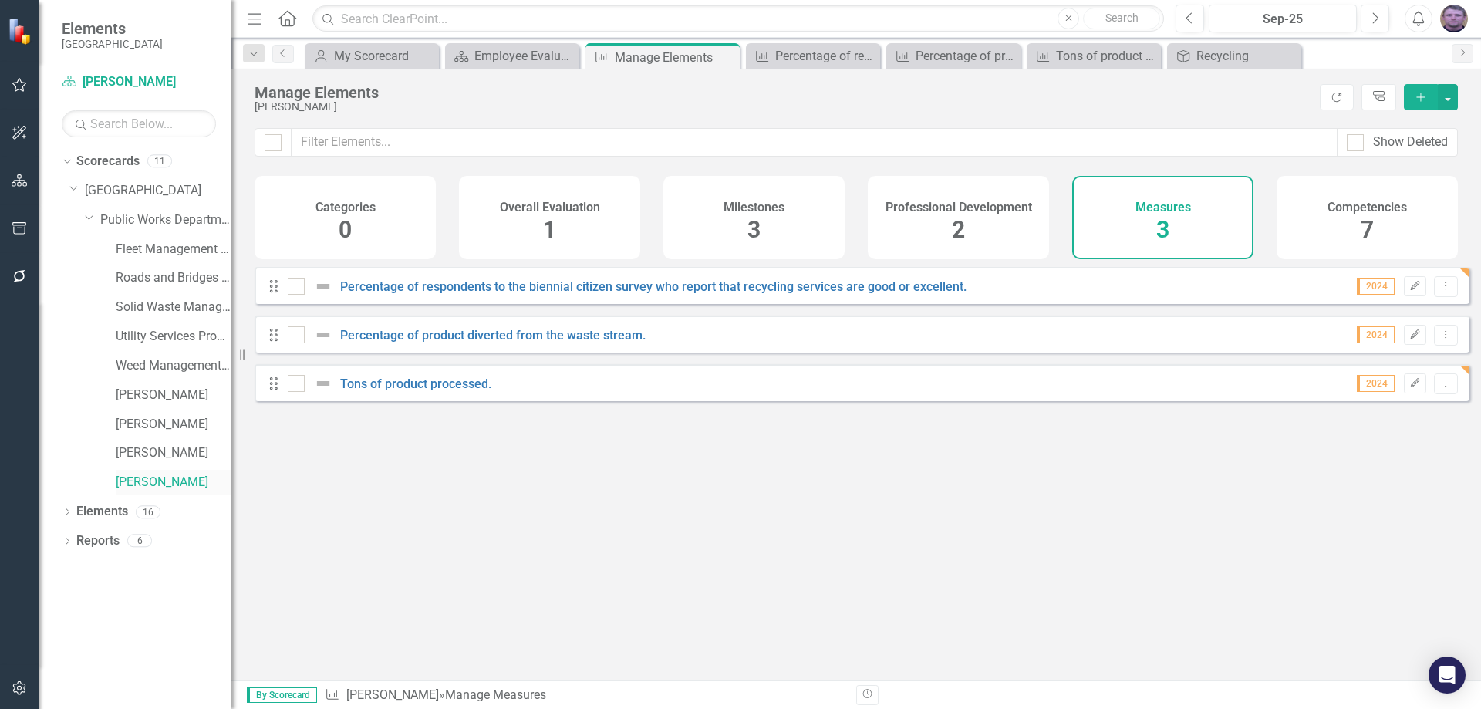
click at [168, 480] on link "[PERSON_NAME]" at bounding box center [174, 483] width 116 height 18
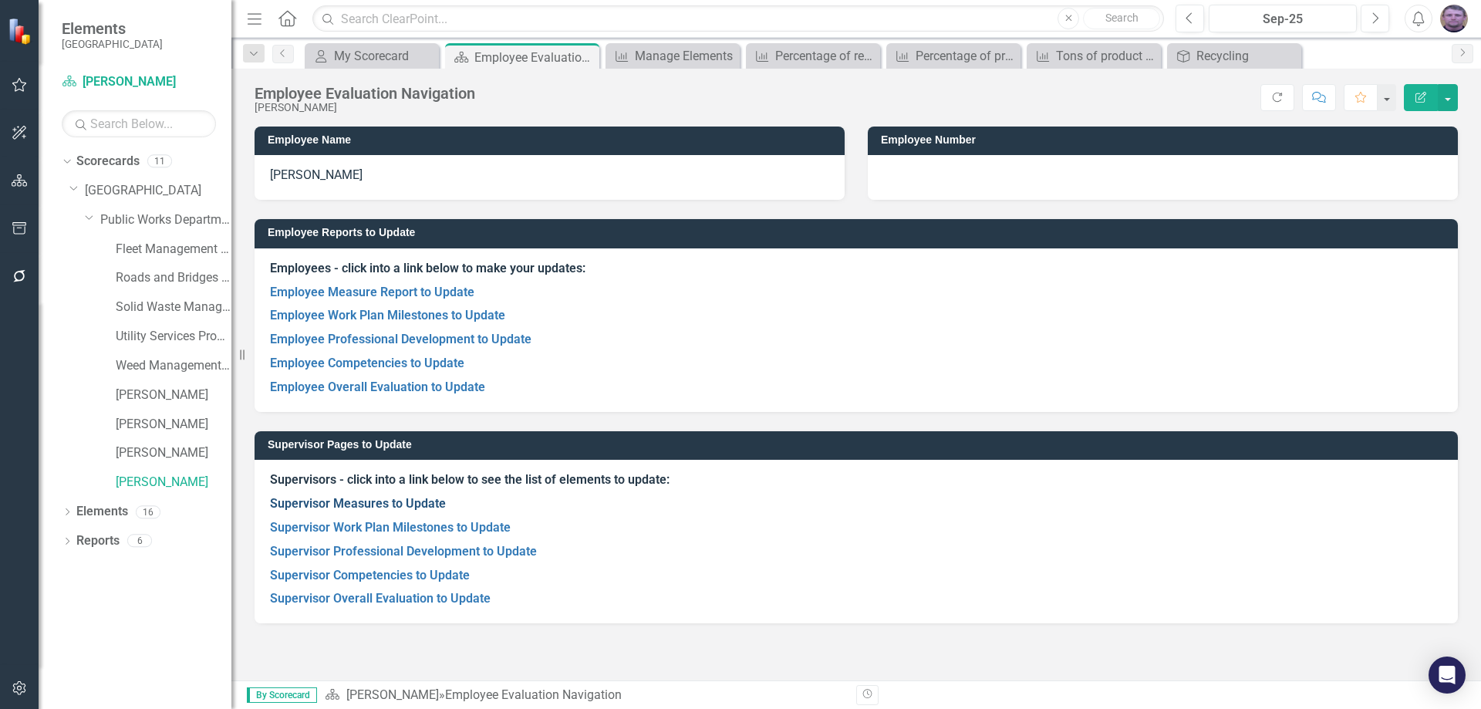
click at [356, 501] on link "Supervisor Measures to Update" at bounding box center [358, 503] width 176 height 15
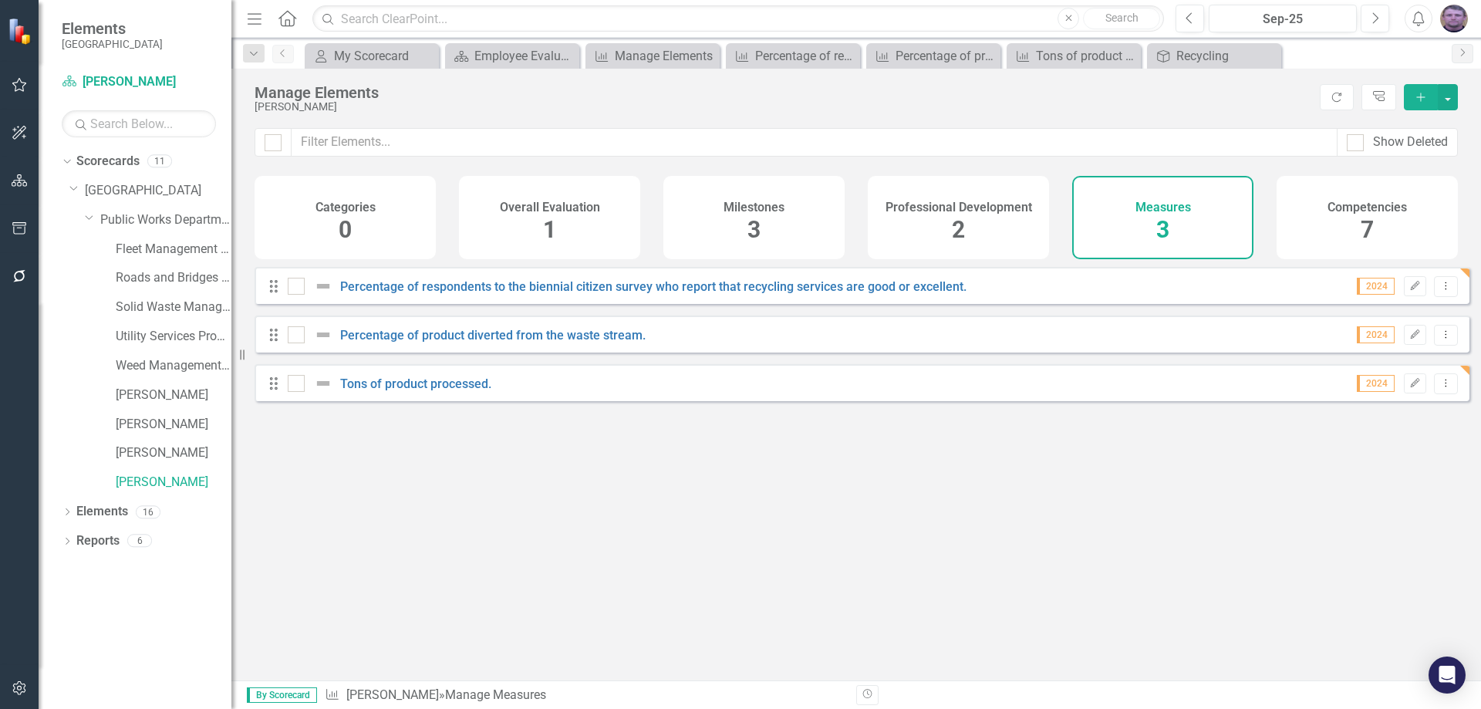
click at [283, 58] on link "Previous" at bounding box center [283, 54] width 22 height 19
click at [286, 60] on link "Previous" at bounding box center [283, 54] width 22 height 19
click at [255, 58] on icon "Dropdown" at bounding box center [254, 54] width 14 height 11
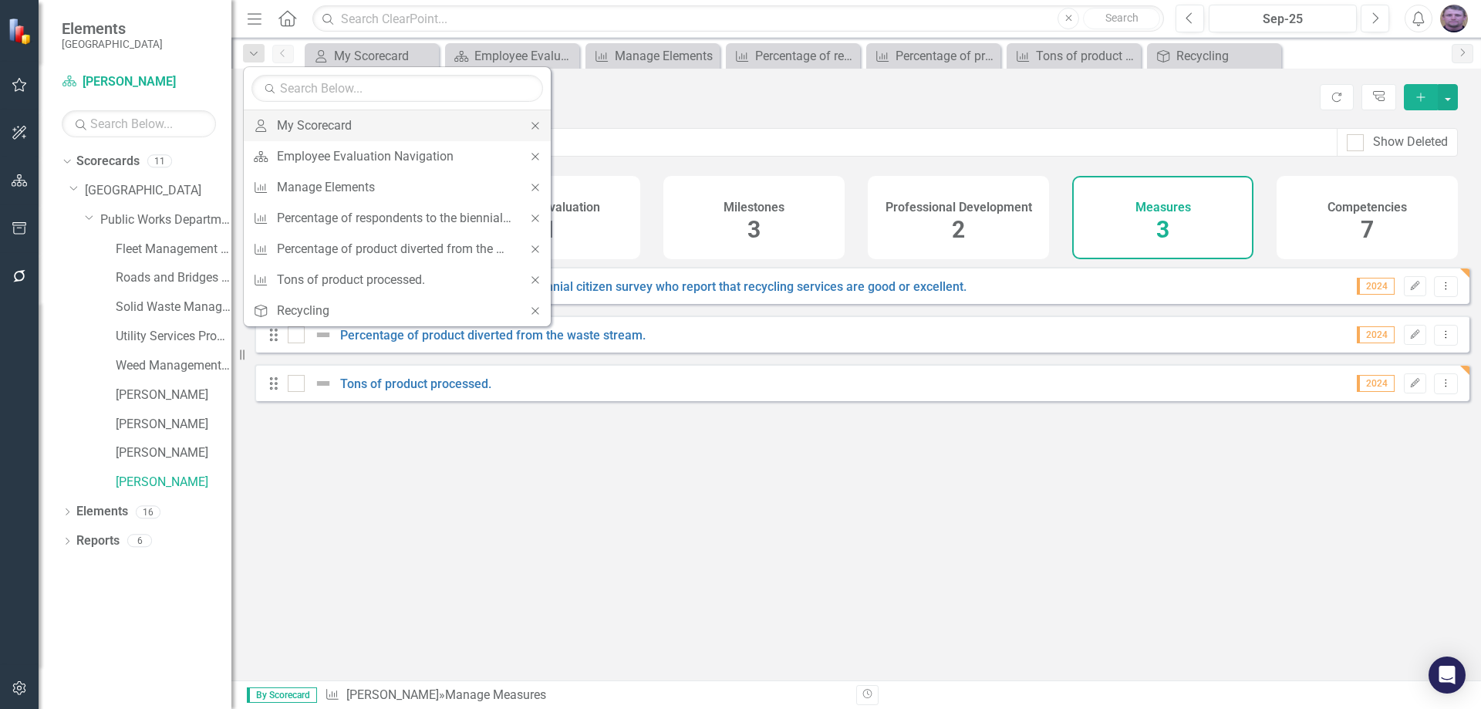
click at [532, 123] on icon "Close" at bounding box center [535, 125] width 14 height 11
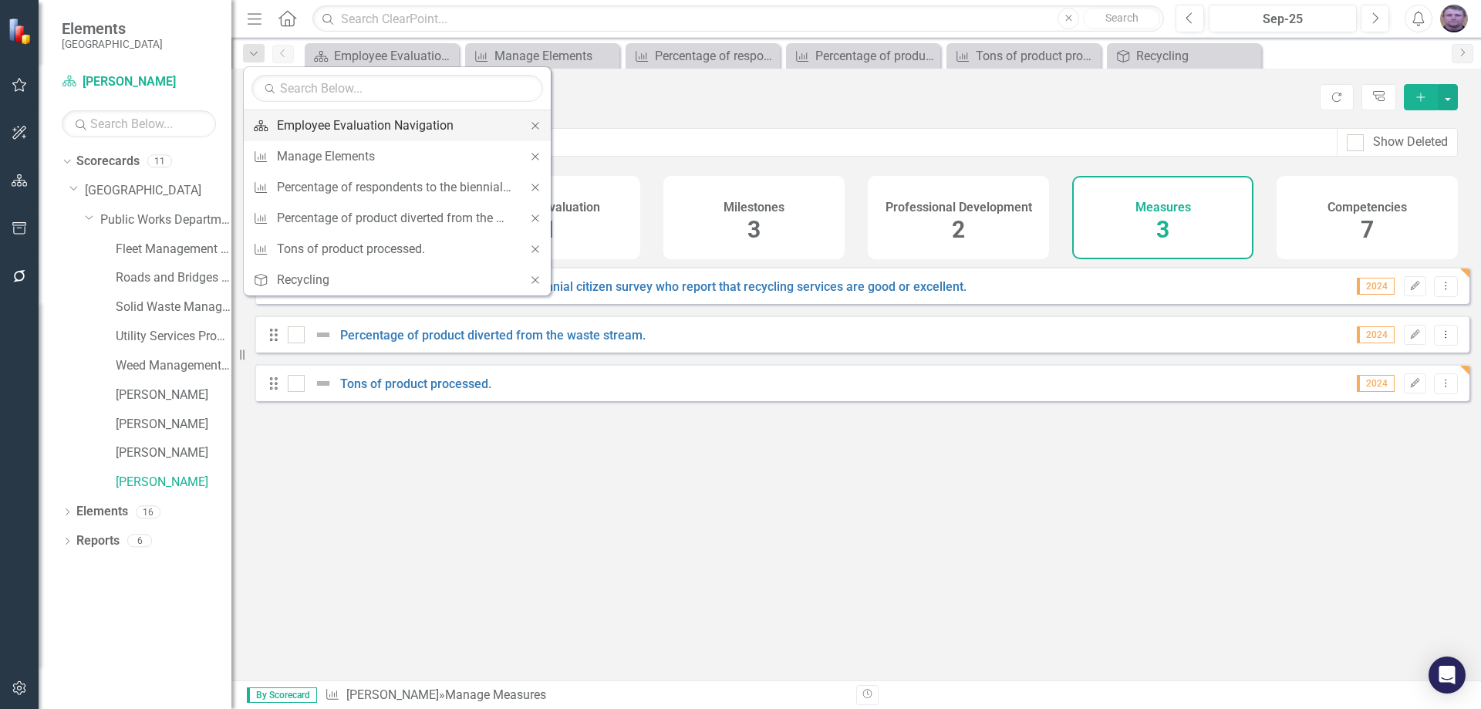
click at [353, 125] on div "Employee Evaluation Navigation" at bounding box center [394, 125] width 235 height 19
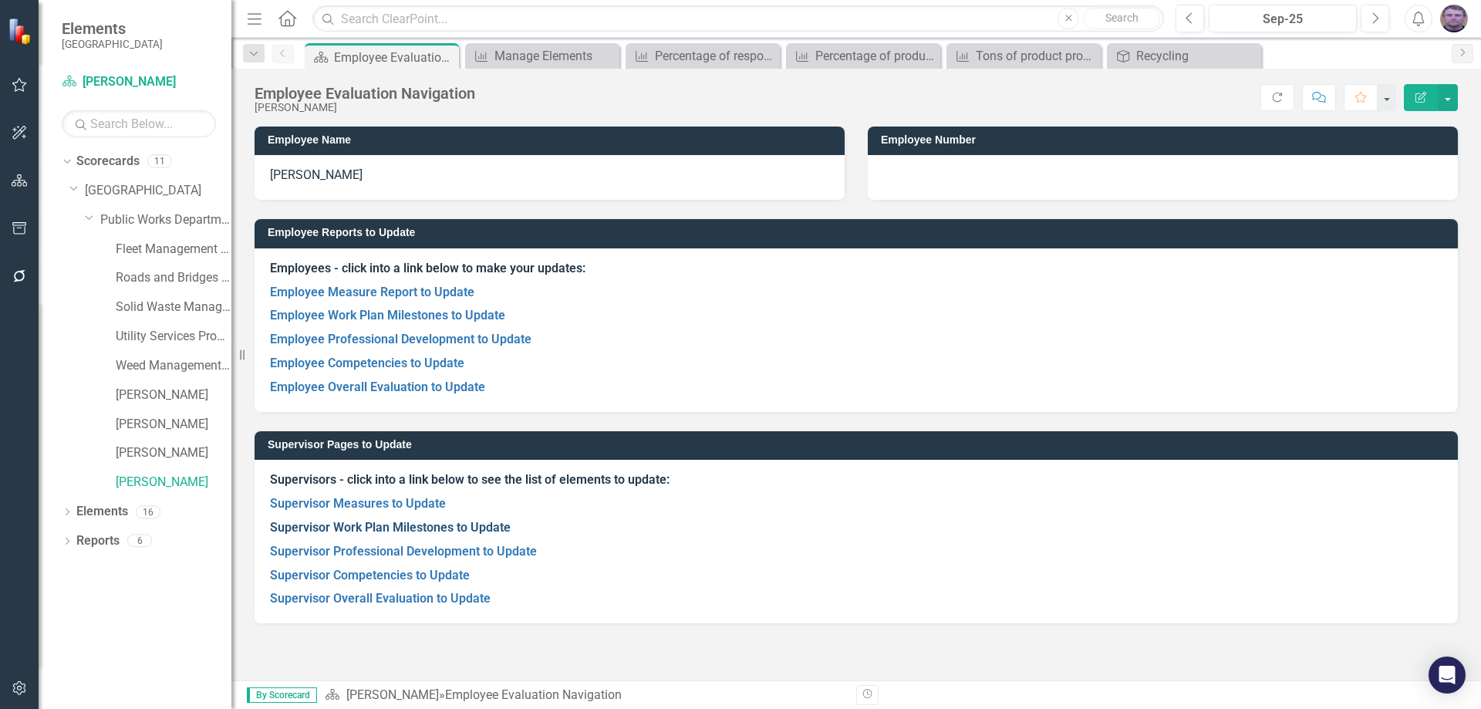
click at [360, 521] on link "Supervisor Work Plan Milestones to Update" at bounding box center [390, 527] width 241 height 15
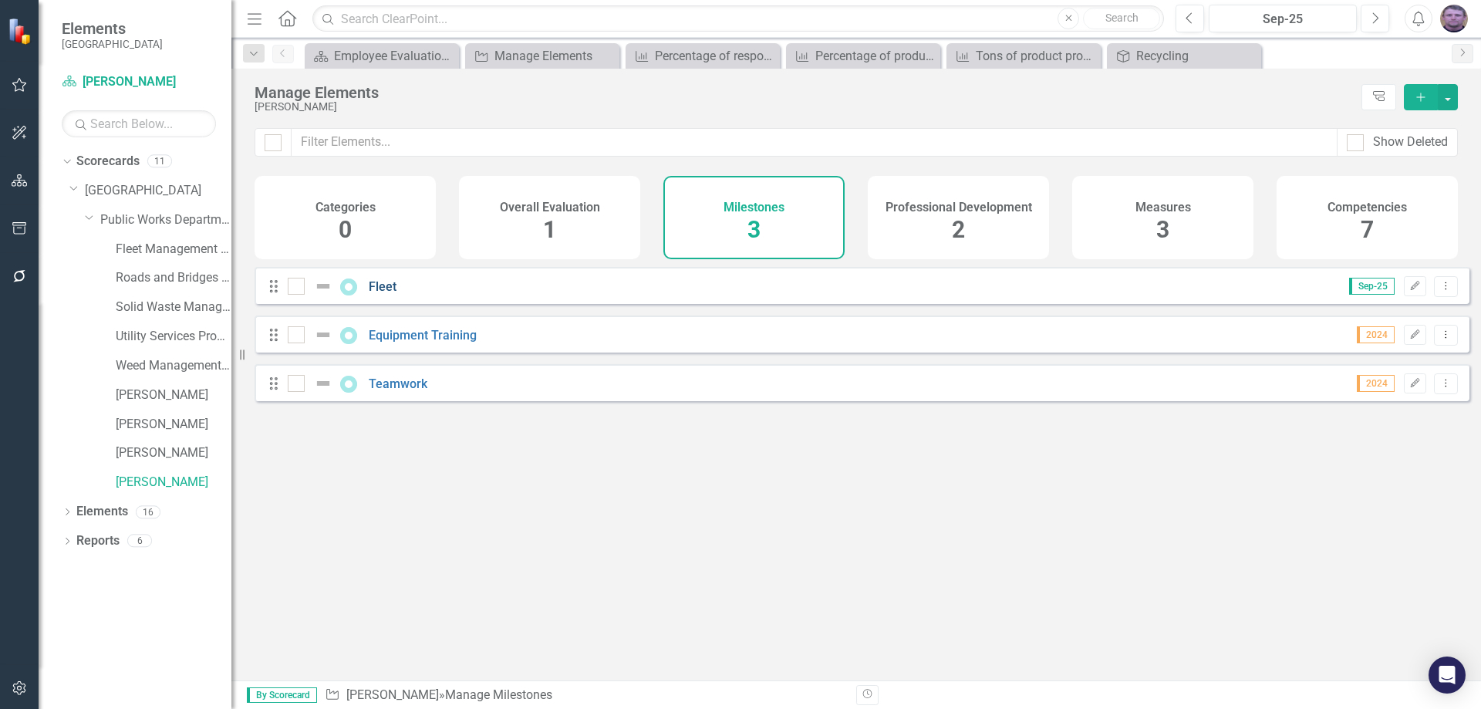
click at [387, 294] on link "Fleet" at bounding box center [383, 286] width 28 height 15
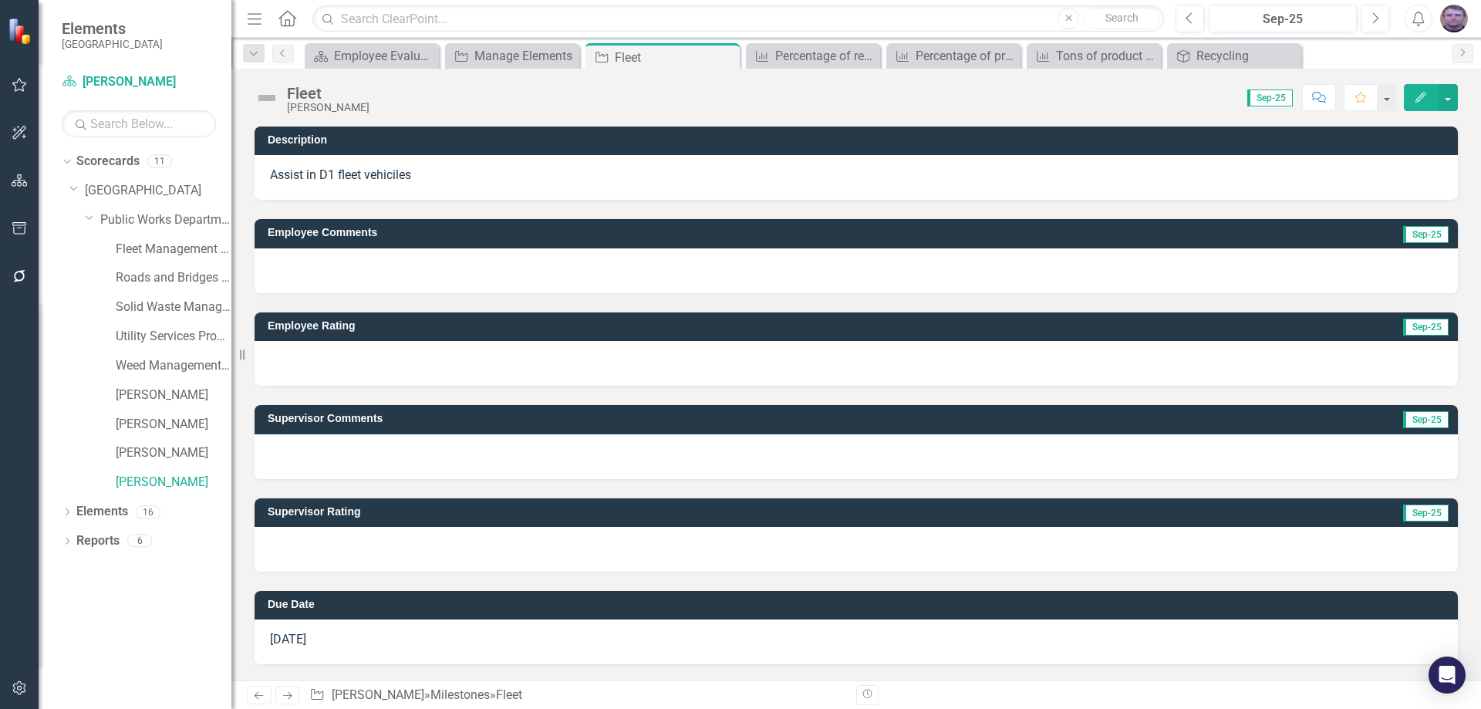
click at [422, 173] on p "Assist in D1 fleet vehiciles" at bounding box center [856, 176] width 1173 height 18
click at [432, 177] on p "Assist in D1 fleet vehiciles" at bounding box center [856, 176] width 1173 height 18
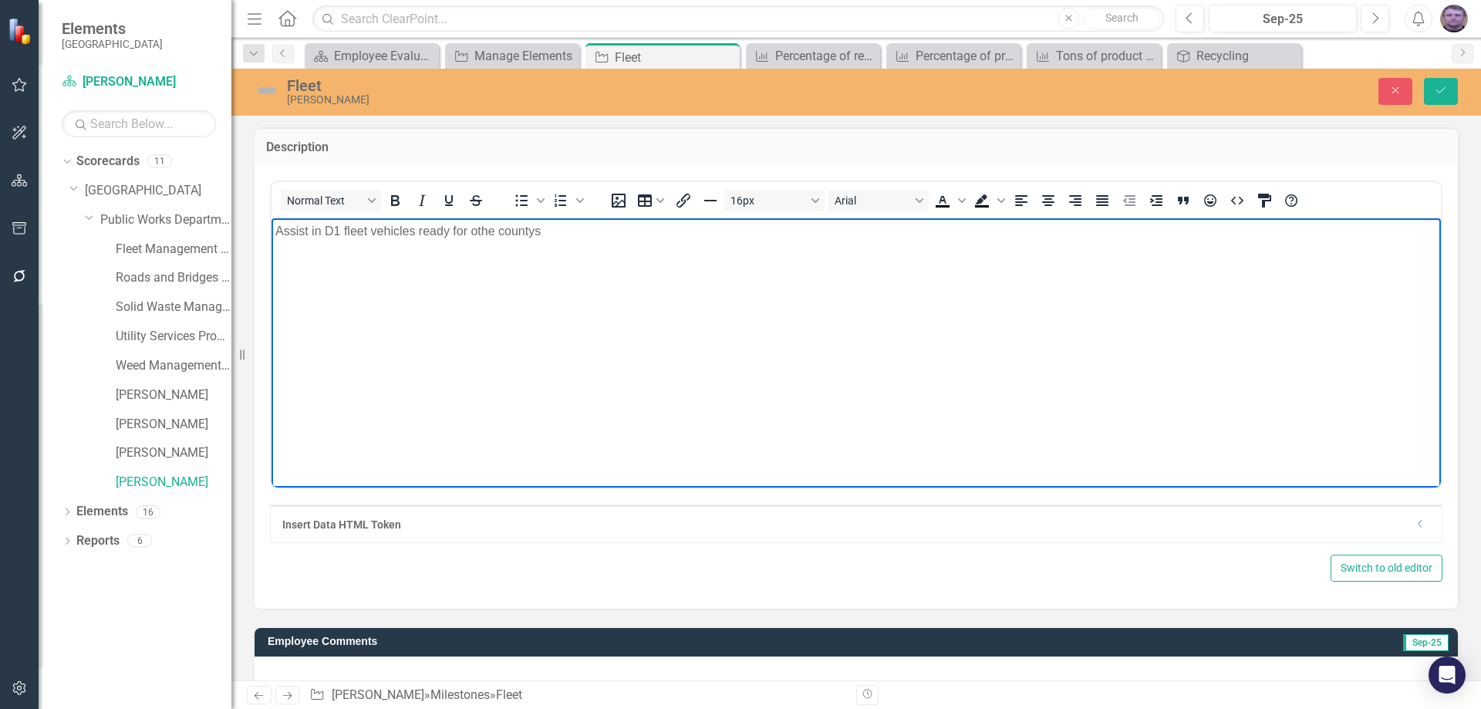
click at [481, 238] on p "Assist in D1 fleet vehicles ready for othe countys" at bounding box center [856, 230] width 1162 height 19
click at [540, 234] on p "Assist in D1 fleet vehicles ready for the countys" at bounding box center [856, 230] width 1162 height 19
click at [493, 231] on p "Assist in D1 fleet vehicles ready for the county" at bounding box center [856, 230] width 1162 height 19
click at [561, 238] on p "Assist in D1 fleet vehicles ready for other county" at bounding box center [856, 230] width 1162 height 19
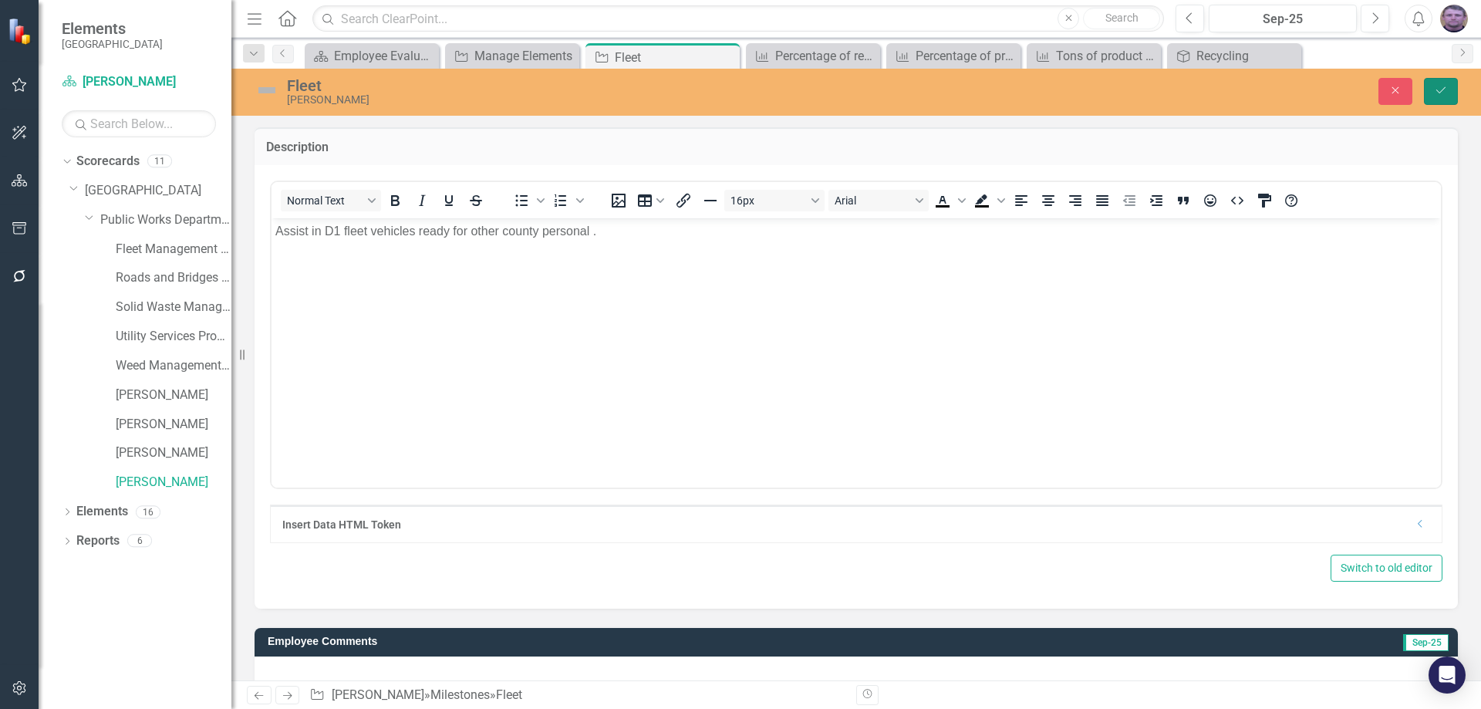
click at [1455, 93] on button "Save" at bounding box center [1441, 91] width 34 height 27
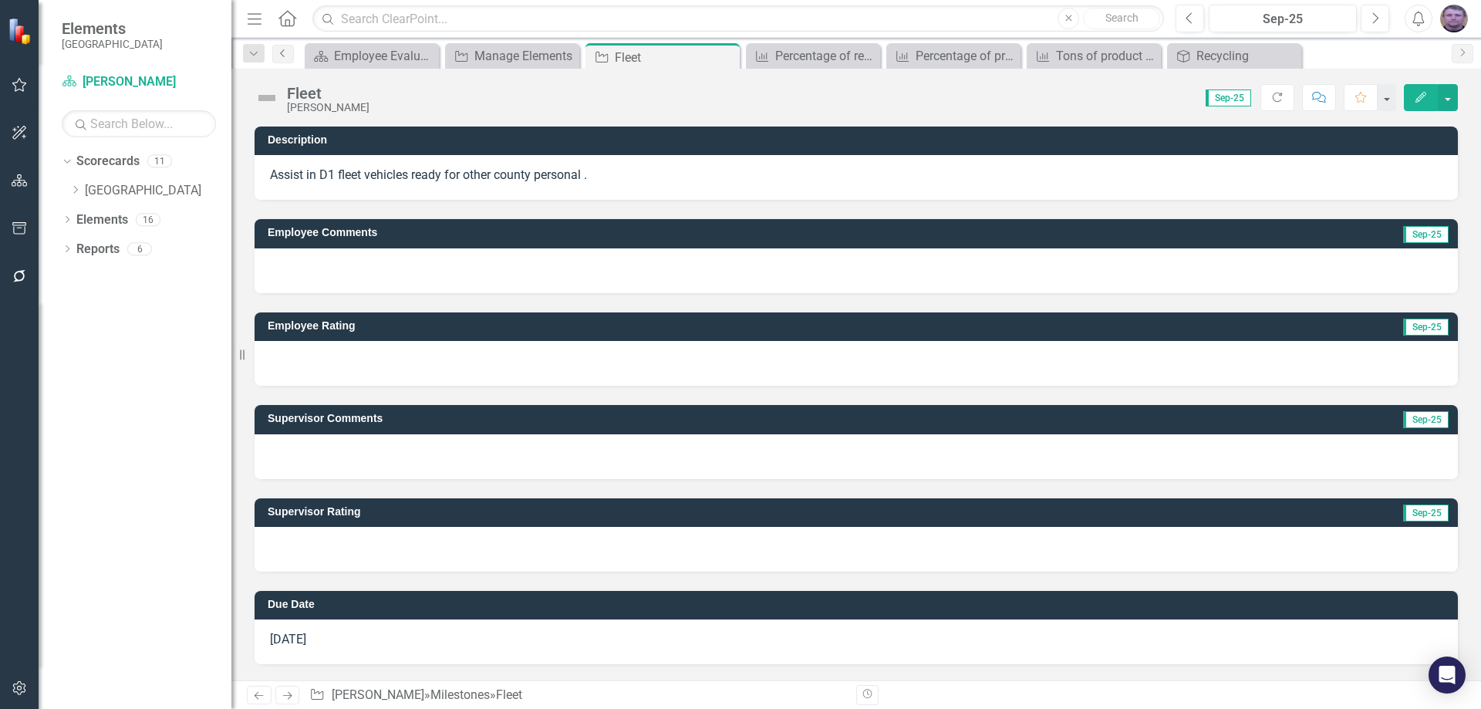
click at [284, 55] on icon "Previous" at bounding box center [283, 53] width 12 height 9
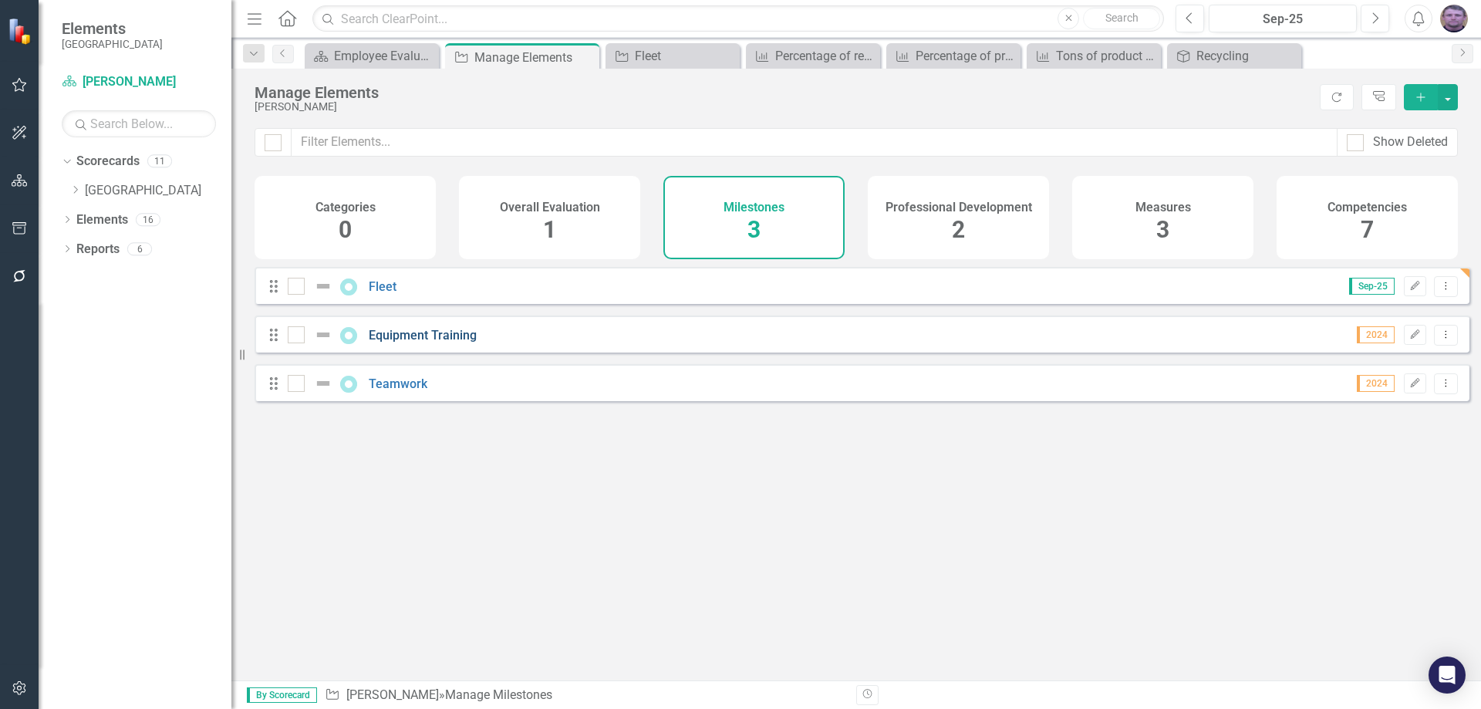
click at [432, 343] on link "Equipment Training" at bounding box center [423, 335] width 108 height 15
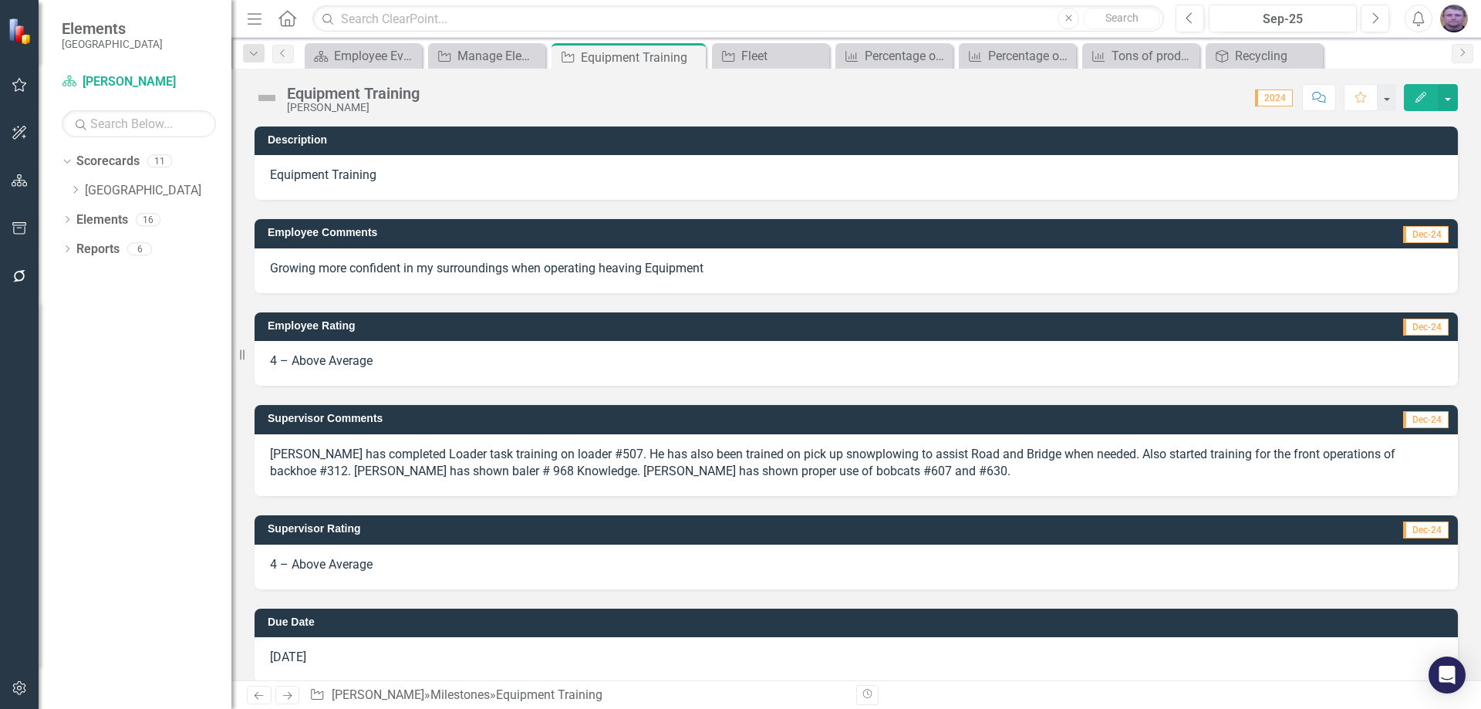
click at [805, 470] on p "[PERSON_NAME] has completed Loader task training on loader #507. He has also be…" at bounding box center [856, 463] width 1173 height 35
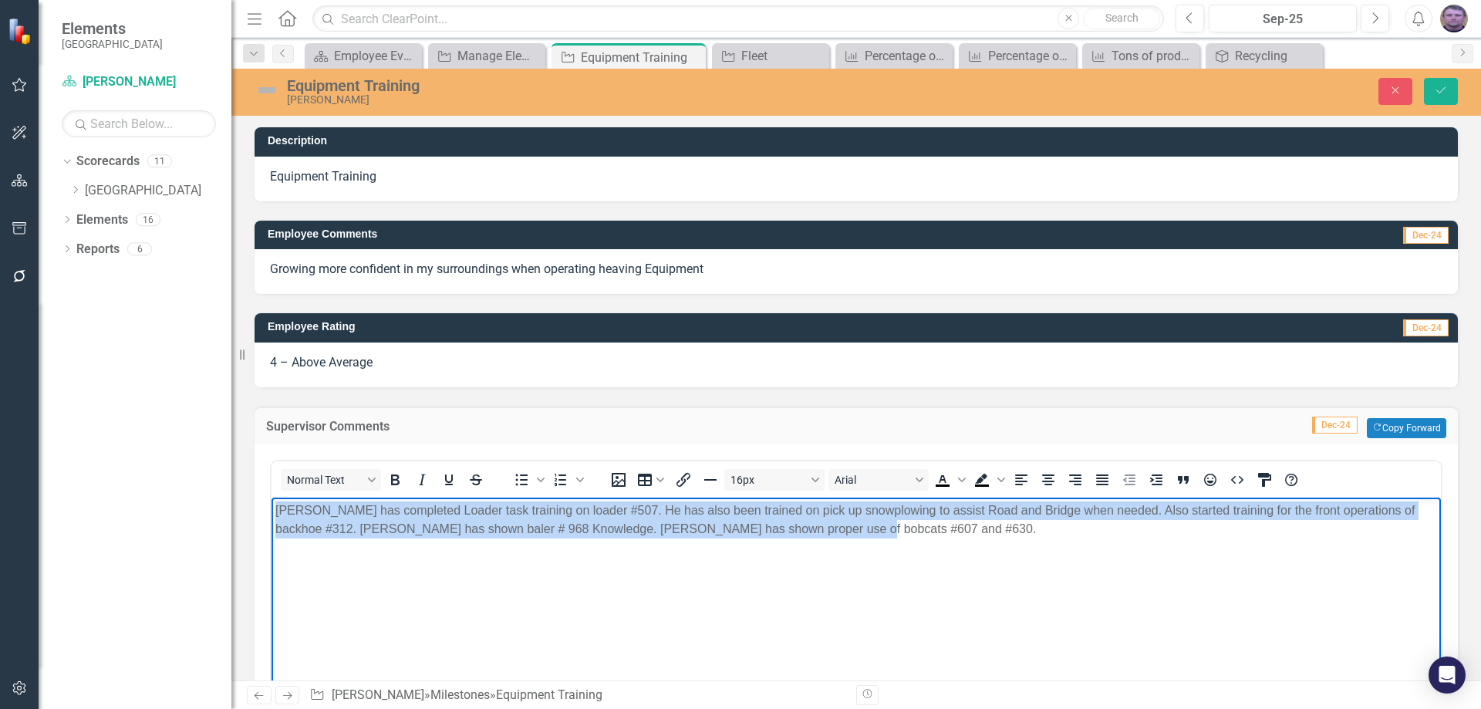
drag, startPoint x: 275, startPoint y: 510, endPoint x: 1058, endPoint y: 533, distance: 782.6
click at [1058, 533] on p "[PERSON_NAME] has completed Loader task training on loader #507. He has also be…" at bounding box center [856, 519] width 1162 height 37
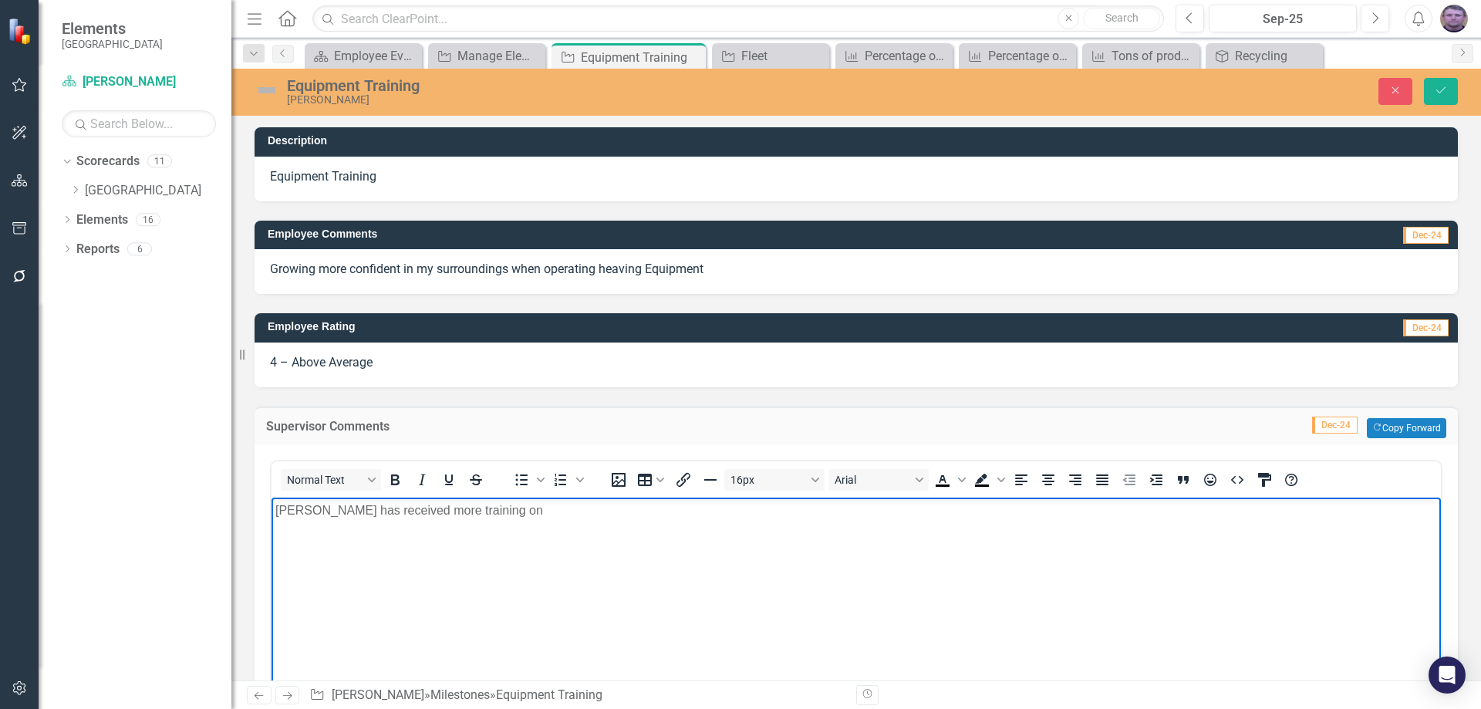
click at [511, 510] on p "[PERSON_NAME] has received more training on" at bounding box center [856, 510] width 1162 height 19
click at [493, 509] on p "[PERSON_NAME] has received more training on #5" at bounding box center [856, 510] width 1162 height 19
click at [1443, 86] on icon "Save" at bounding box center [1441, 90] width 14 height 11
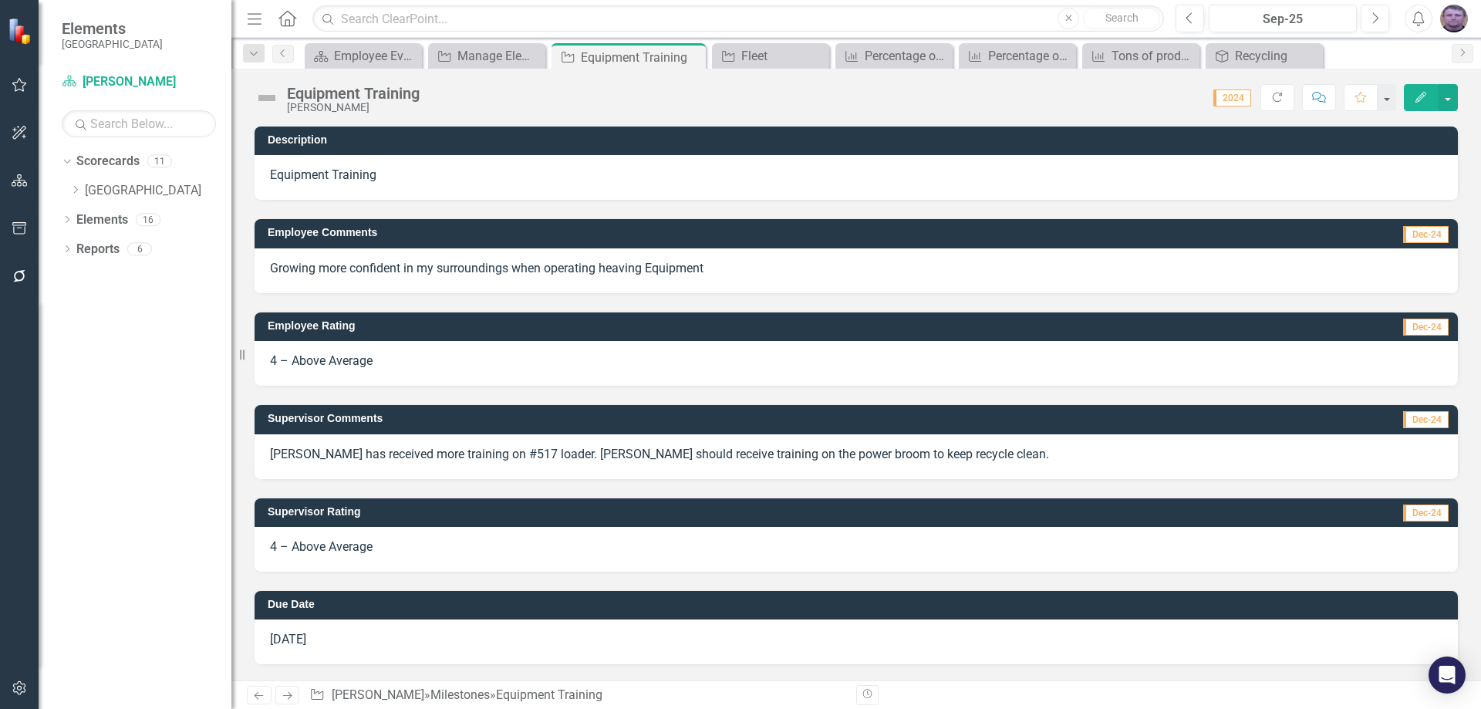
click at [326, 637] on div "[DATE]" at bounding box center [857, 642] width 1204 height 45
click at [287, 57] on icon "Previous" at bounding box center [283, 53] width 12 height 9
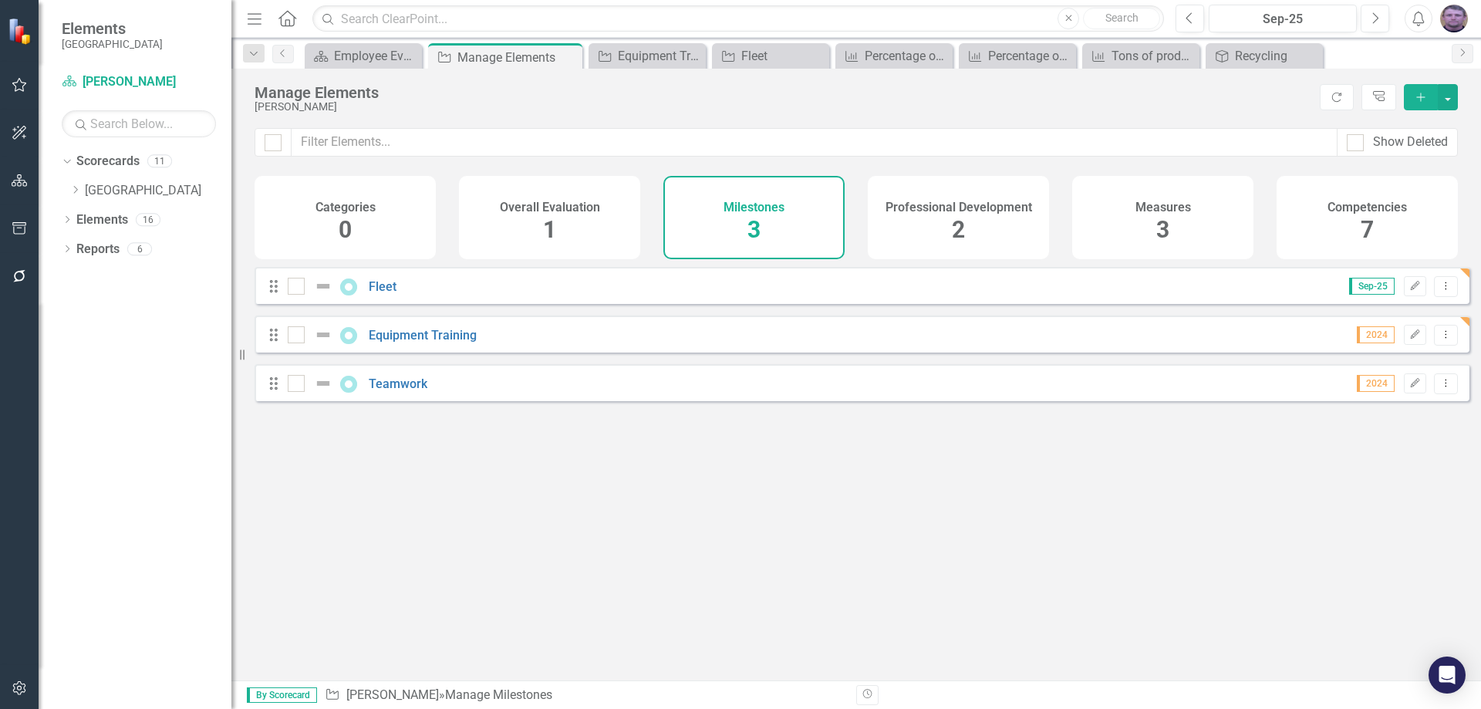
click at [407, 393] on div "Teamwork" at bounding box center [359, 383] width 143 height 19
click at [407, 391] on link "Teamwork" at bounding box center [398, 383] width 59 height 15
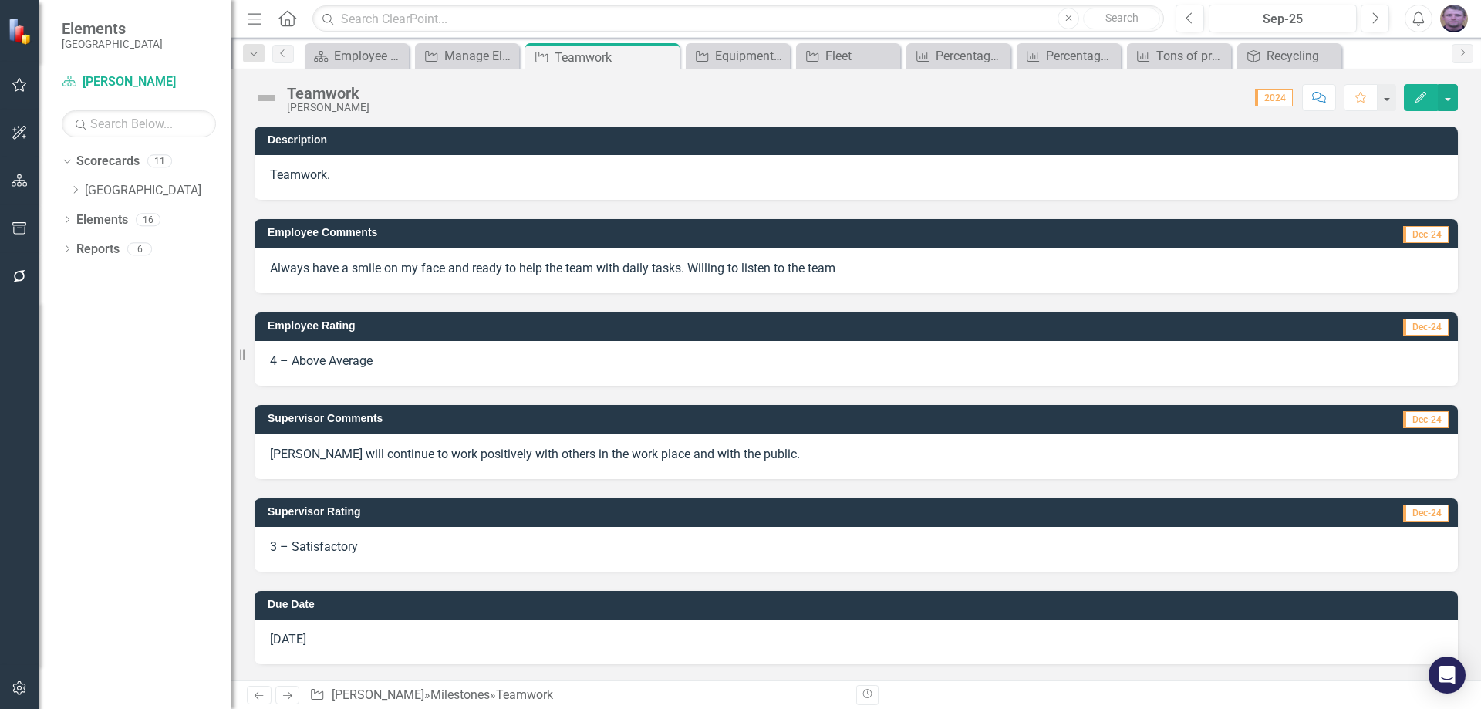
click at [355, 548] on span "3 – Satisfactory" at bounding box center [314, 546] width 88 height 15
click at [355, 547] on span "3 – Satisfactory" at bounding box center [314, 546] width 88 height 15
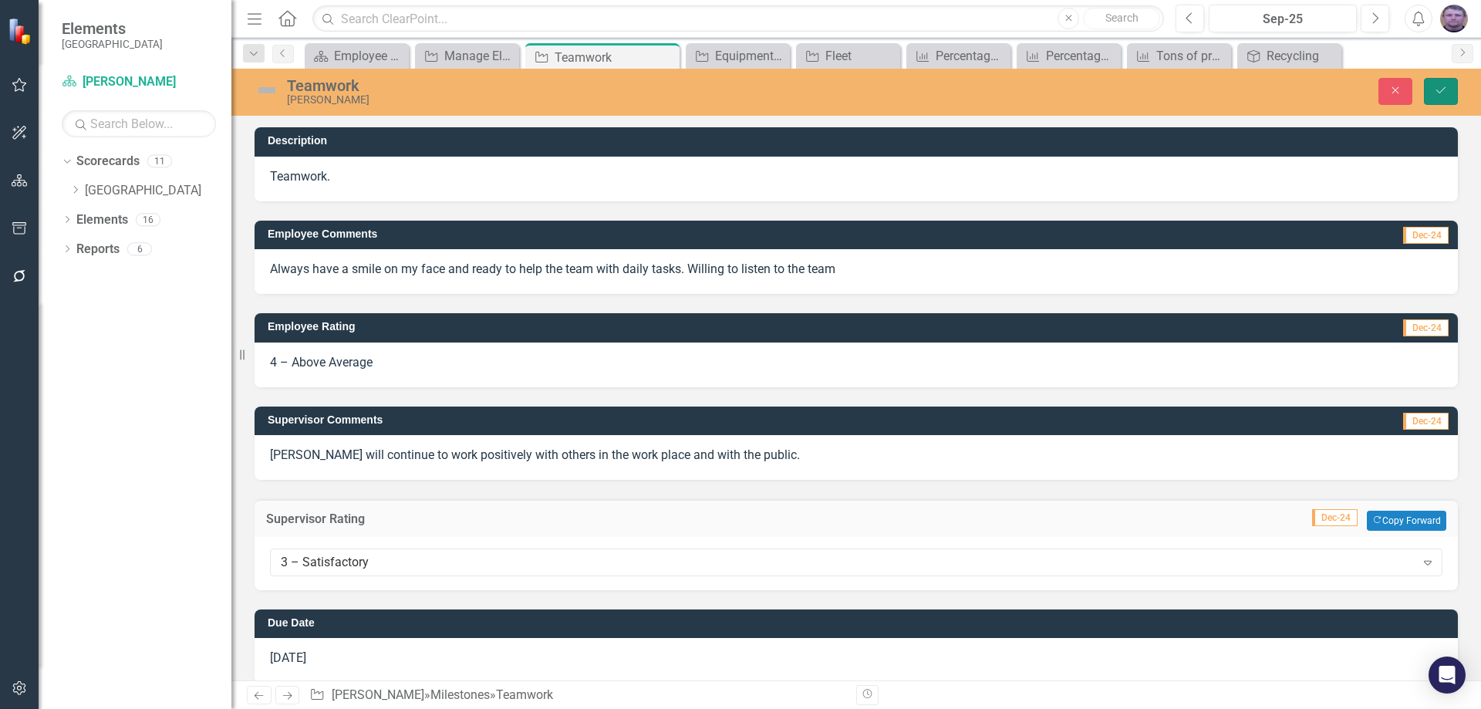
click at [1447, 87] on icon "Save" at bounding box center [1441, 90] width 14 height 11
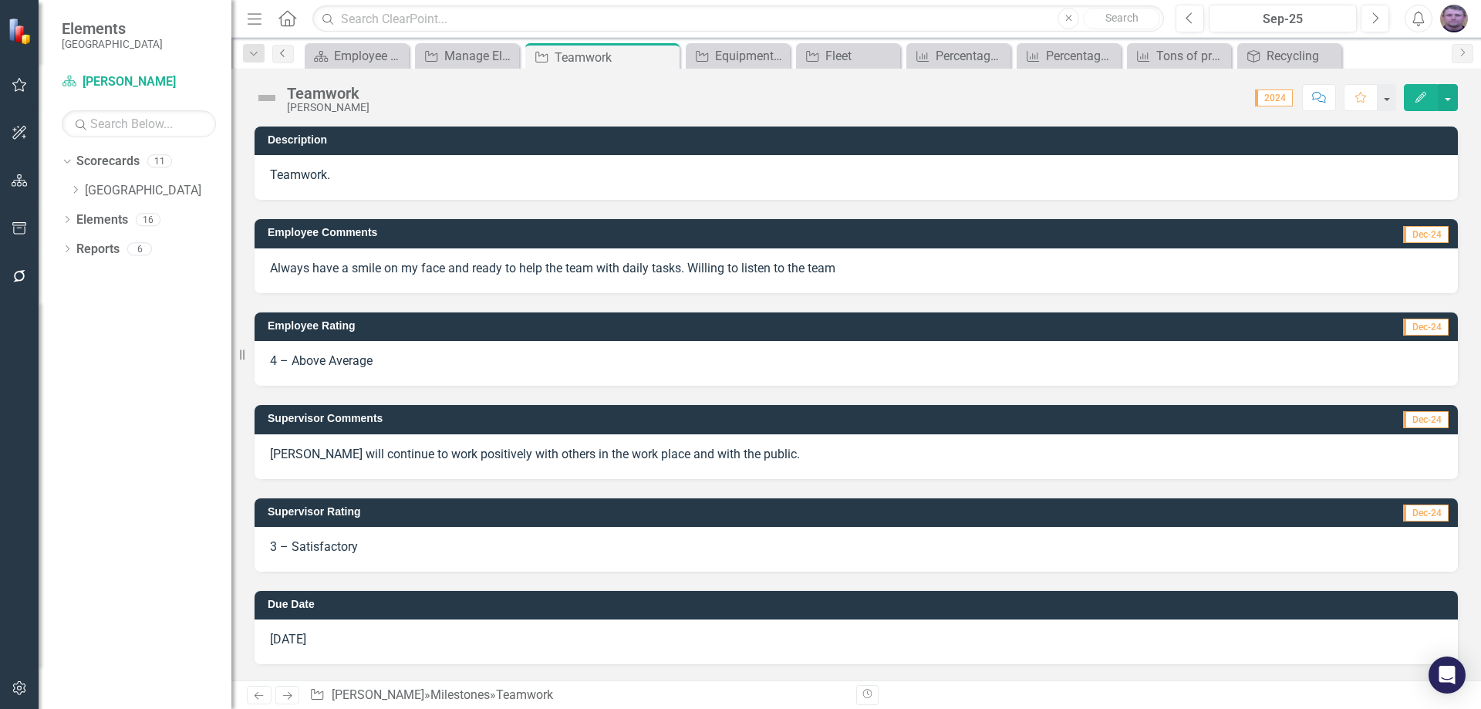
click at [278, 55] on icon "Previous" at bounding box center [283, 53] width 12 height 9
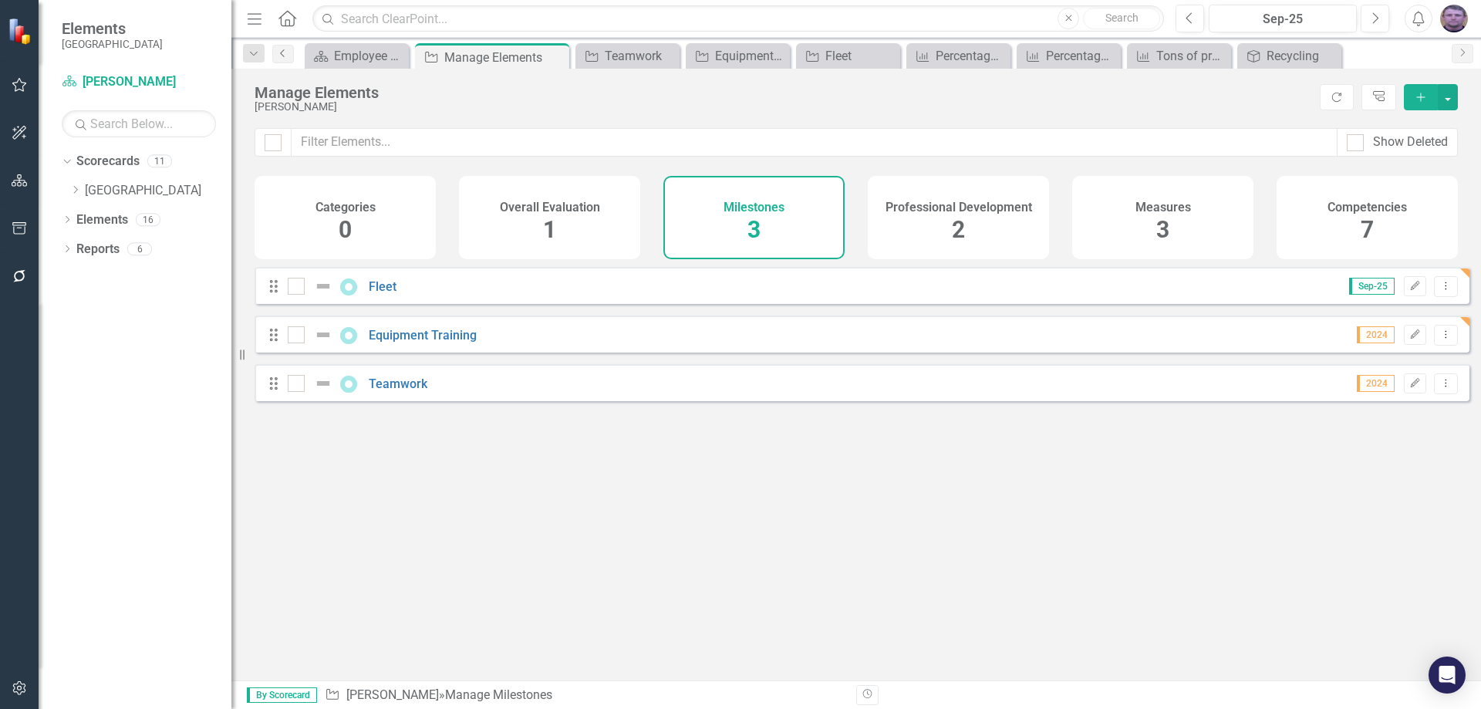
click at [279, 54] on icon "Previous" at bounding box center [283, 53] width 12 height 9
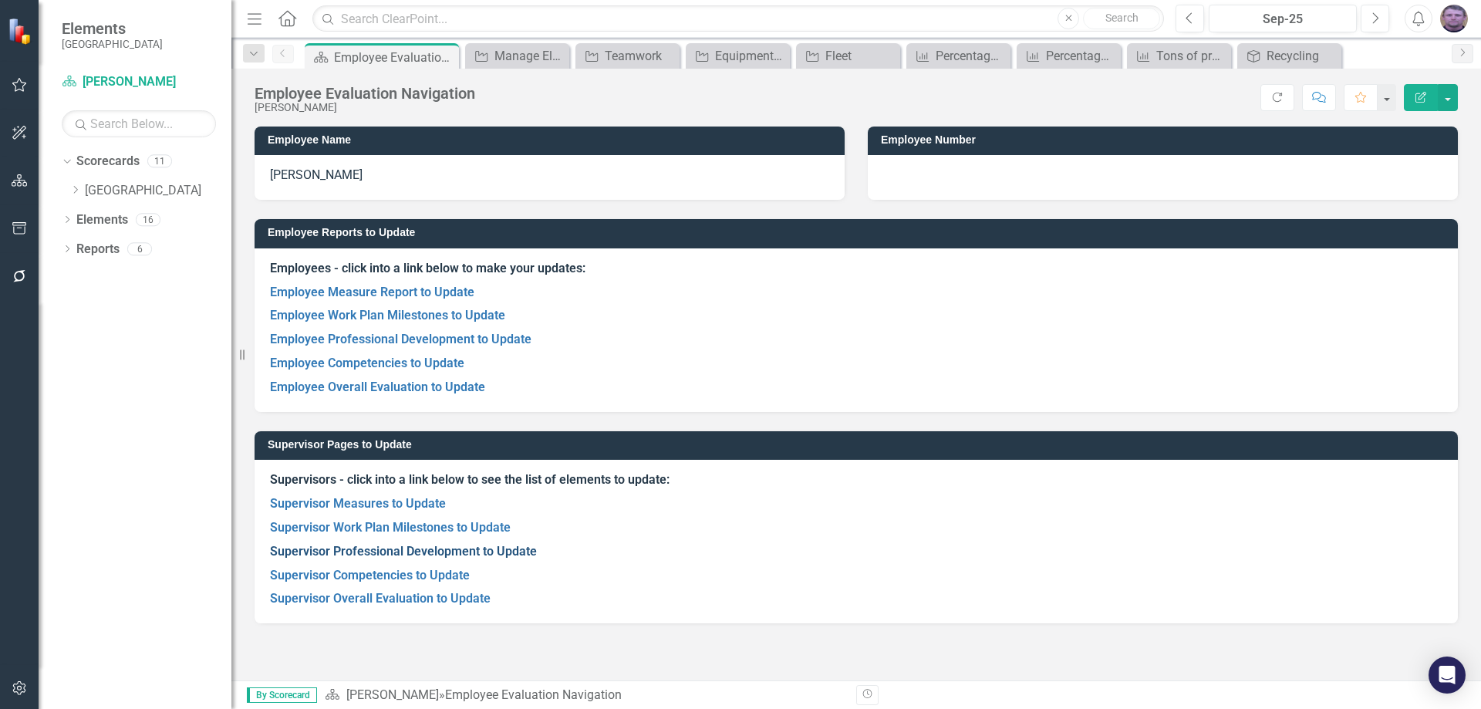
click at [380, 549] on link "Supervisor Professional Development to Update" at bounding box center [403, 551] width 267 height 15
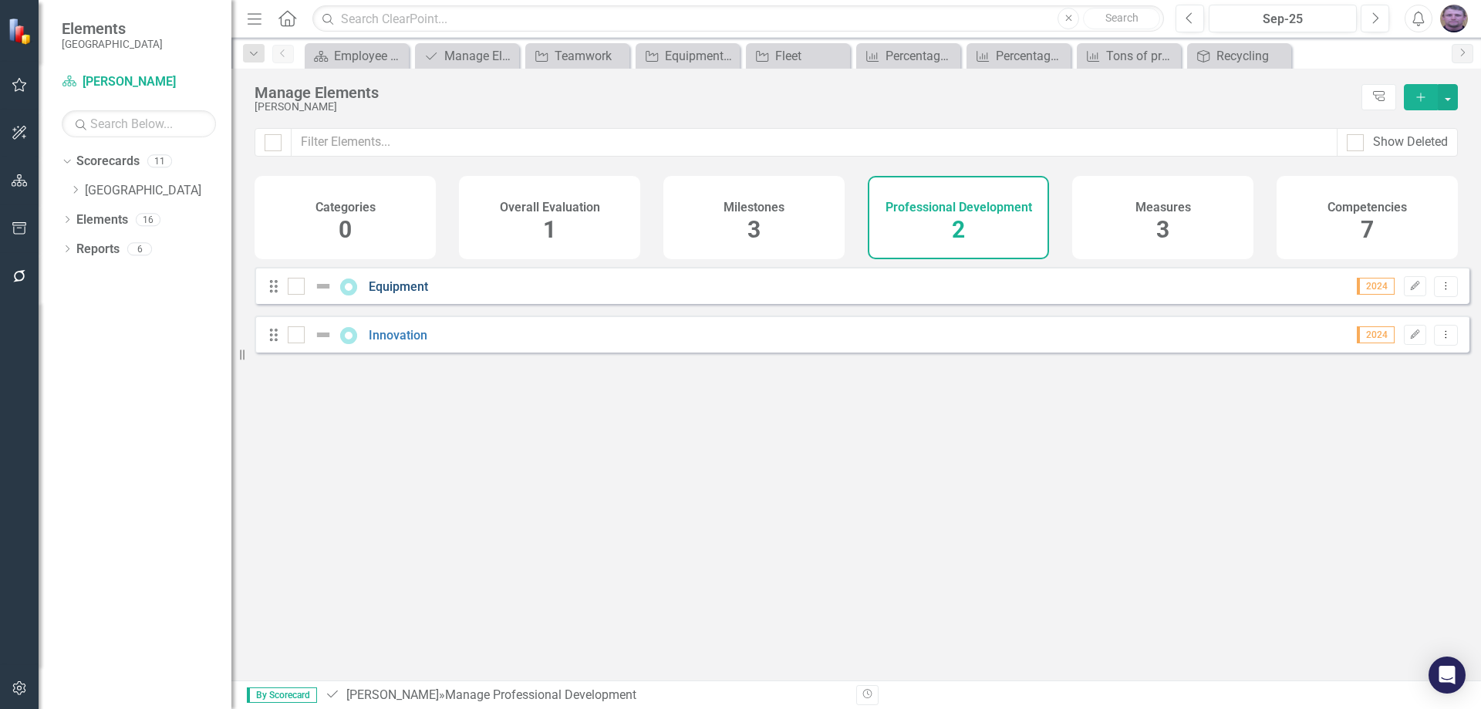
click at [400, 294] on link "Equipment" at bounding box center [398, 286] width 59 height 15
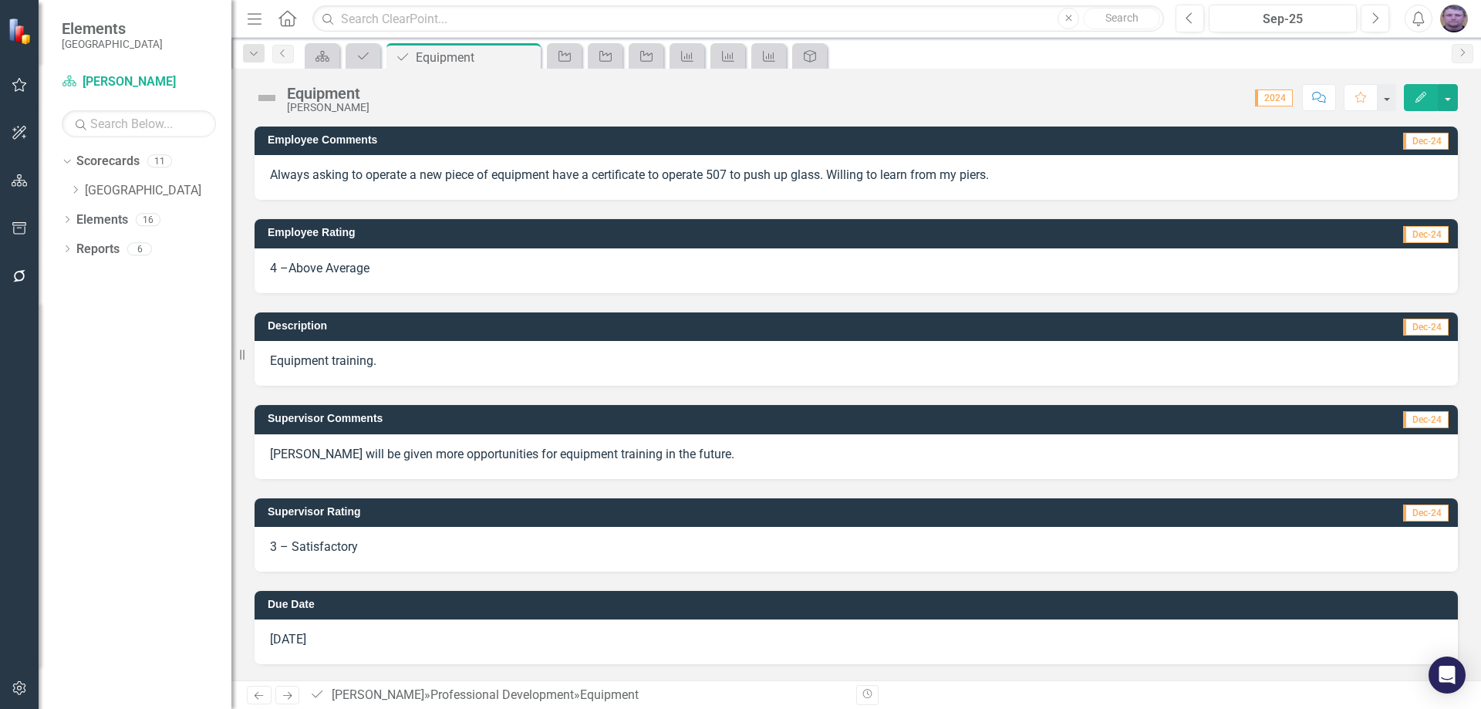
click at [685, 453] on p "[PERSON_NAME] will be given more opportunities for equipment training in the fu…" at bounding box center [856, 455] width 1173 height 18
click at [671, 455] on p "[PERSON_NAME] will be given more opportunities for equipment training in the fu…" at bounding box center [856, 455] width 1173 height 18
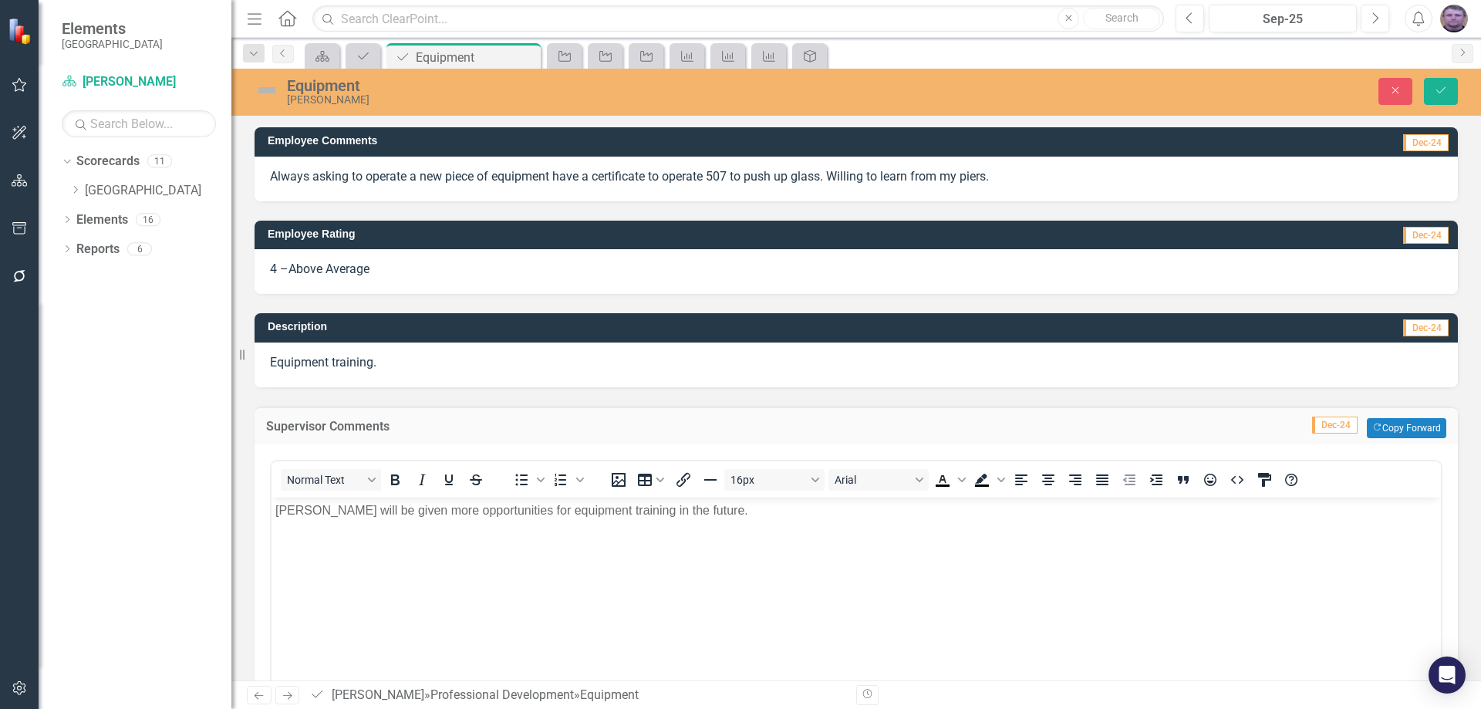
click at [684, 513] on p "[PERSON_NAME] will be given more opportunities for equipment training in the fu…" at bounding box center [856, 510] width 1162 height 19
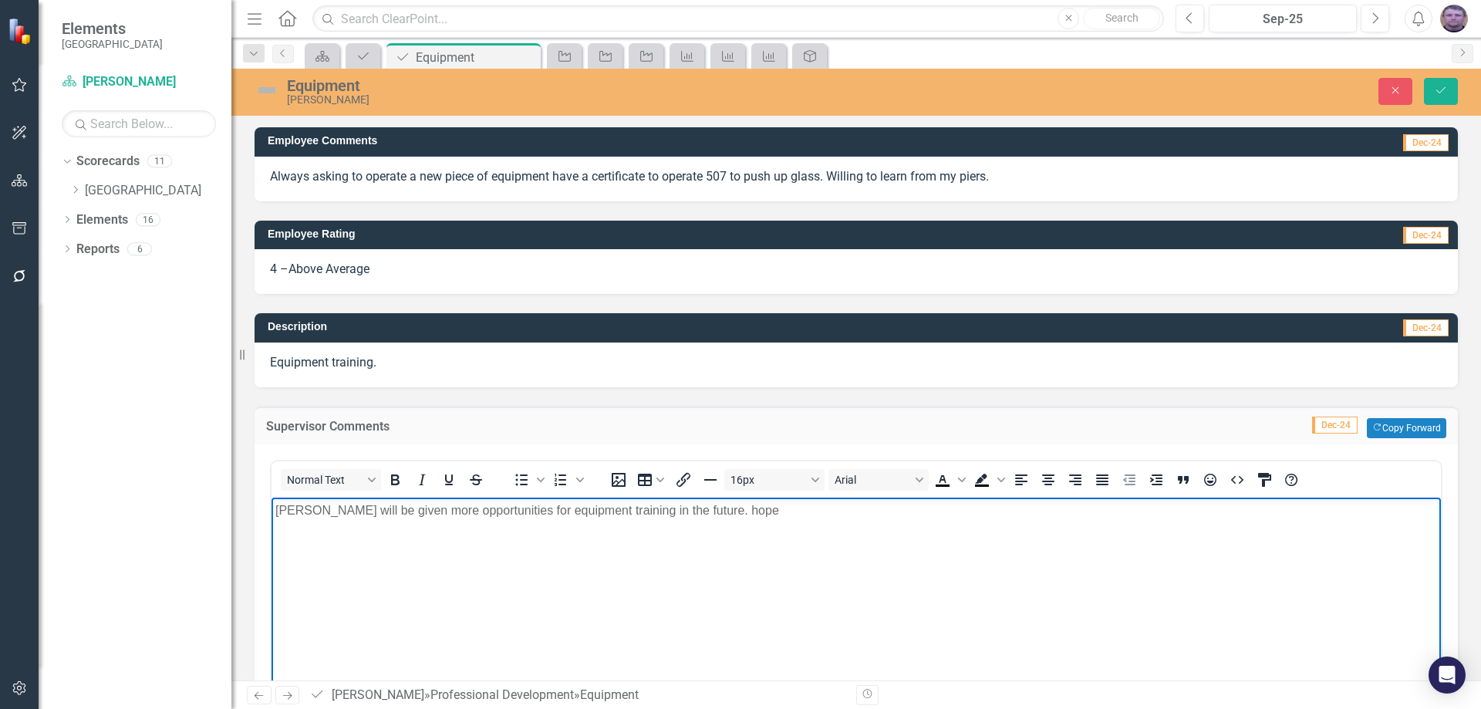
click at [679, 515] on p "[PERSON_NAME] will be given more opportunities for equipment training in the fu…" at bounding box center [856, 510] width 1162 height 19
click at [702, 511] on p "[PERSON_NAME] will be given more opportunities for equipment training in the fu…" at bounding box center [856, 510] width 1162 height 19
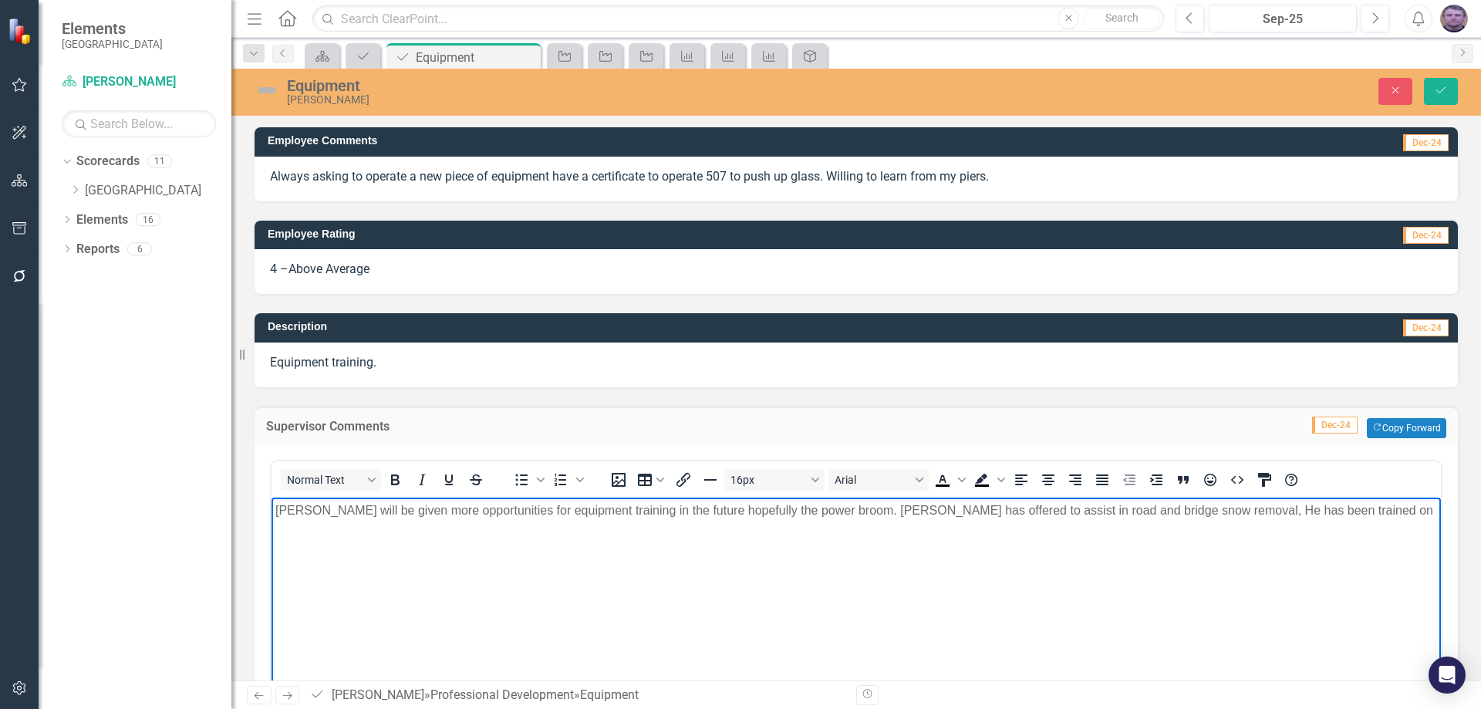
click at [1293, 512] on p "[PERSON_NAME] will be given more opportunities for equipment training in the fu…" at bounding box center [856, 510] width 1162 height 19
click at [1447, 90] on icon "Save" at bounding box center [1441, 90] width 14 height 11
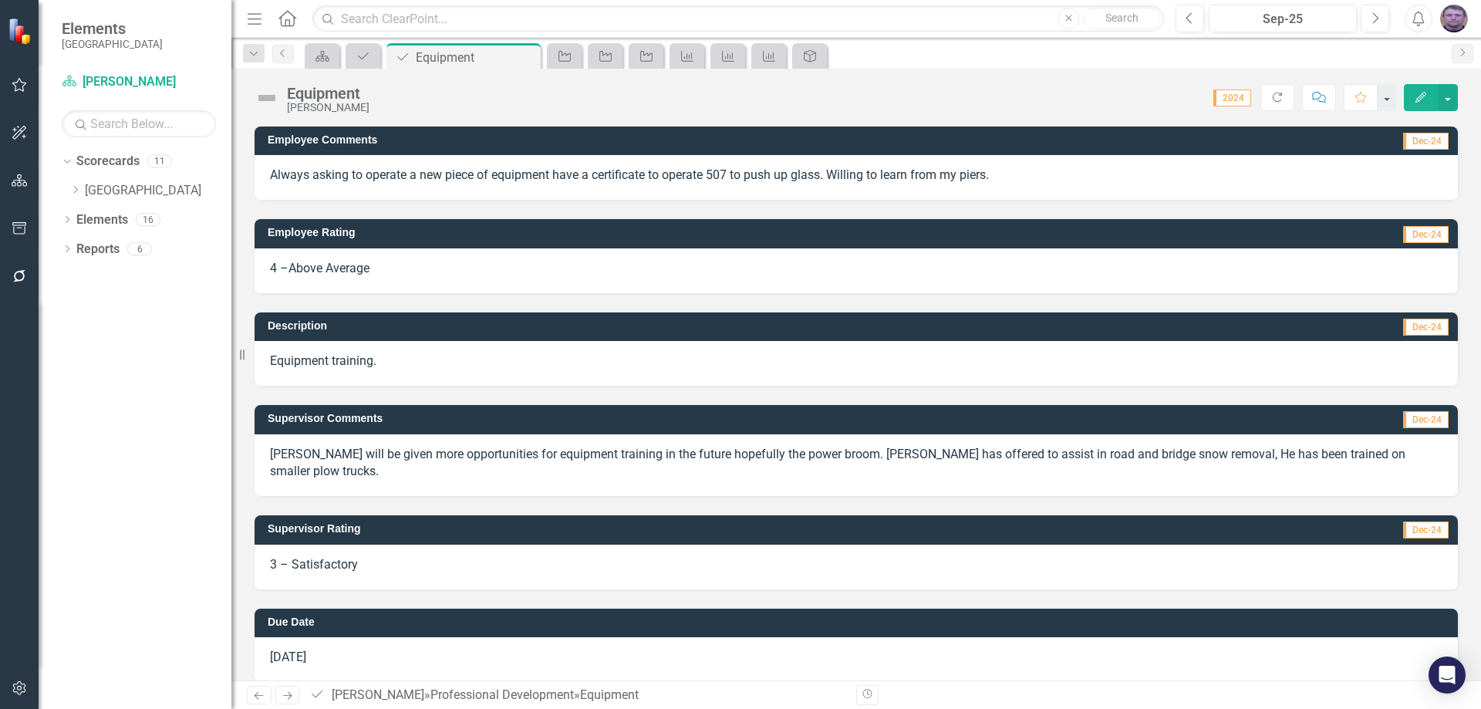
click at [317, 557] on span "3 – Satisfactory" at bounding box center [314, 564] width 88 height 15
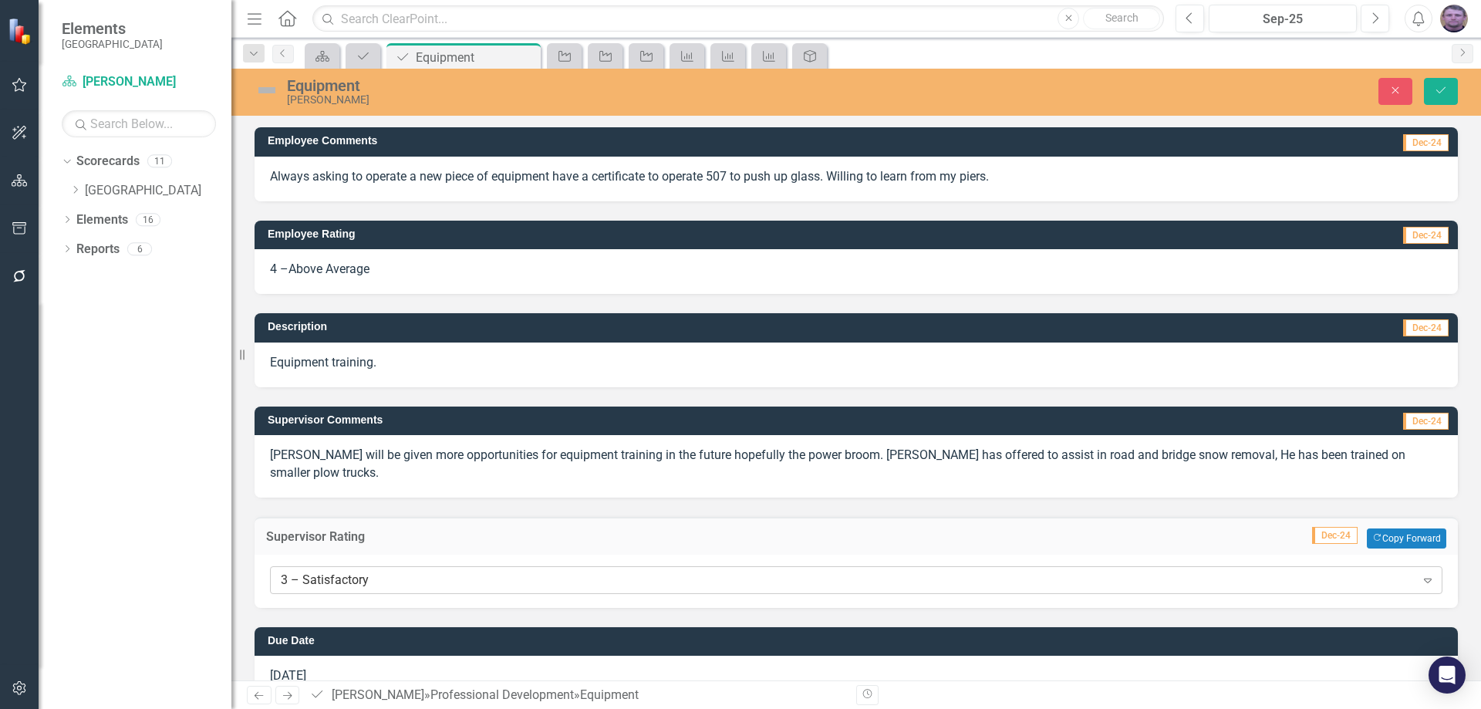
click at [317, 571] on div "3 – Satisfactory" at bounding box center [848, 580] width 1135 height 18
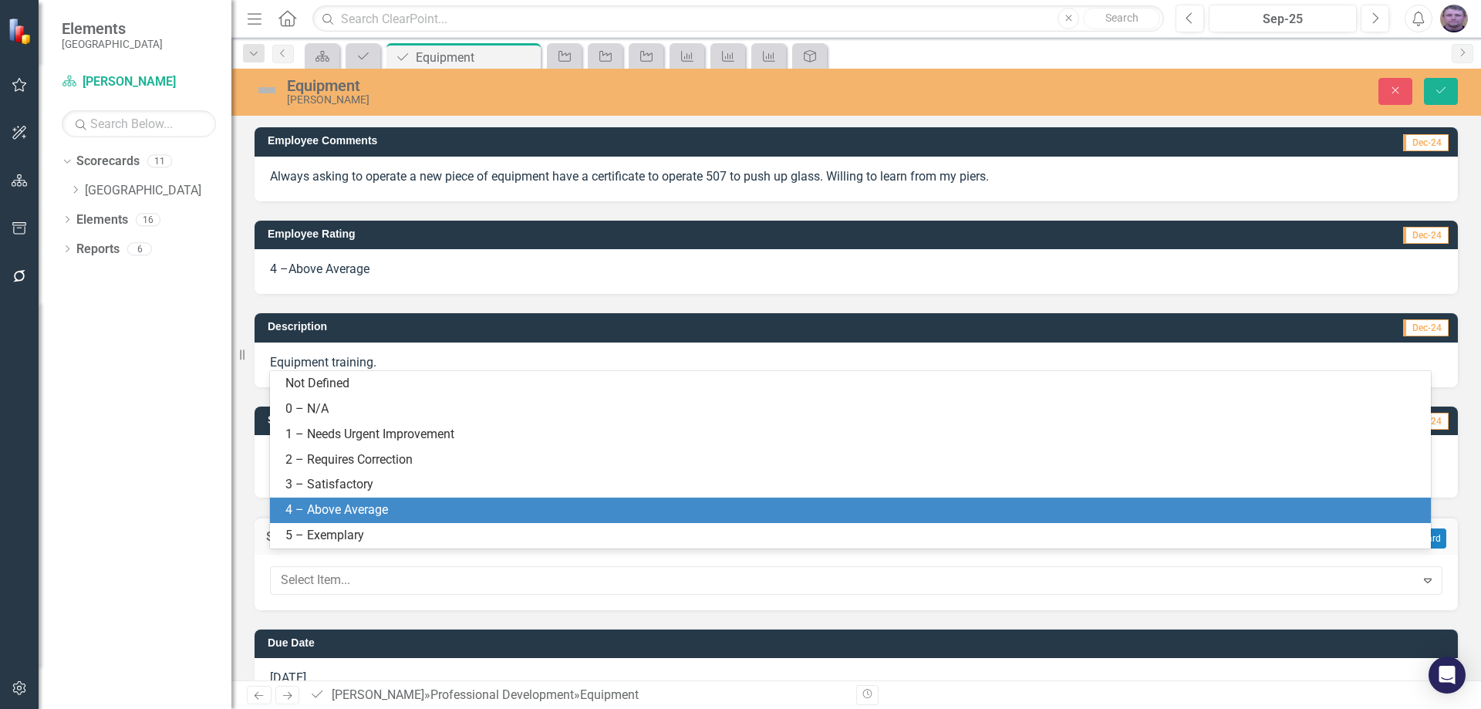
click at [319, 513] on div "4 – Above Average" at bounding box center [853, 510] width 1136 height 18
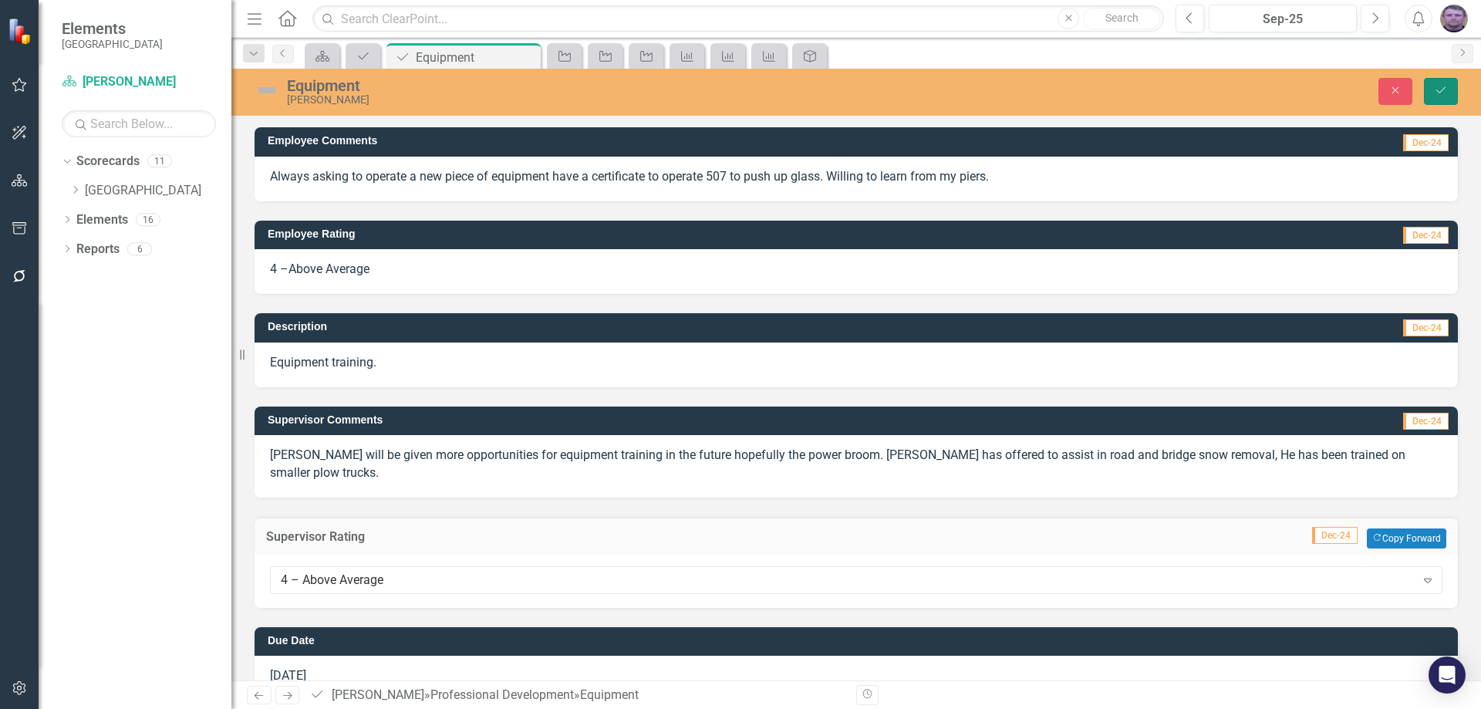
click at [1447, 93] on icon "Save" at bounding box center [1441, 90] width 14 height 11
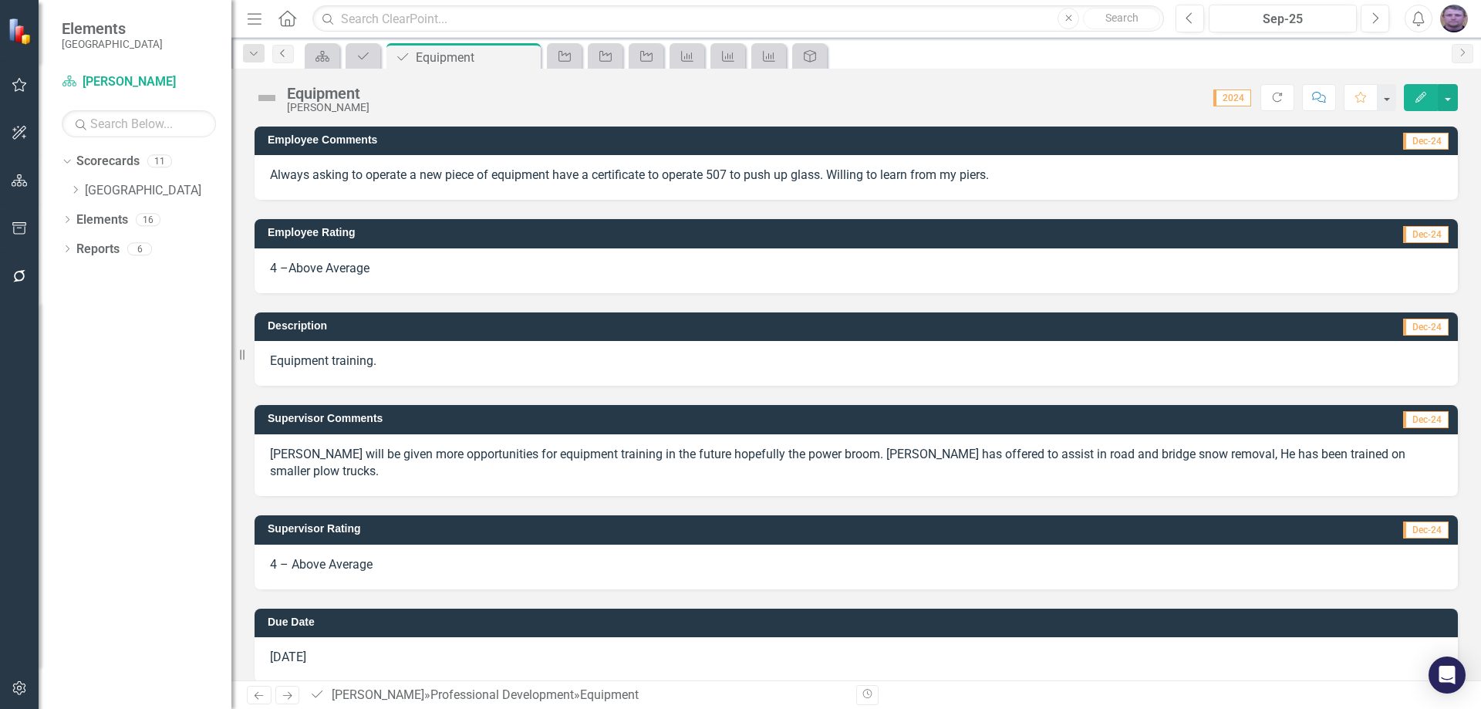
click at [282, 61] on link "Previous" at bounding box center [283, 54] width 22 height 19
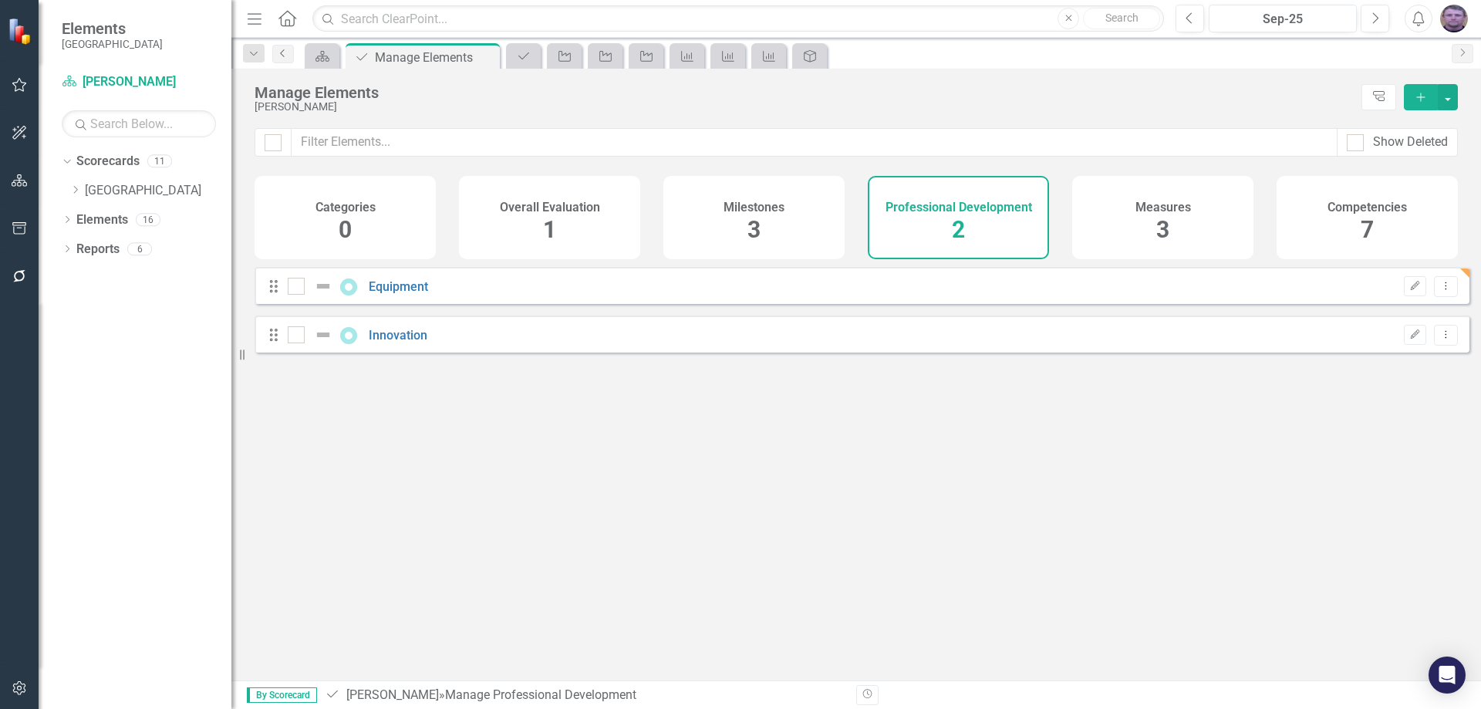
checkbox input "false"
click at [399, 343] on link "Innovation" at bounding box center [398, 335] width 59 height 15
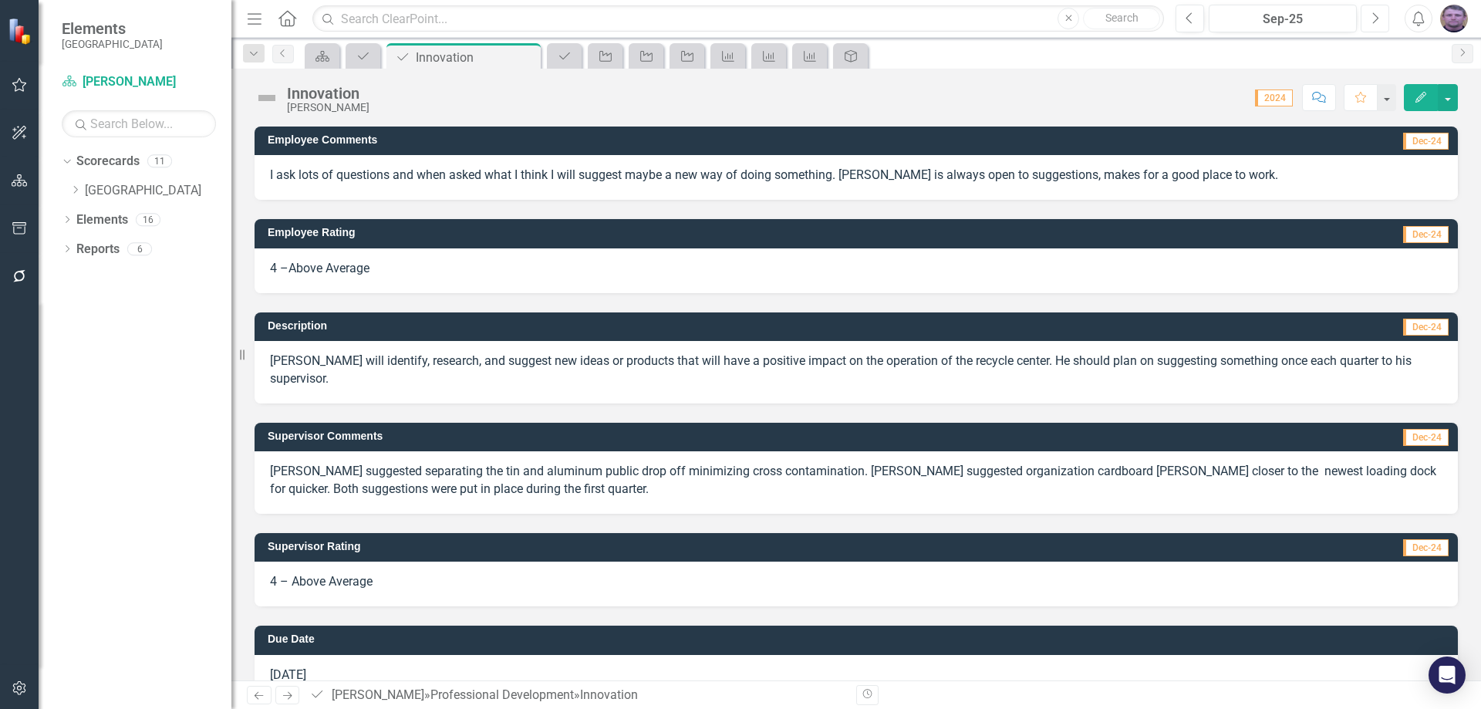
click at [1374, 12] on icon "Next" at bounding box center [1375, 19] width 8 height 14
click at [468, 463] on p "[PERSON_NAME] suggested separating the tin and aluminum public drop off minimiz…" at bounding box center [856, 480] width 1173 height 35
click at [470, 463] on p "[PERSON_NAME] suggested separating the tin and aluminum public drop off minimiz…" at bounding box center [856, 480] width 1173 height 35
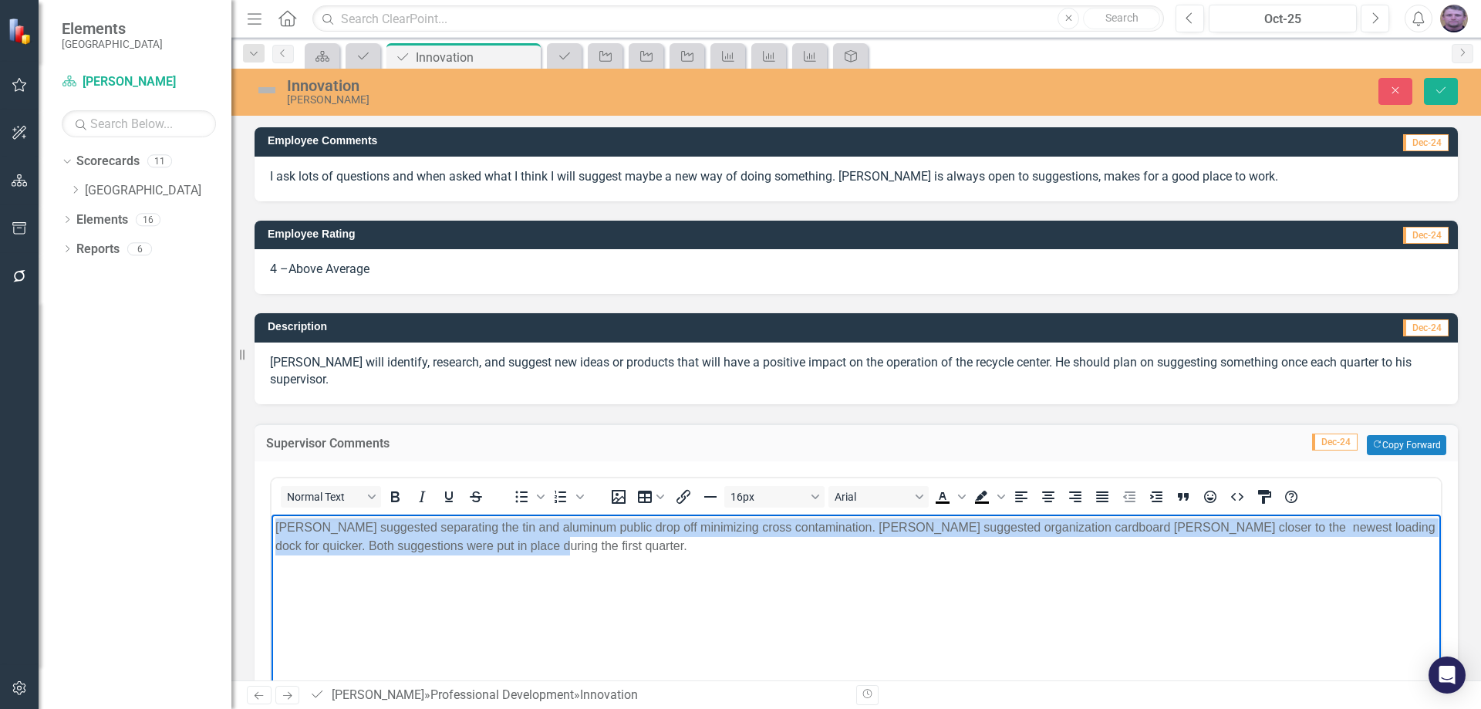
drag, startPoint x: 272, startPoint y: 526, endPoint x: 680, endPoint y: 549, distance: 409.5
click at [677, 557] on body "[PERSON_NAME] suggested separating the tin and aluminum public drop off minimiz…" at bounding box center [857, 630] width 1170 height 231
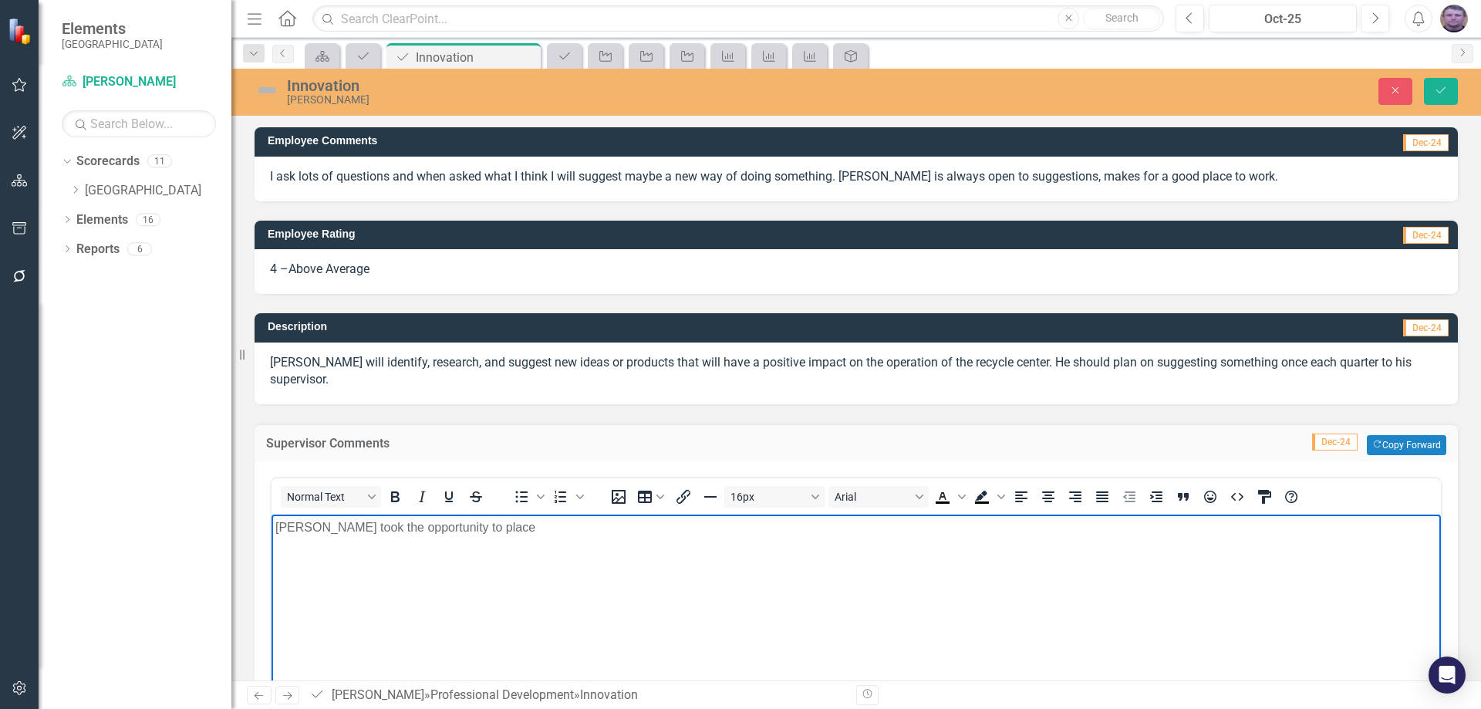
click at [466, 535] on p "[PERSON_NAME] took the opportunity to place" at bounding box center [856, 527] width 1162 height 19
drag, startPoint x: 775, startPoint y: 535, endPoint x: 758, endPoint y: 527, distance: 19.0
click at [758, 527] on p "[PERSON_NAME] took the opportunity to place aluminum [PERSON_NAME] in the unuse…" at bounding box center [856, 527] width 1162 height 19
click at [795, 528] on p "[PERSON_NAME] took the opportunity to place aluminum [PERSON_NAME] in the unuse…" at bounding box center [856, 527] width 1162 height 19
click at [922, 530] on p "[PERSON_NAME] took the opportunity to place aluminum [PERSON_NAME] in the unuse…" at bounding box center [856, 527] width 1162 height 19
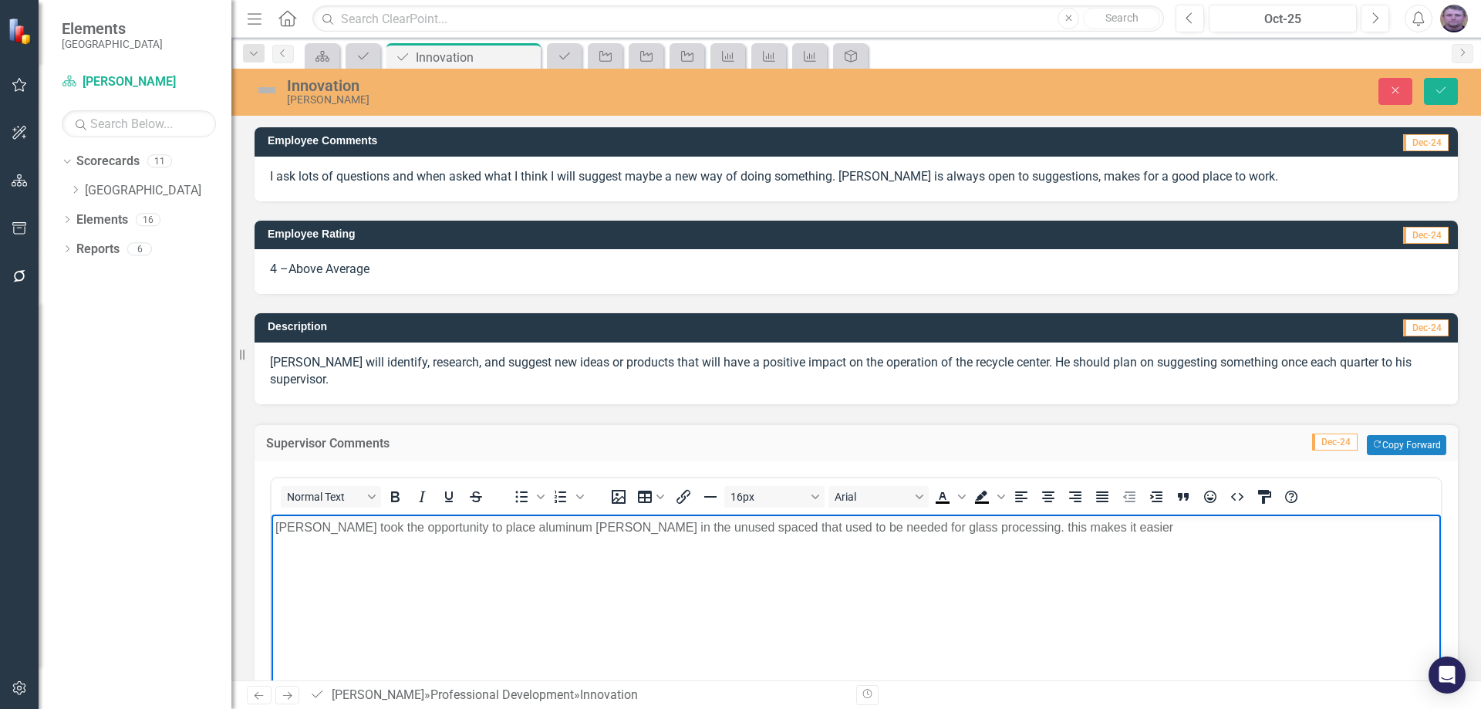
click at [1049, 532] on p "[PERSON_NAME] took the opportunity to place aluminum [PERSON_NAME] in the unuse…" at bounding box center [856, 527] width 1162 height 19
click at [926, 528] on p "[PERSON_NAME] took the opportunity to place aluminum [PERSON_NAME] in the unuse…" at bounding box center [856, 527] width 1162 height 19
click at [1044, 528] on p "[PERSON_NAME] took the opportunity to place aluminum [PERSON_NAME] in the unuse…" at bounding box center [856, 527] width 1162 height 19
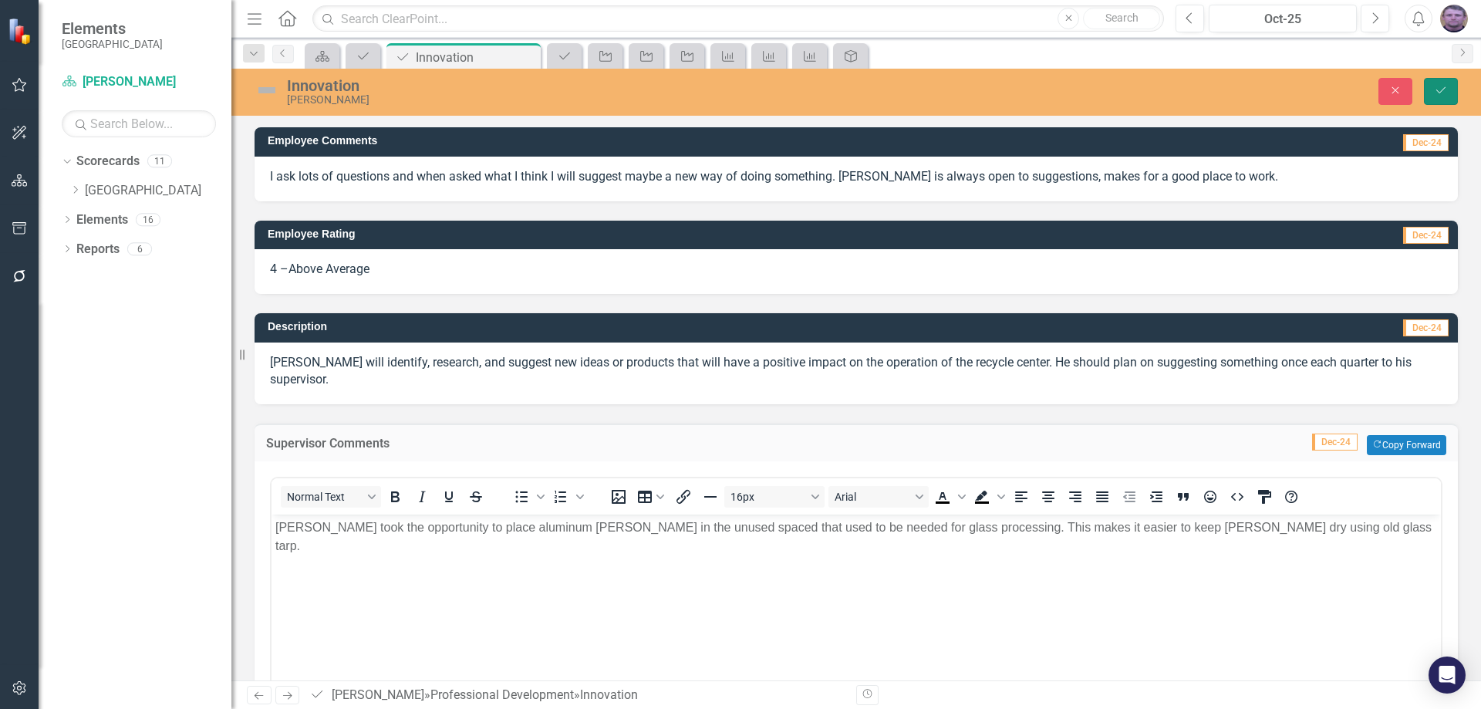
click at [1435, 86] on icon "Save" at bounding box center [1441, 90] width 14 height 11
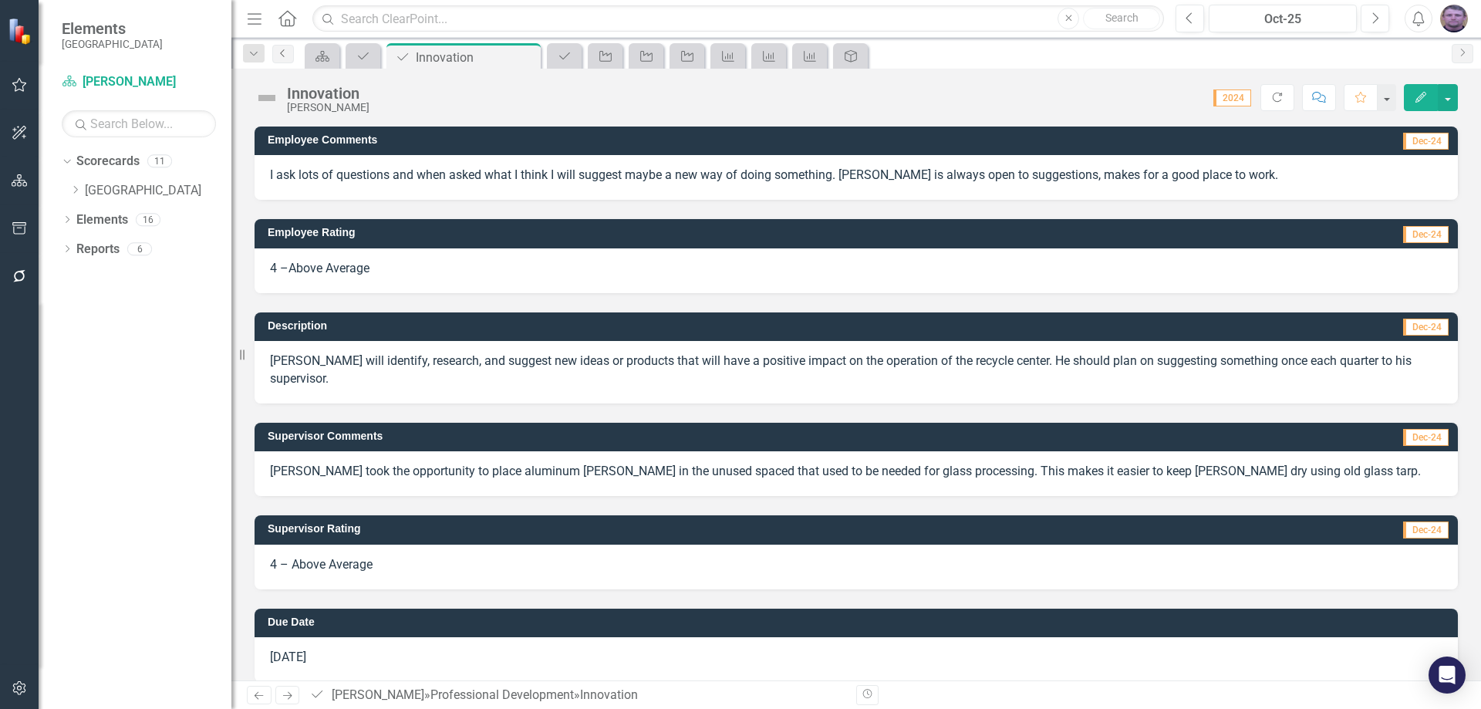
click at [286, 47] on link "Previous" at bounding box center [283, 54] width 22 height 19
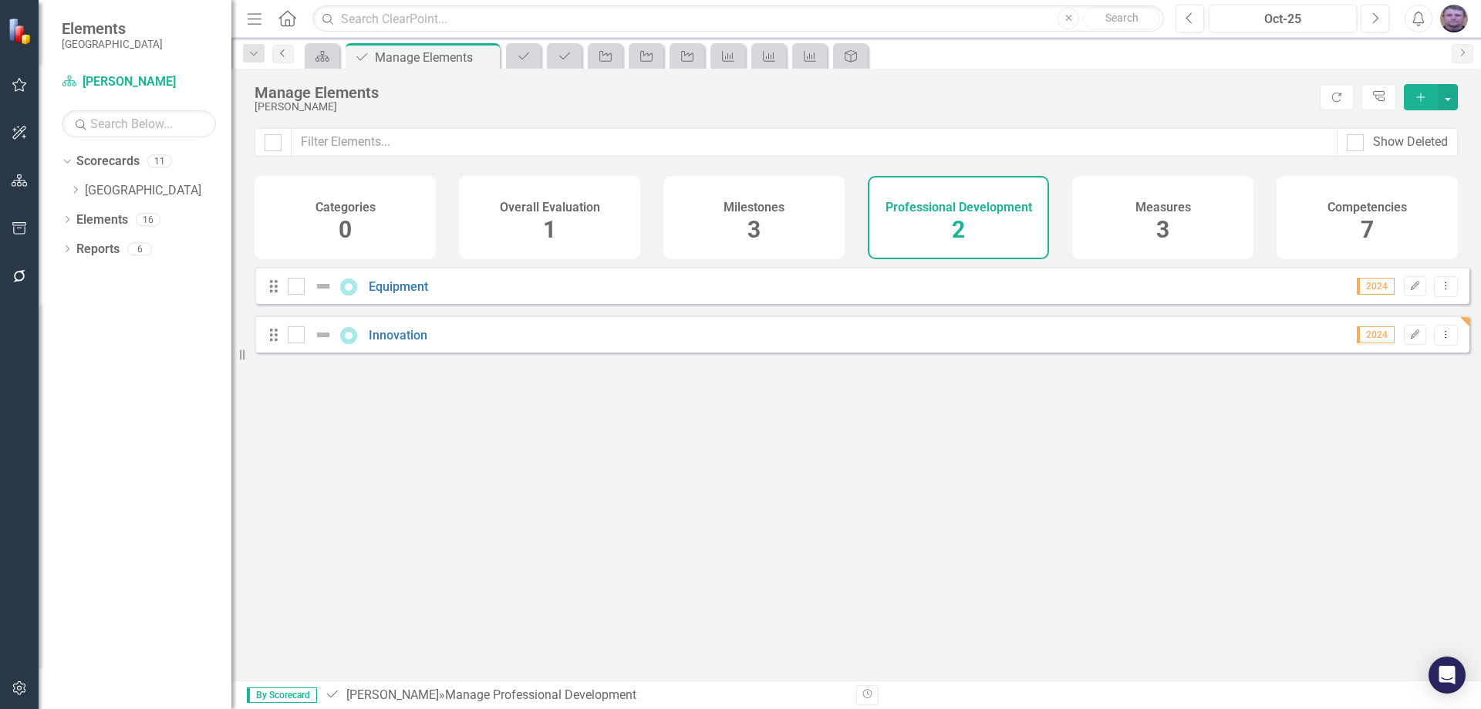
click at [282, 58] on link "Previous" at bounding box center [283, 54] width 22 height 19
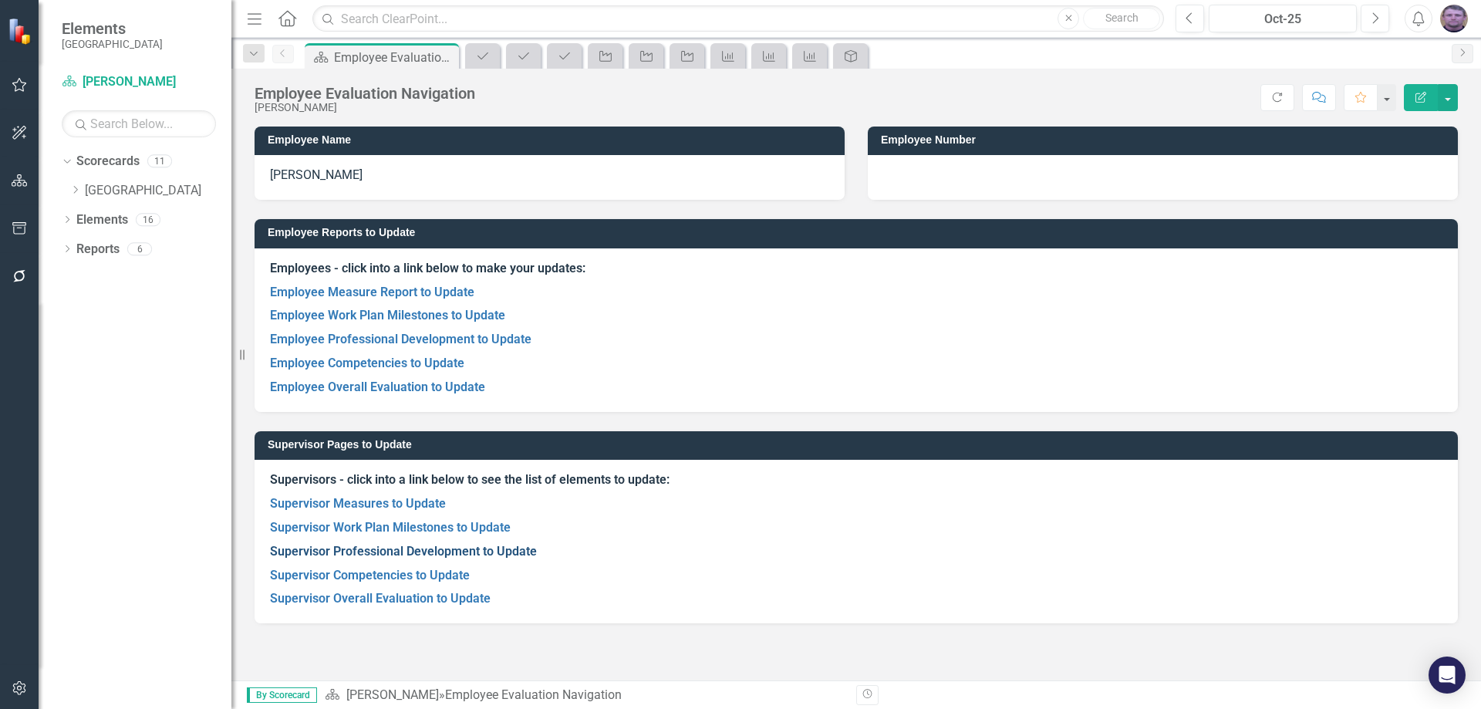
click at [397, 549] on link "Supervisor Professional Development to Update" at bounding box center [403, 551] width 267 height 15
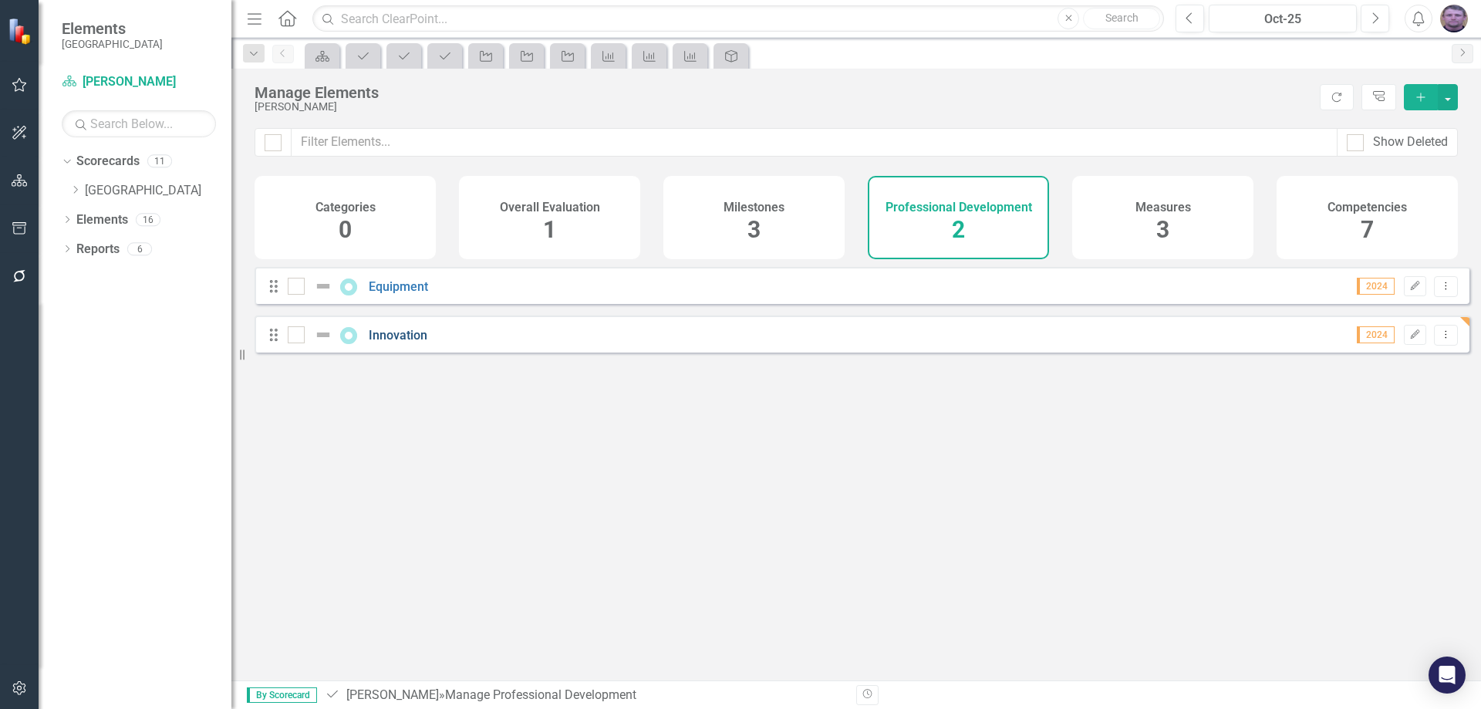
click at [400, 343] on link "Innovation" at bounding box center [398, 335] width 59 height 15
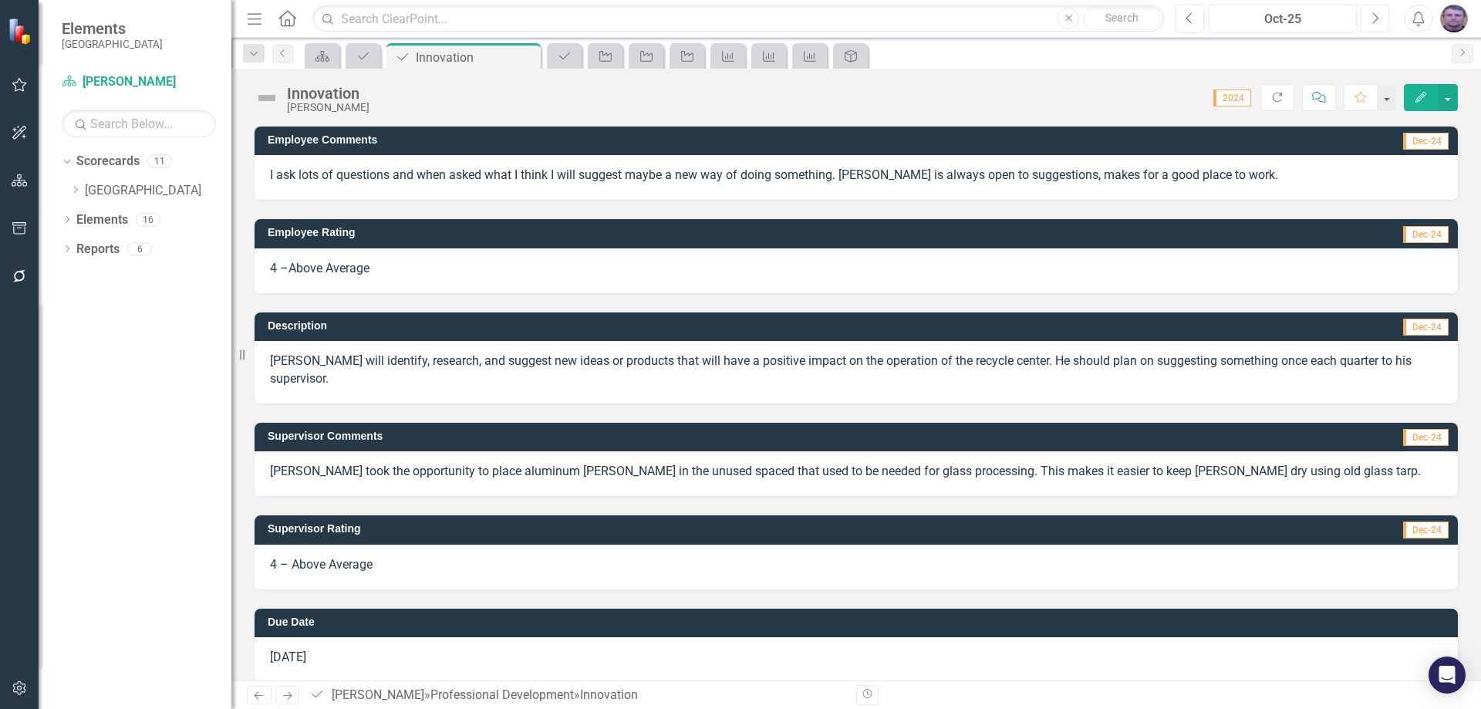
click at [1379, 17] on icon "Next" at bounding box center [1375, 19] width 8 height 14
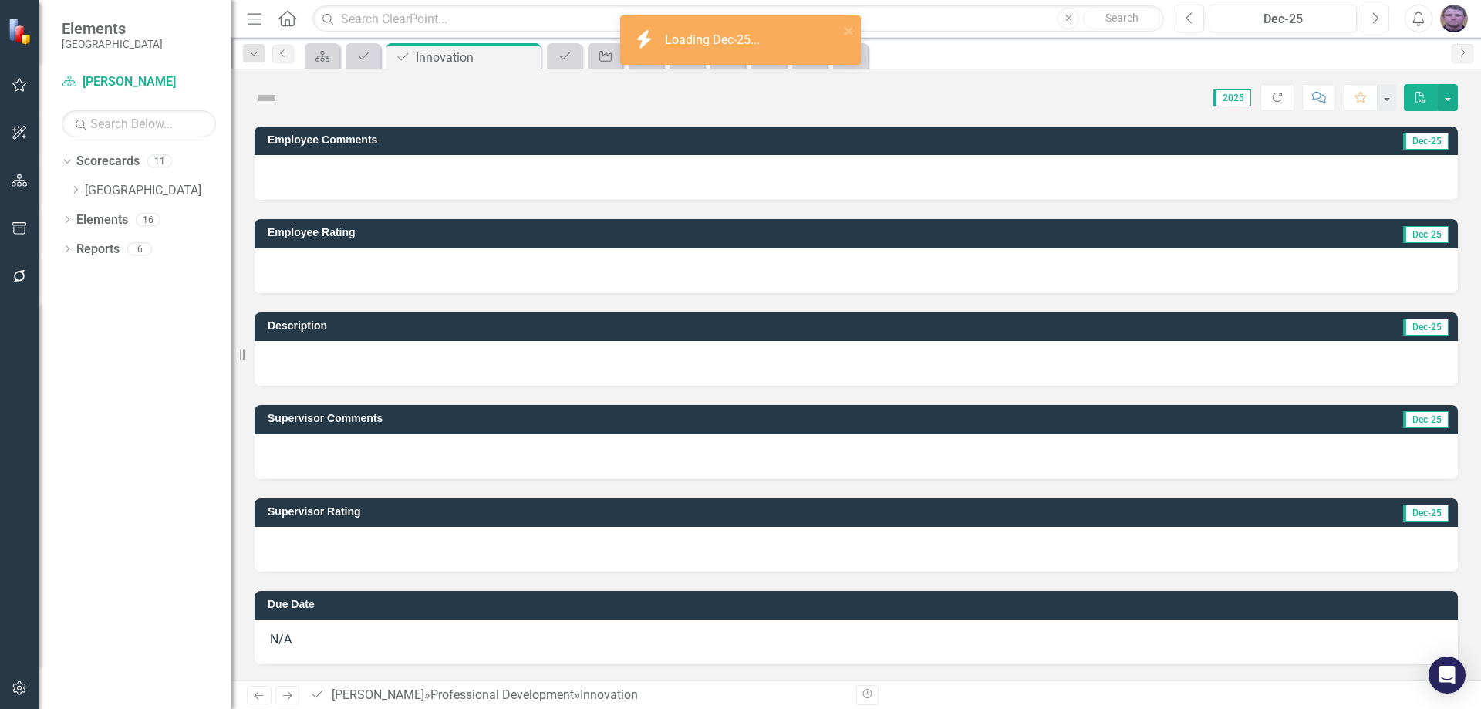
click at [1379, 17] on icon "Next" at bounding box center [1375, 19] width 8 height 14
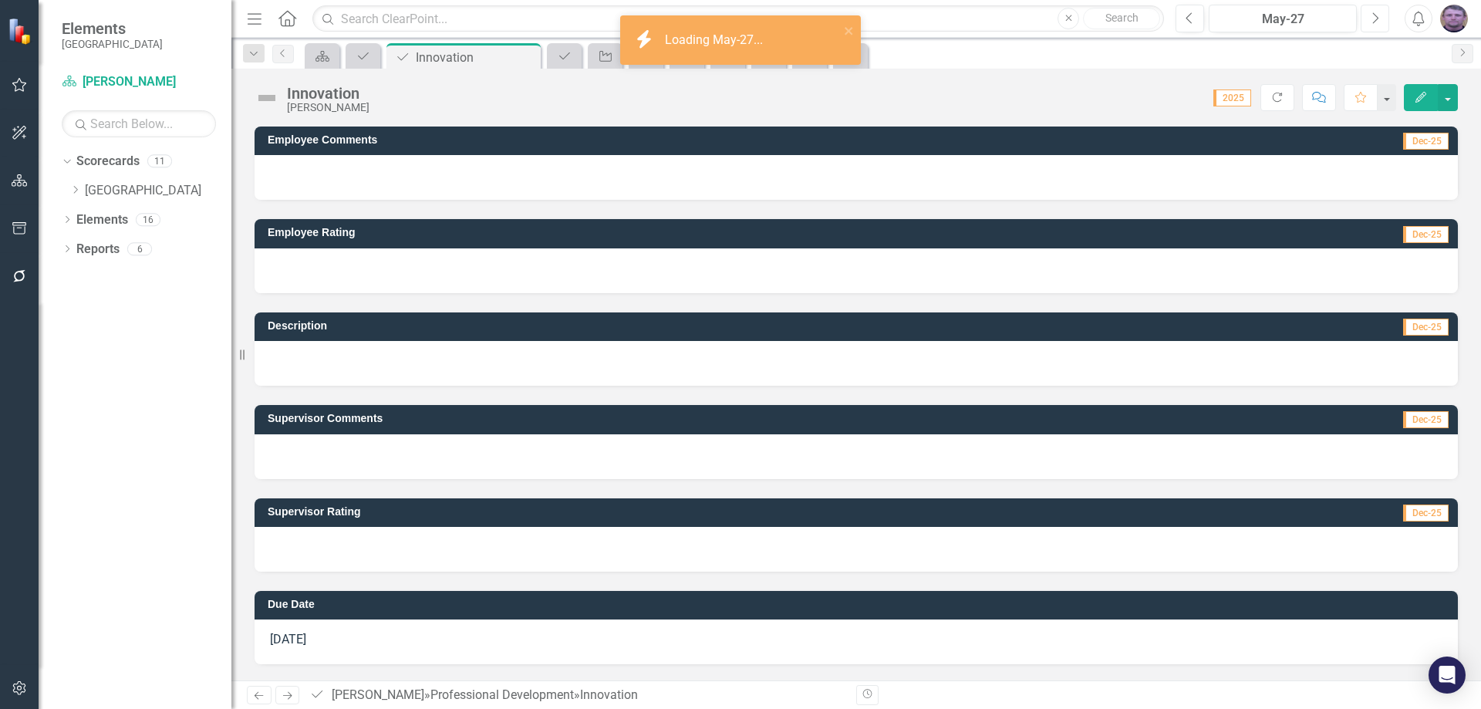
click at [1379, 17] on icon "Next" at bounding box center [1375, 19] width 8 height 14
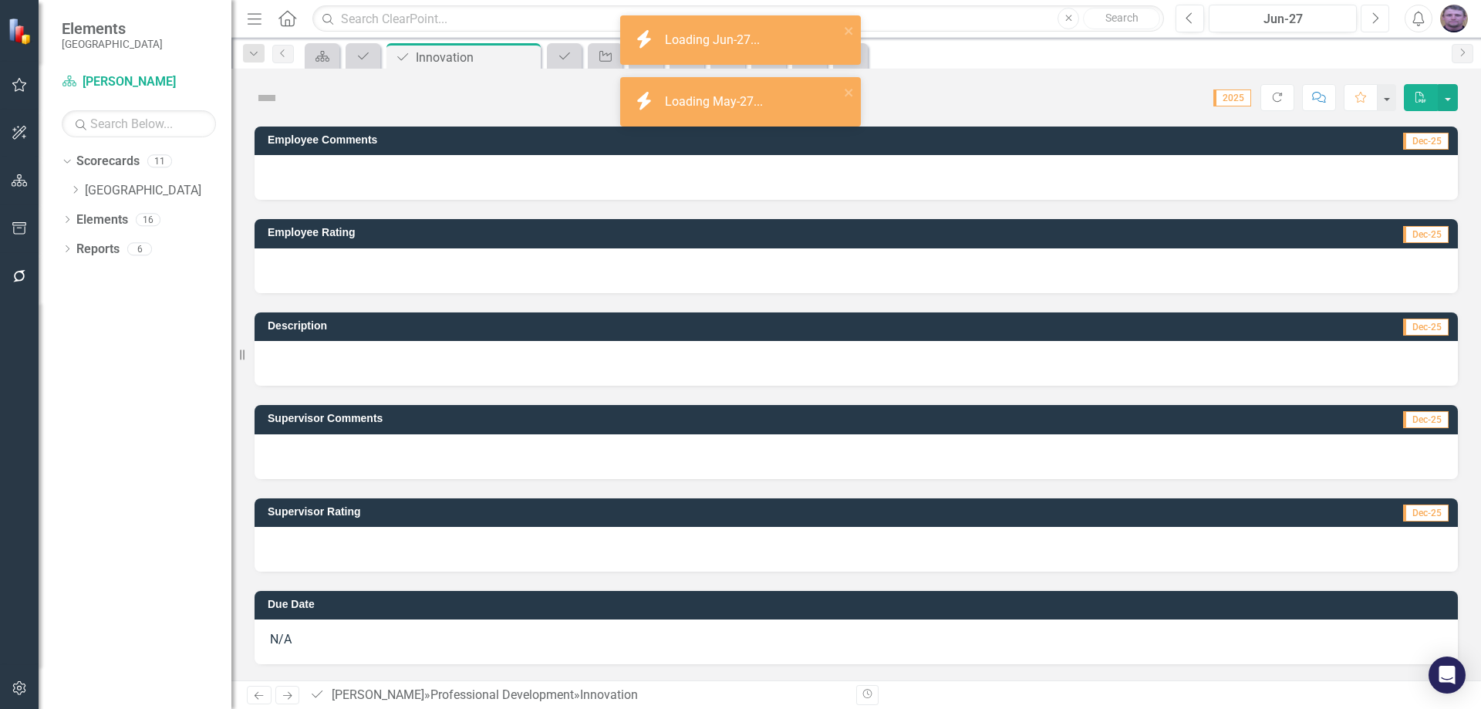
click at [1379, 17] on icon "Next" at bounding box center [1375, 19] width 8 height 14
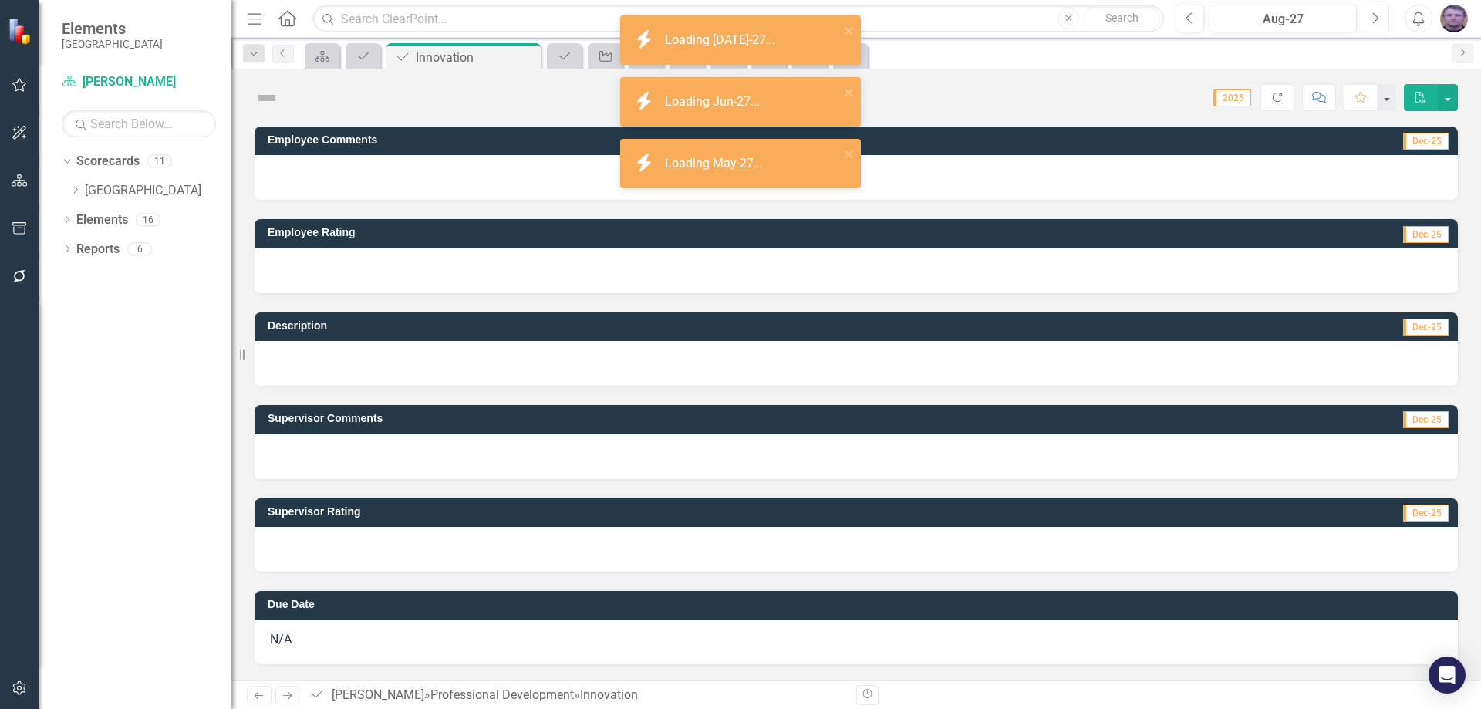
click at [1379, 17] on icon "Next" at bounding box center [1375, 19] width 8 height 14
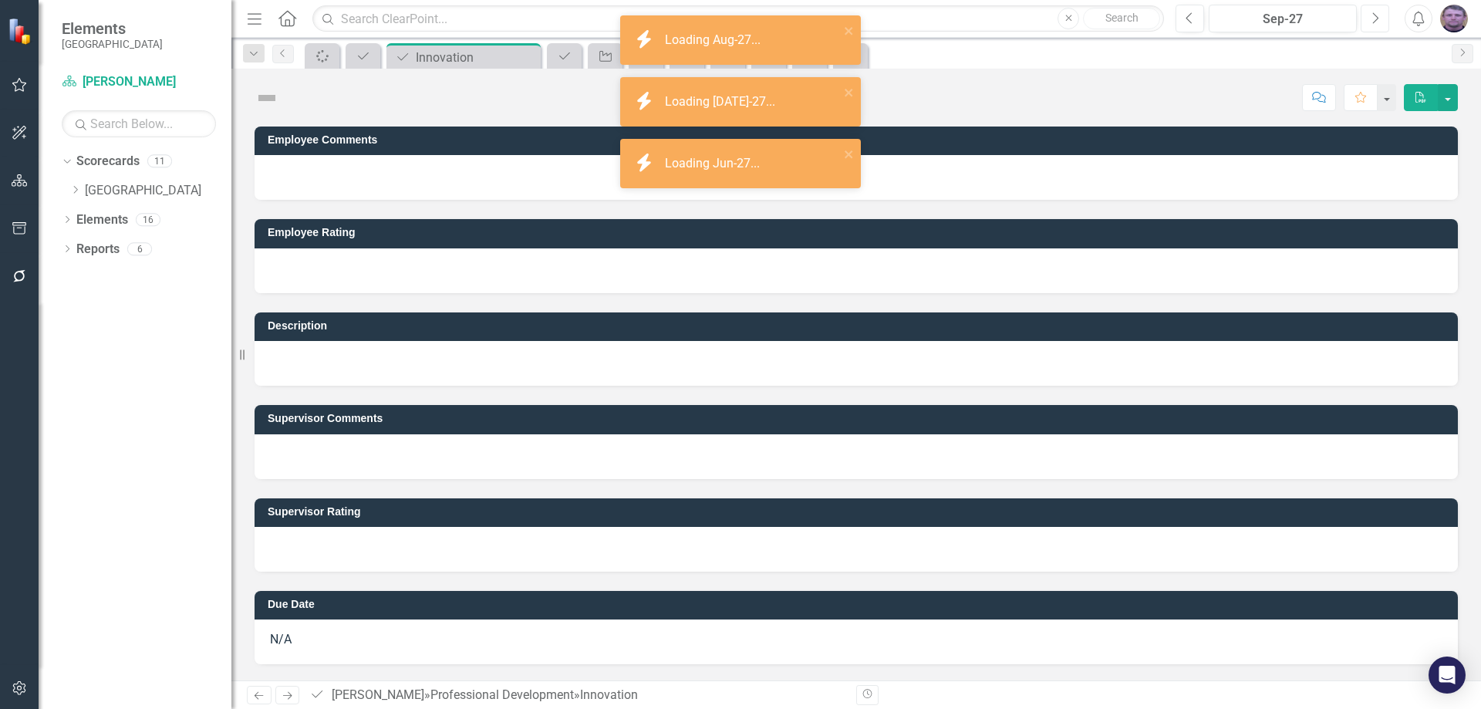
click at [1379, 17] on icon "Next" at bounding box center [1375, 19] width 8 height 14
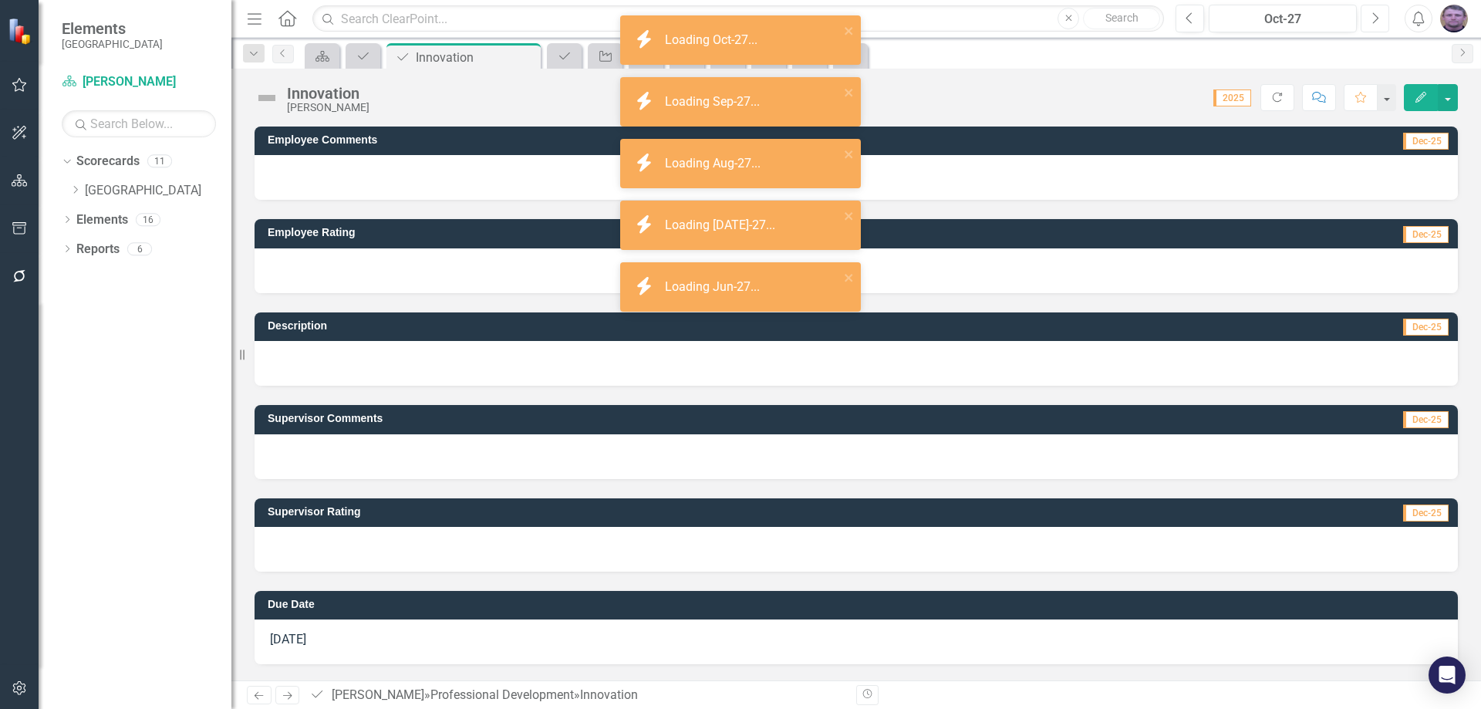
click at [1379, 17] on icon "Next" at bounding box center [1375, 19] width 8 height 14
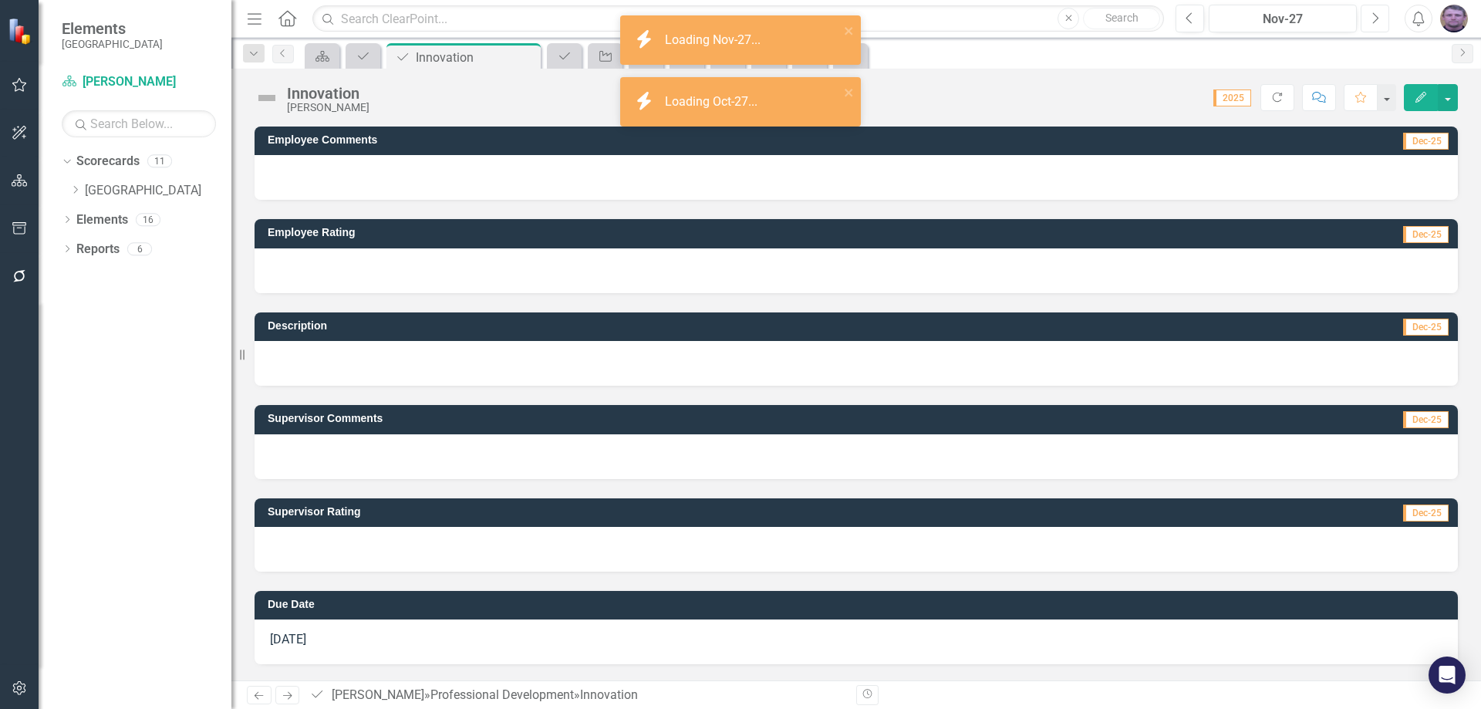
click at [1379, 17] on icon "Next" at bounding box center [1375, 19] width 8 height 14
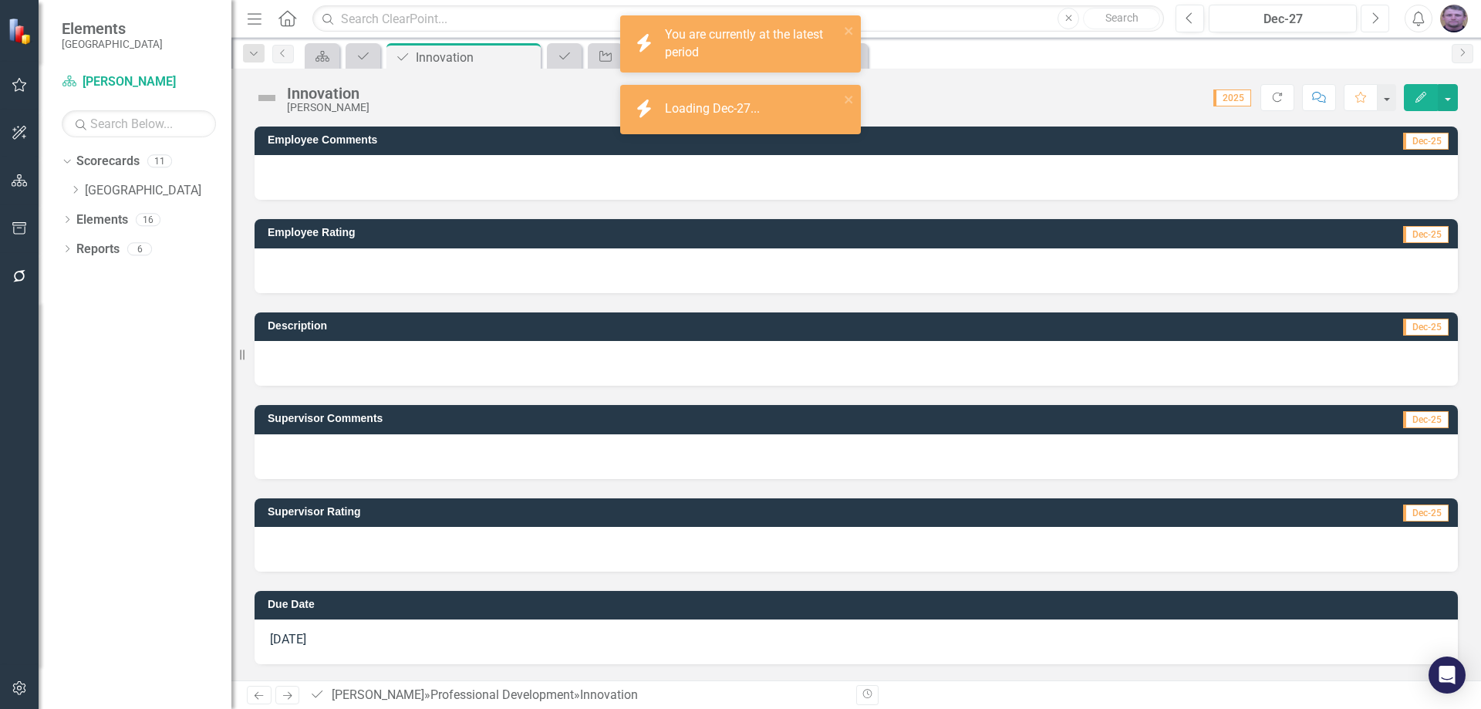
click at [1379, 17] on icon "Next" at bounding box center [1375, 19] width 8 height 14
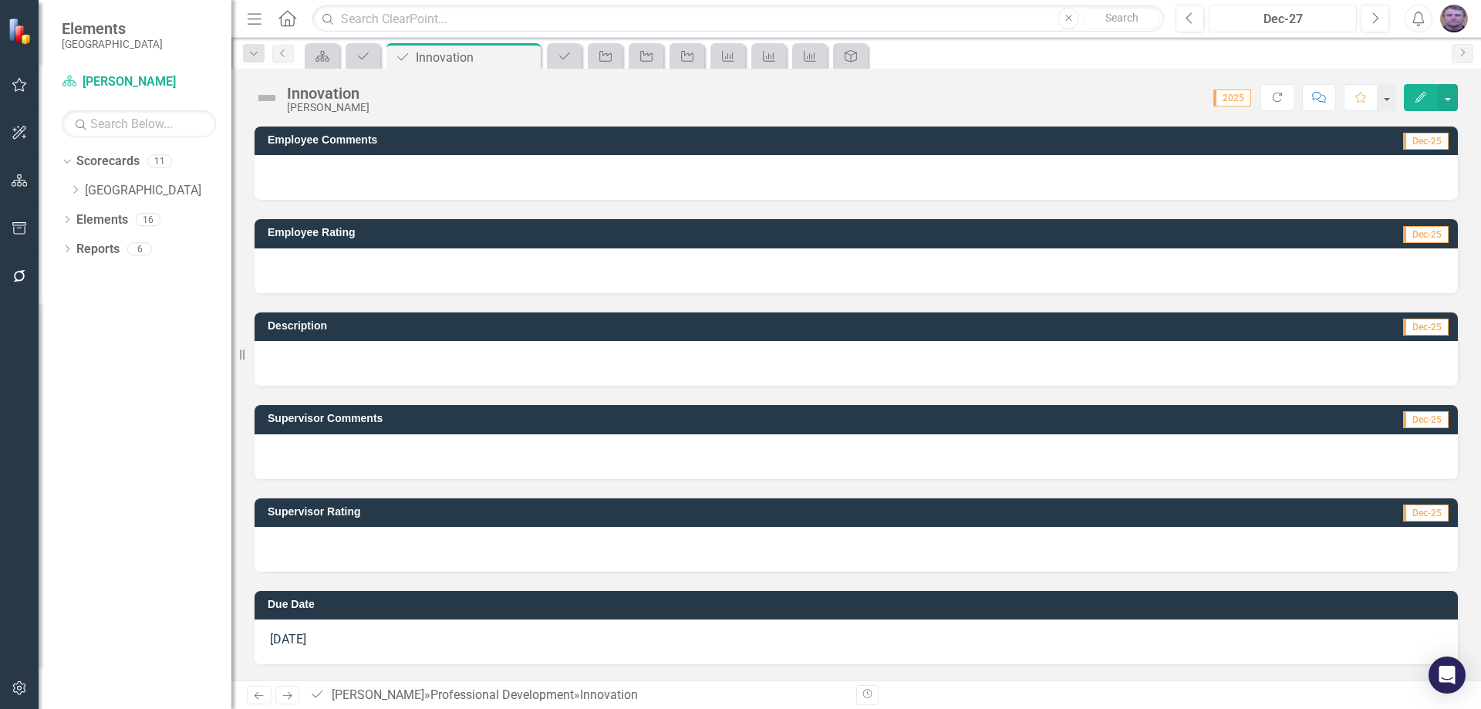
click at [1344, 19] on div "Dec-27" at bounding box center [1282, 19] width 137 height 19
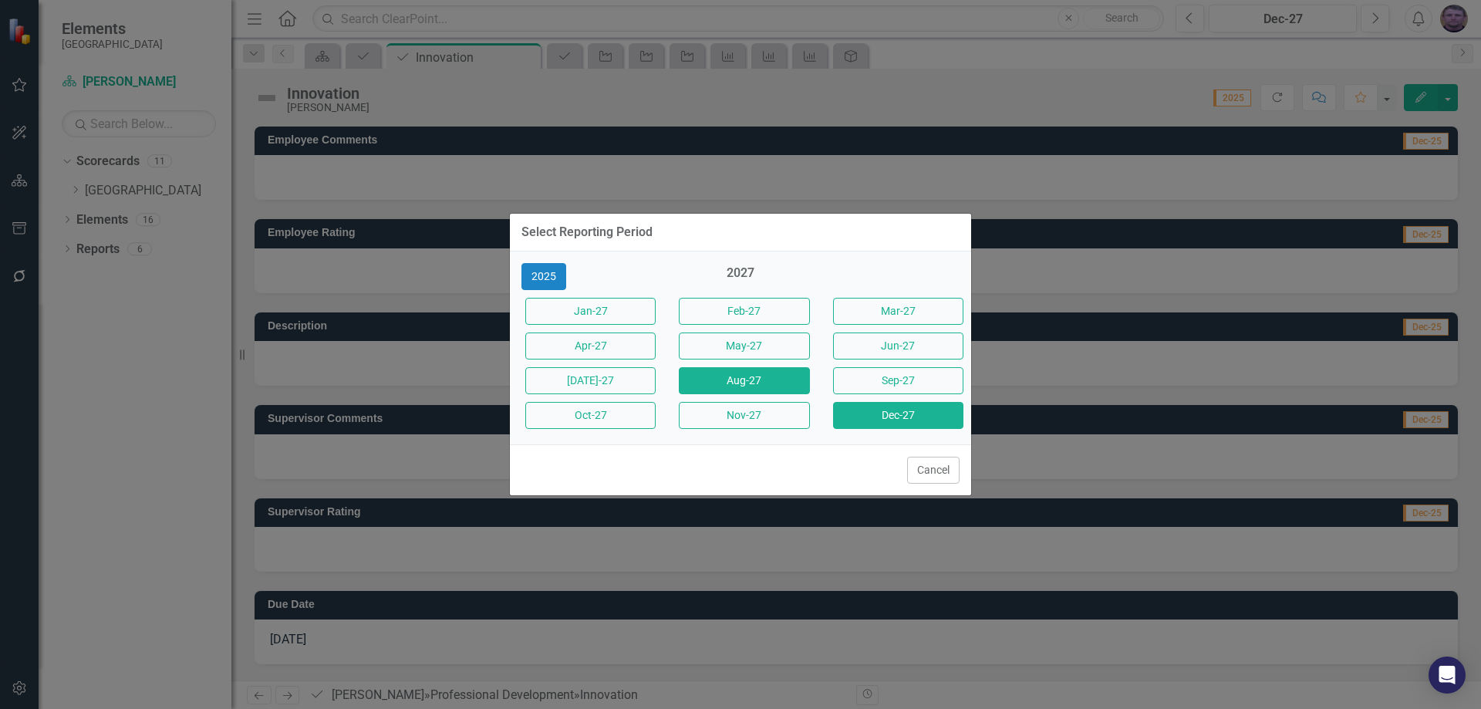
click at [731, 380] on button "Aug-27" at bounding box center [744, 380] width 130 height 27
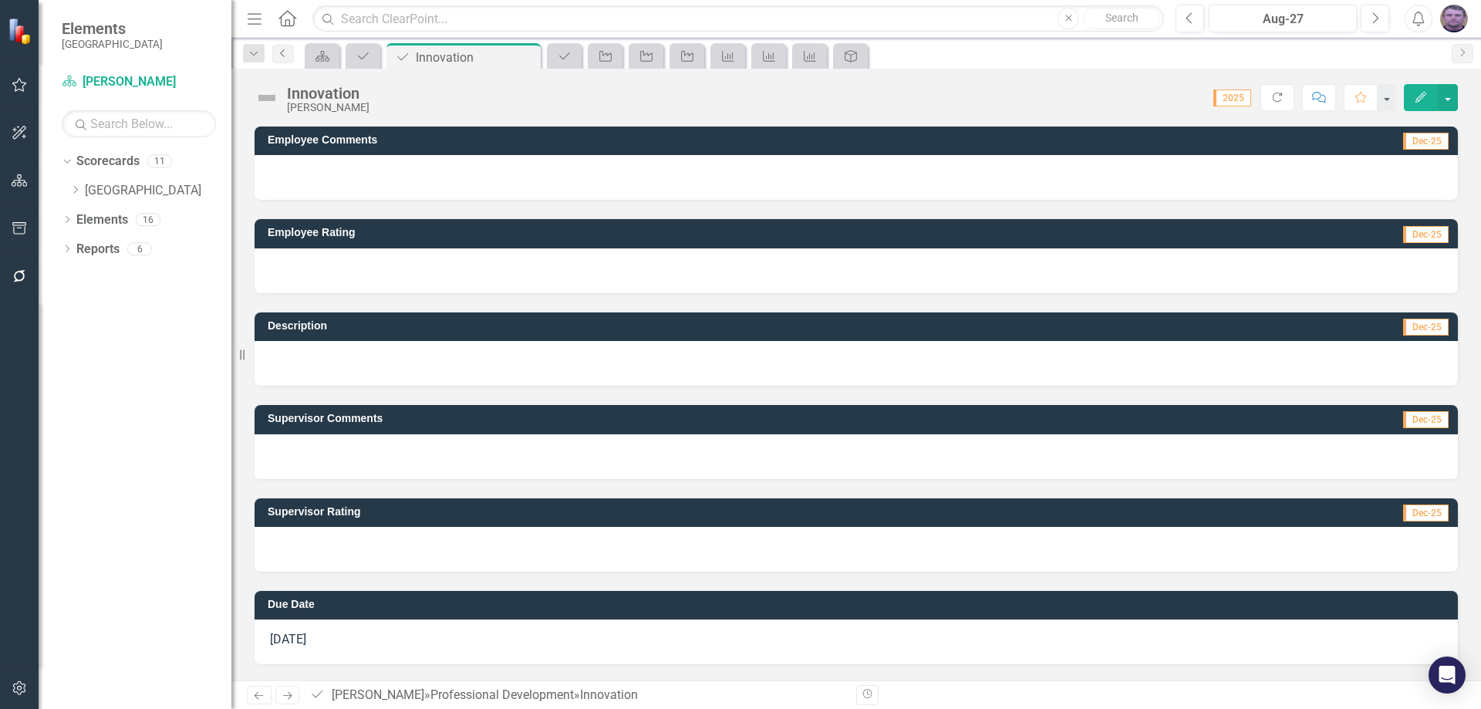
click at [286, 52] on icon "Previous" at bounding box center [283, 53] width 12 height 9
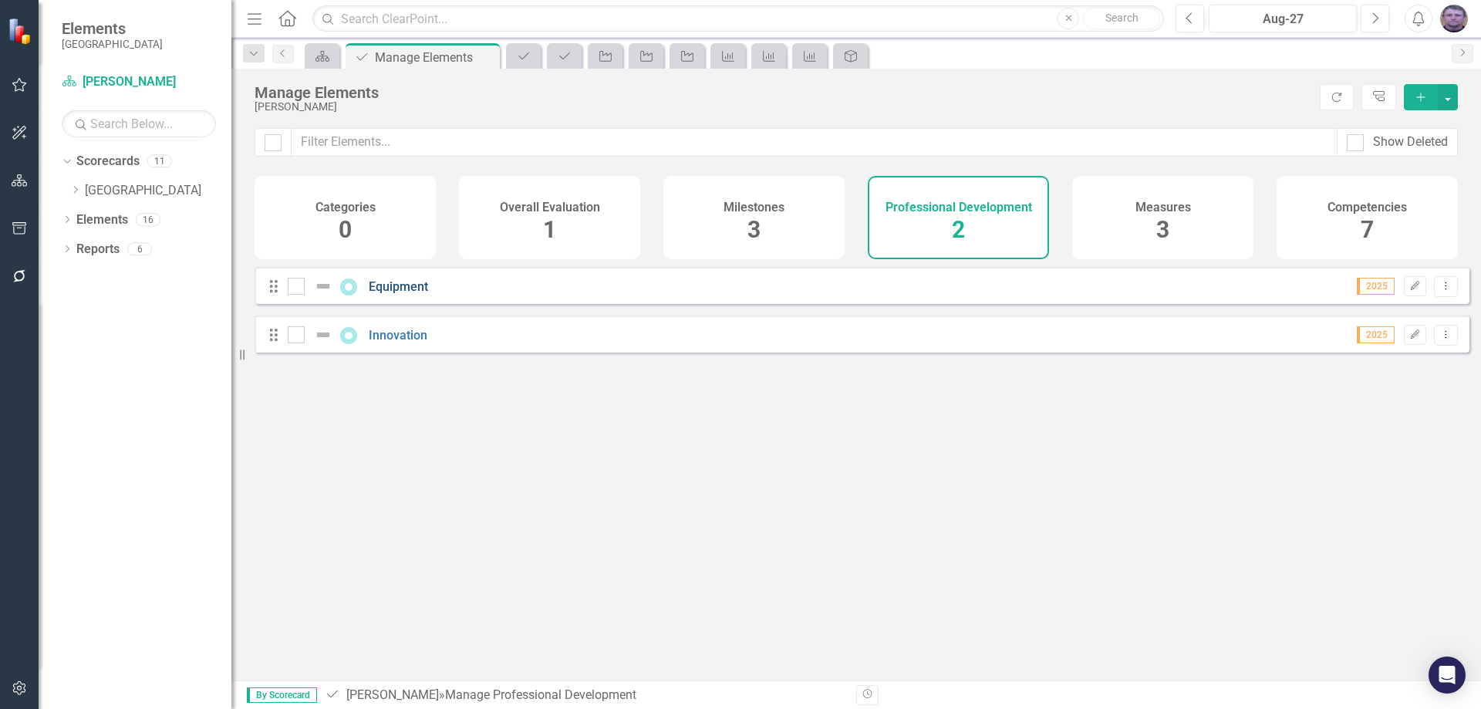
click at [404, 294] on link "Equipment" at bounding box center [398, 286] width 59 height 15
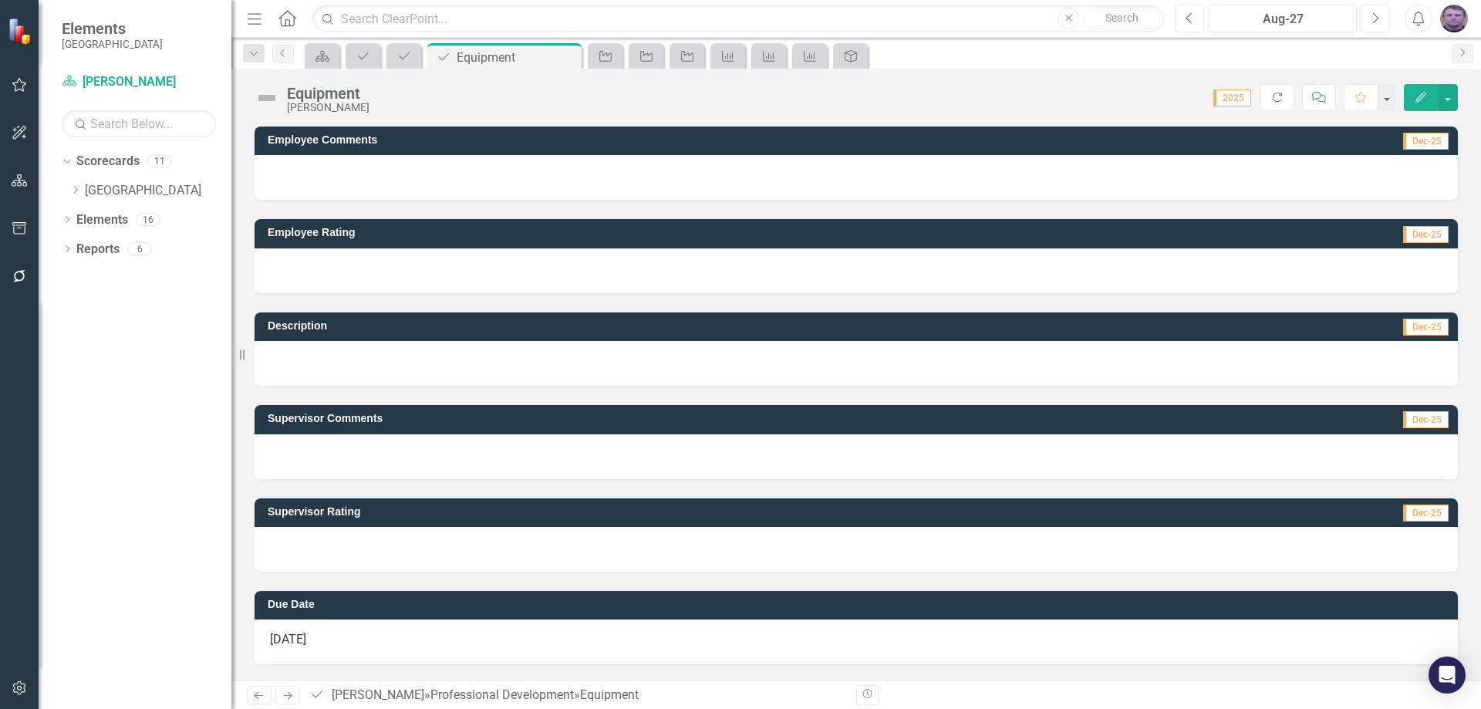
click at [1197, 15] on button "Previous" at bounding box center [1190, 19] width 29 height 28
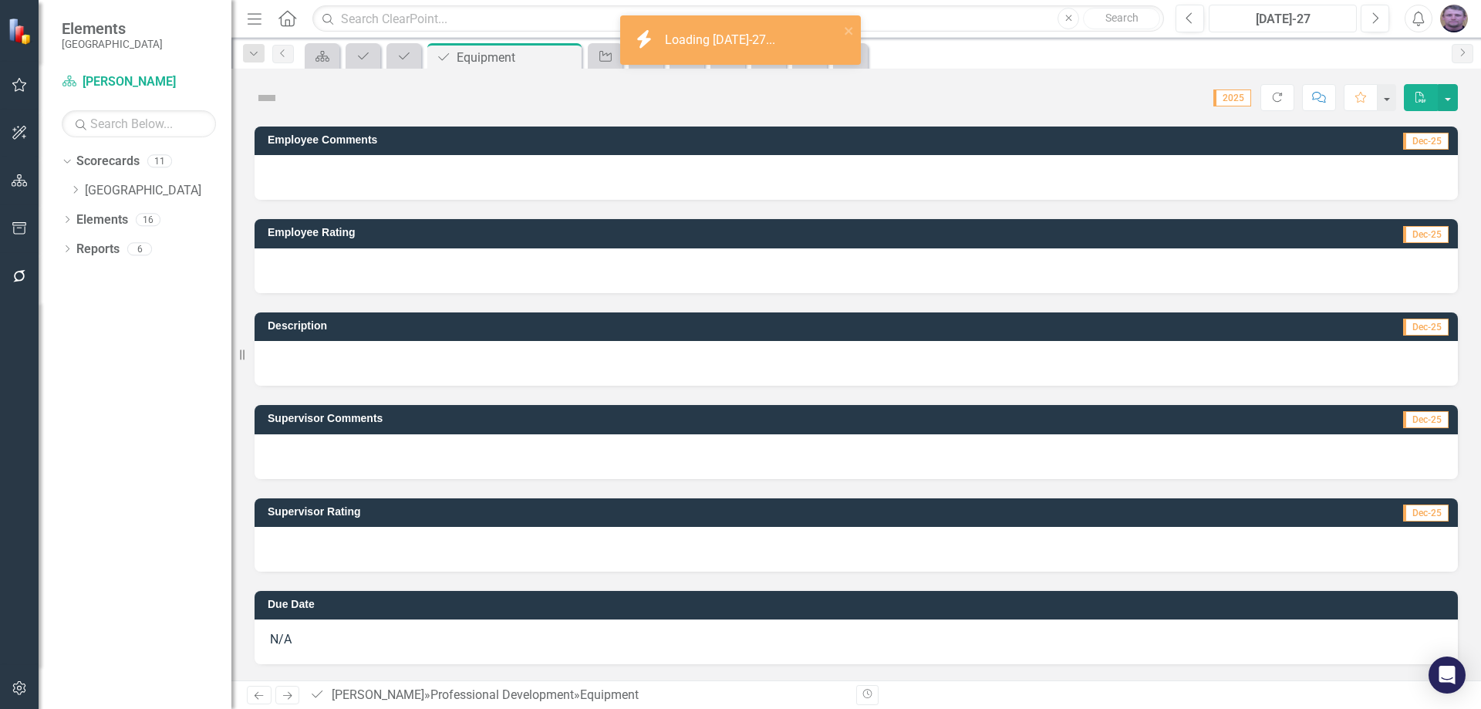
click at [1269, 27] on div "[DATE]-27" at bounding box center [1282, 19] width 137 height 19
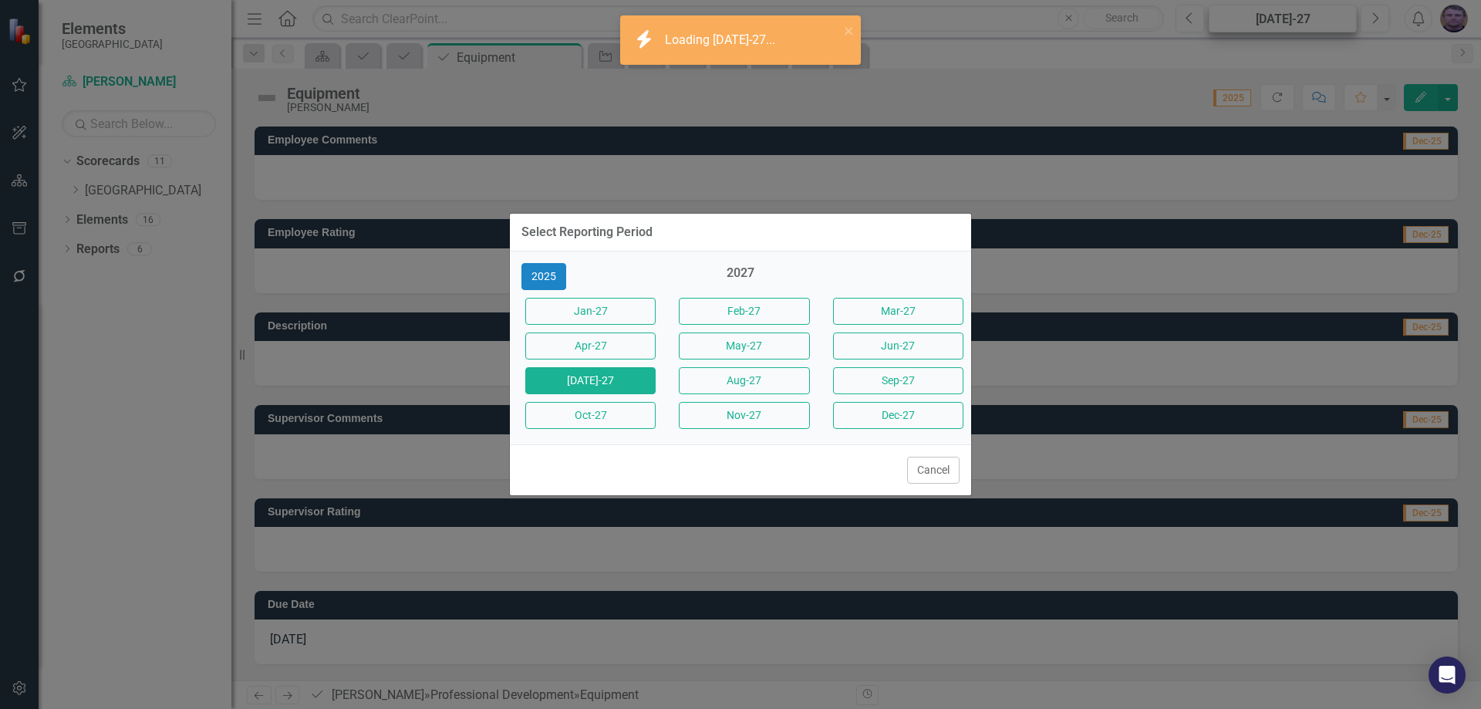
click at [1269, 27] on div "Select Reporting Period 2025 [DATE]-27 Feb-27 Mar-27 Apr-27 May-27 Jun-27 [DATE…" at bounding box center [740, 354] width 1481 height 709
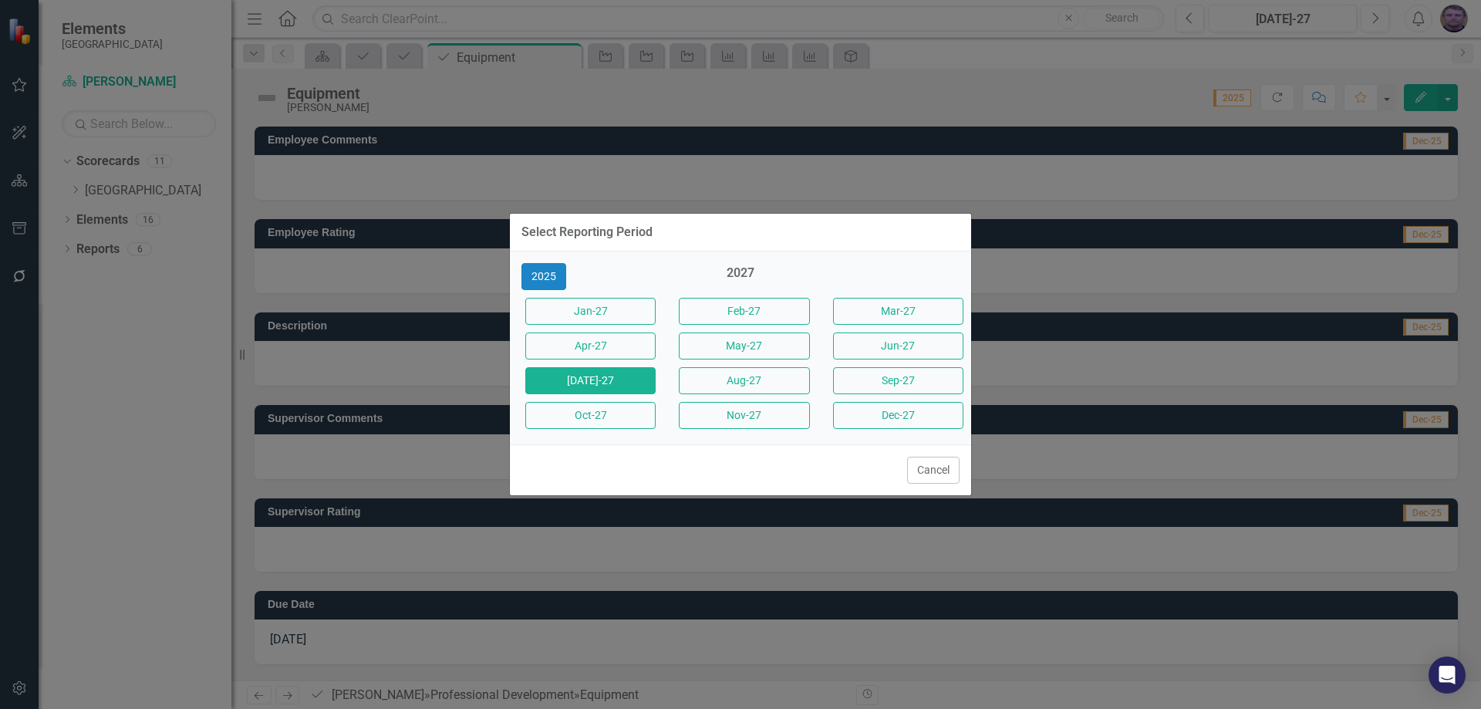
click at [876, 374] on button "Sep-27" at bounding box center [898, 380] width 130 height 27
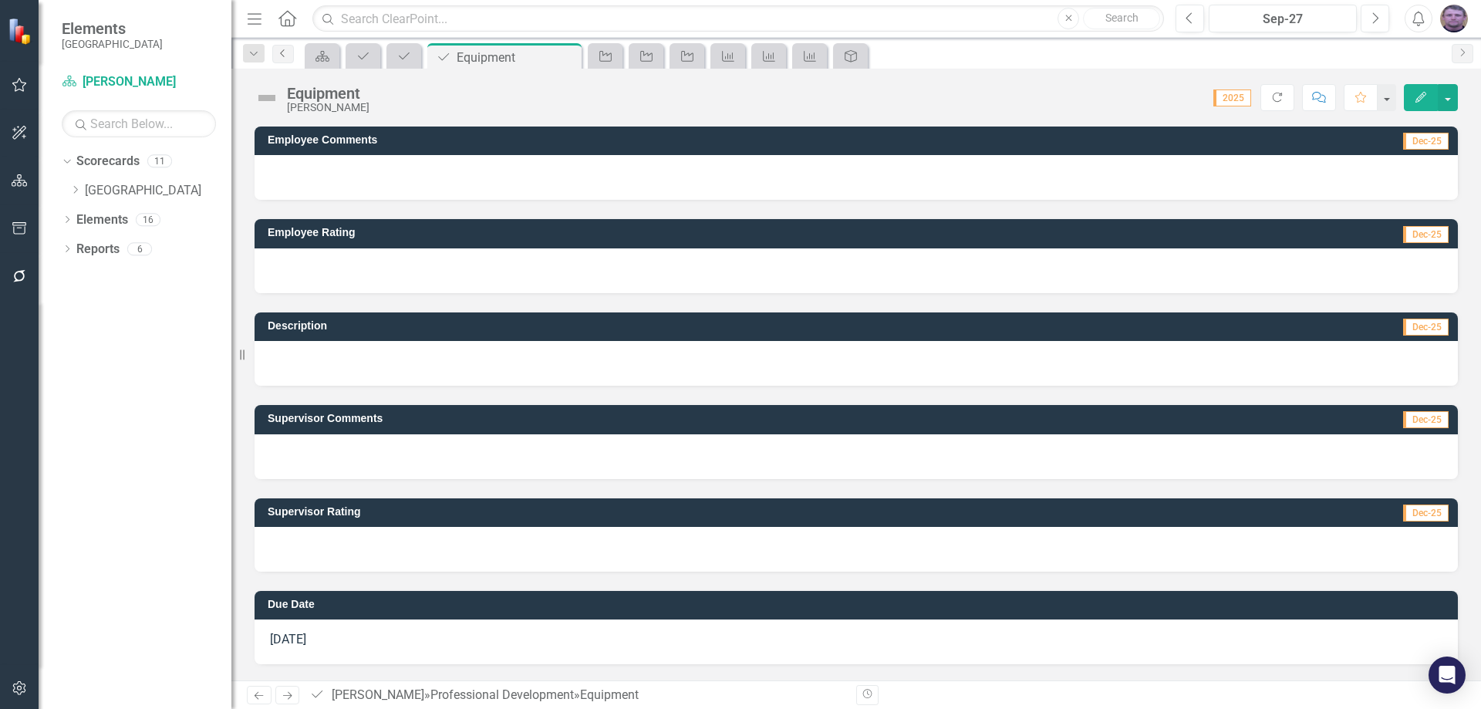
click at [281, 60] on link "Previous" at bounding box center [283, 54] width 22 height 19
click at [282, 62] on link "Previous" at bounding box center [283, 54] width 22 height 19
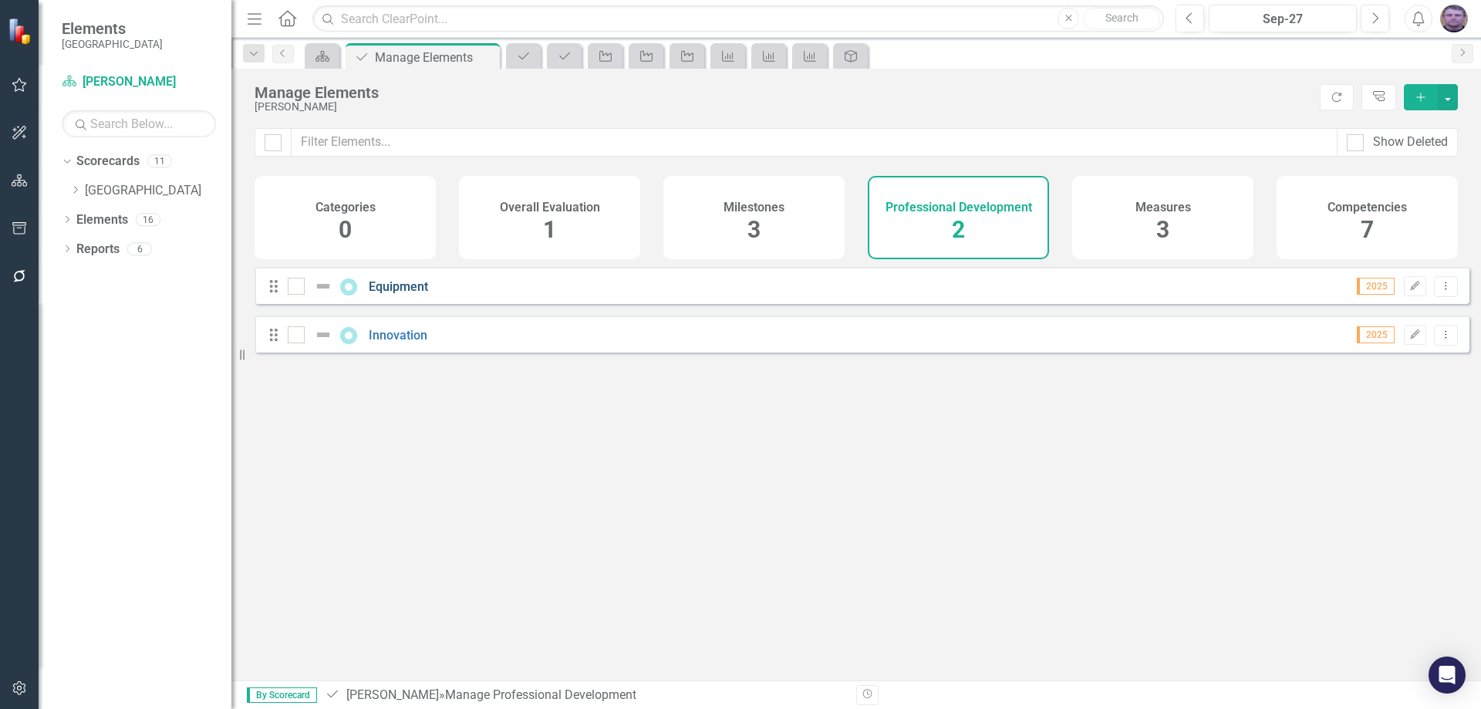
click at [394, 293] on link "Equipment" at bounding box center [398, 286] width 59 height 15
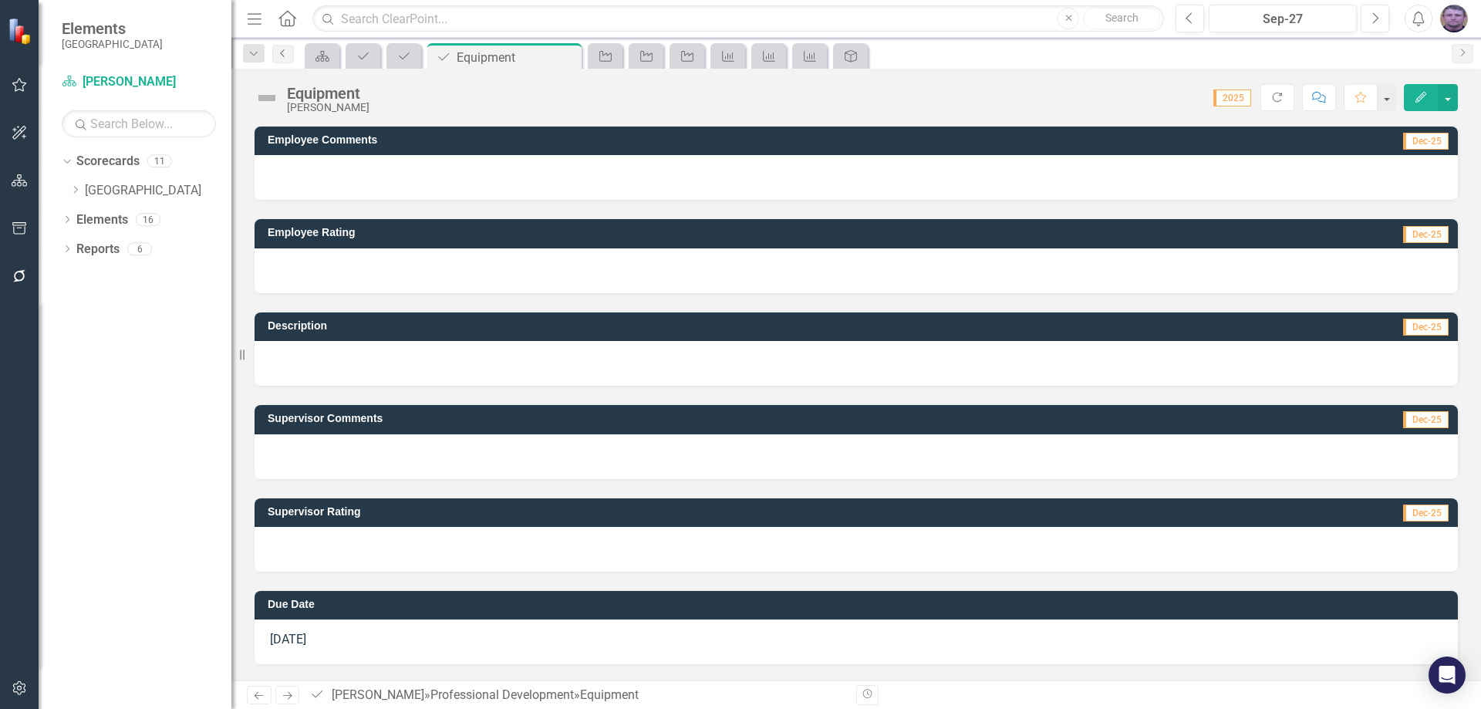
click at [283, 50] on icon "Previous" at bounding box center [283, 53] width 12 height 9
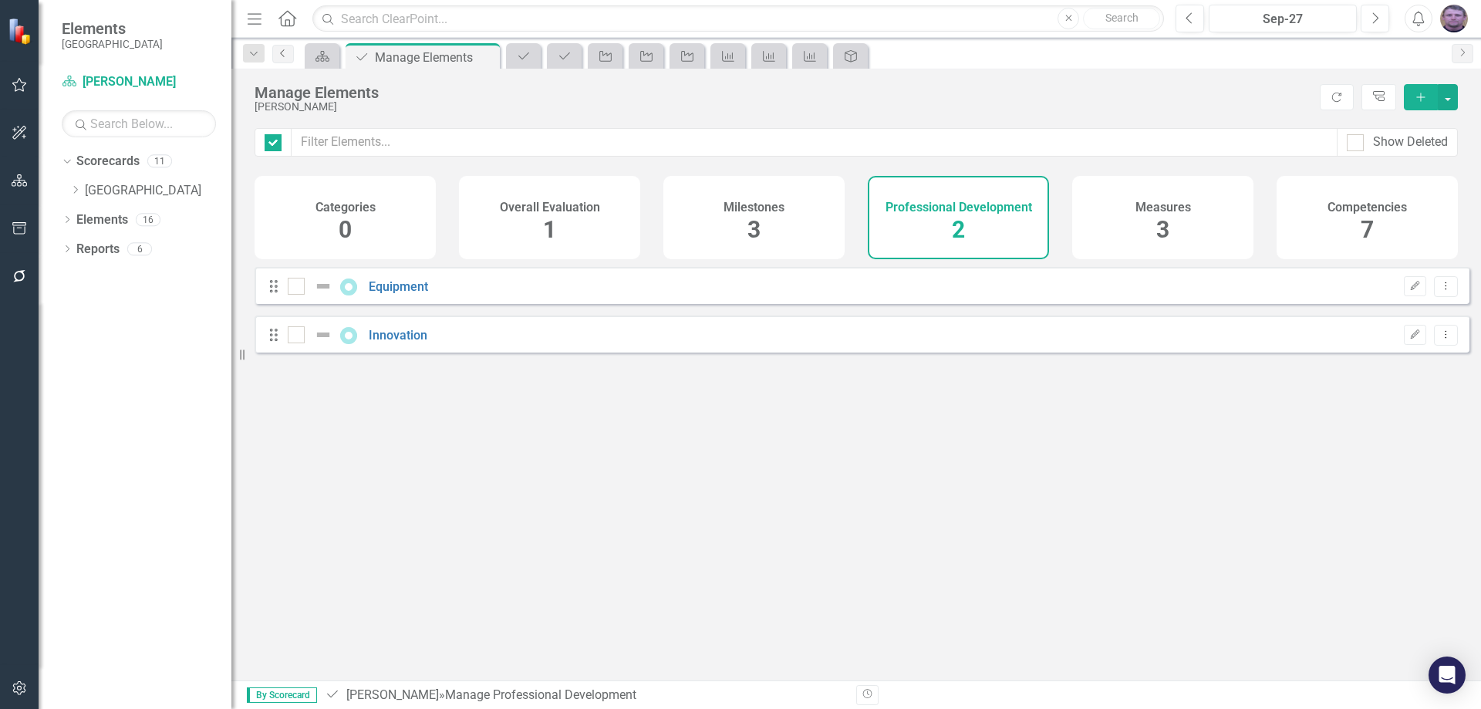
checkbox input "false"
click at [401, 294] on link "Equipment" at bounding box center [398, 286] width 59 height 15
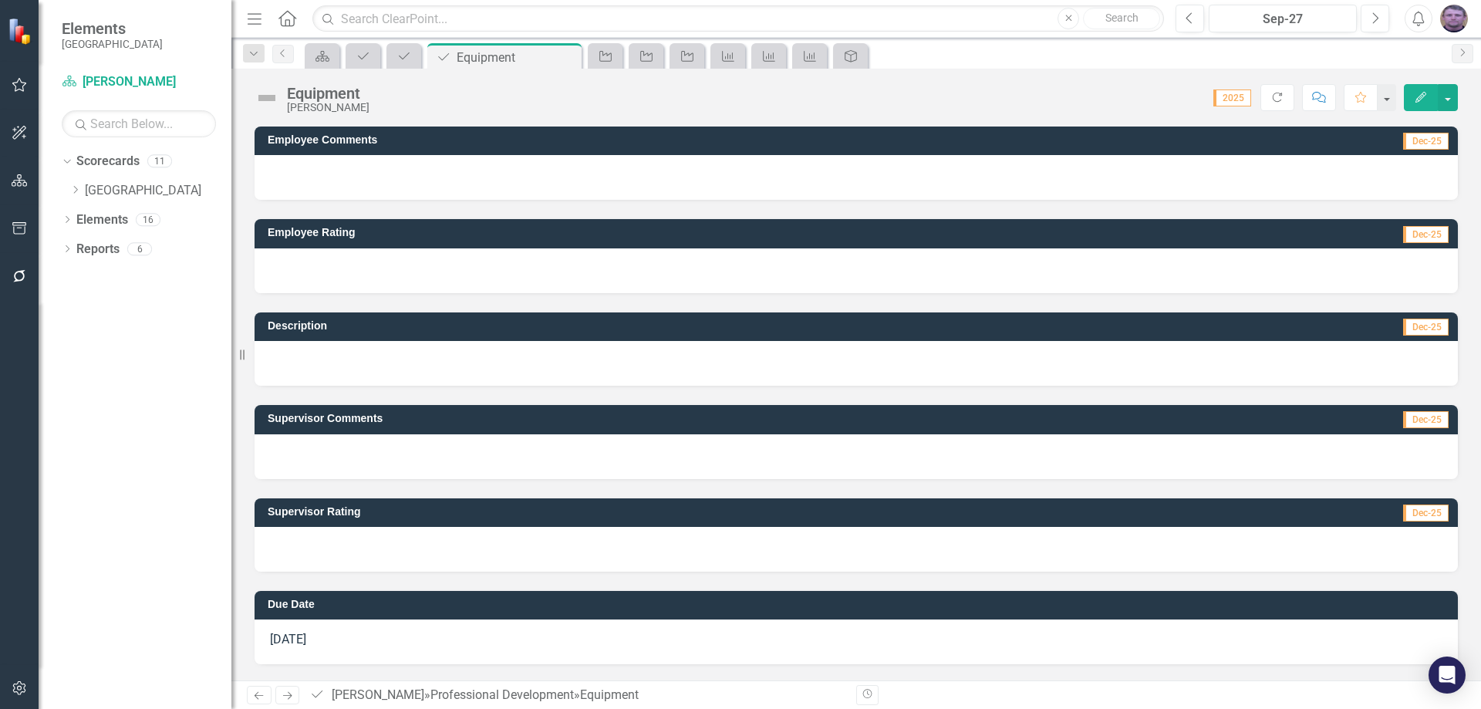
click at [1228, 103] on span "2025" at bounding box center [1233, 97] width 38 height 17
click at [1228, 93] on span "2025" at bounding box center [1233, 97] width 38 height 17
click at [1269, 93] on button "Refresh" at bounding box center [1278, 97] width 34 height 27
click at [1268, 100] on span "2025" at bounding box center [1274, 97] width 38 height 17
